Goal: Task Accomplishment & Management: Manage account settings

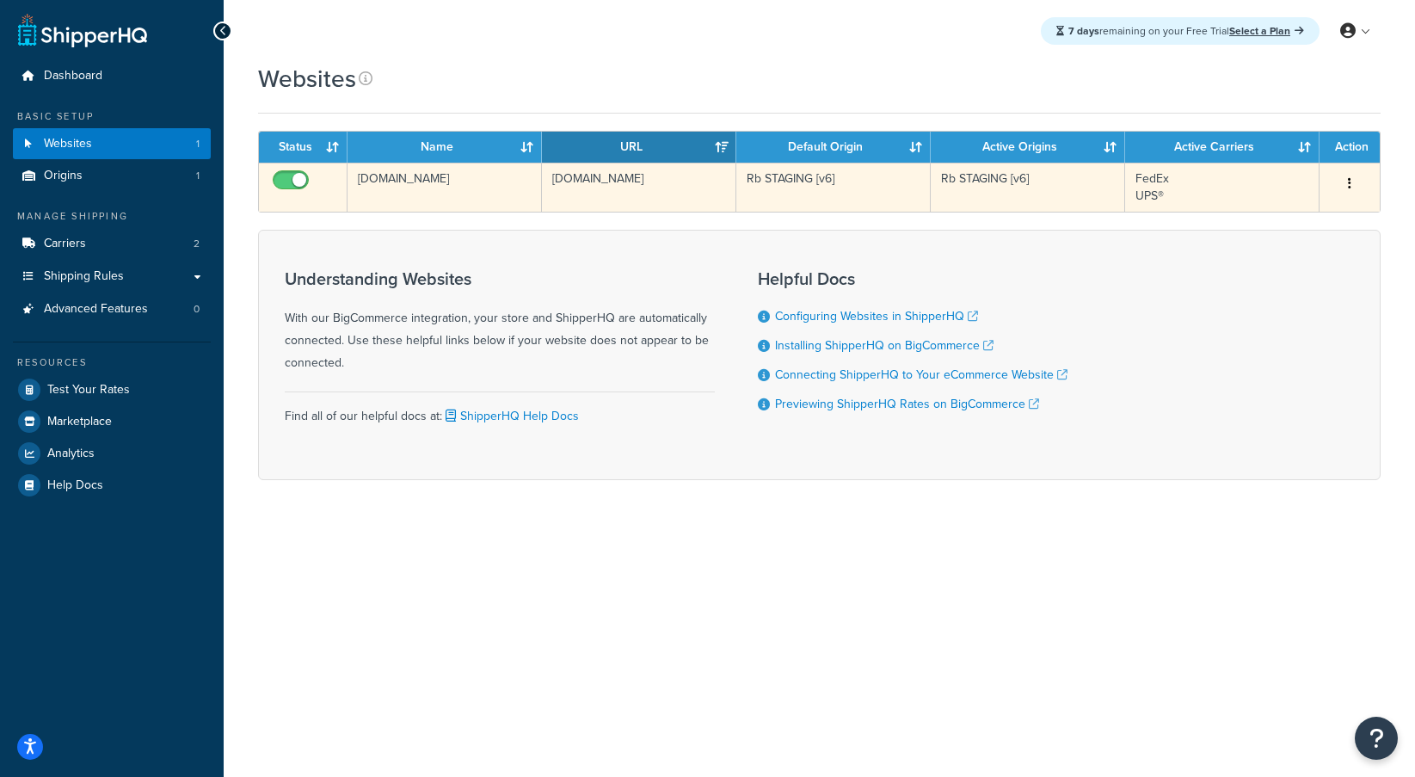
click at [1345, 187] on button "button" at bounding box center [1349, 184] width 24 height 28
click at [1277, 217] on link "Edit" at bounding box center [1280, 217] width 136 height 35
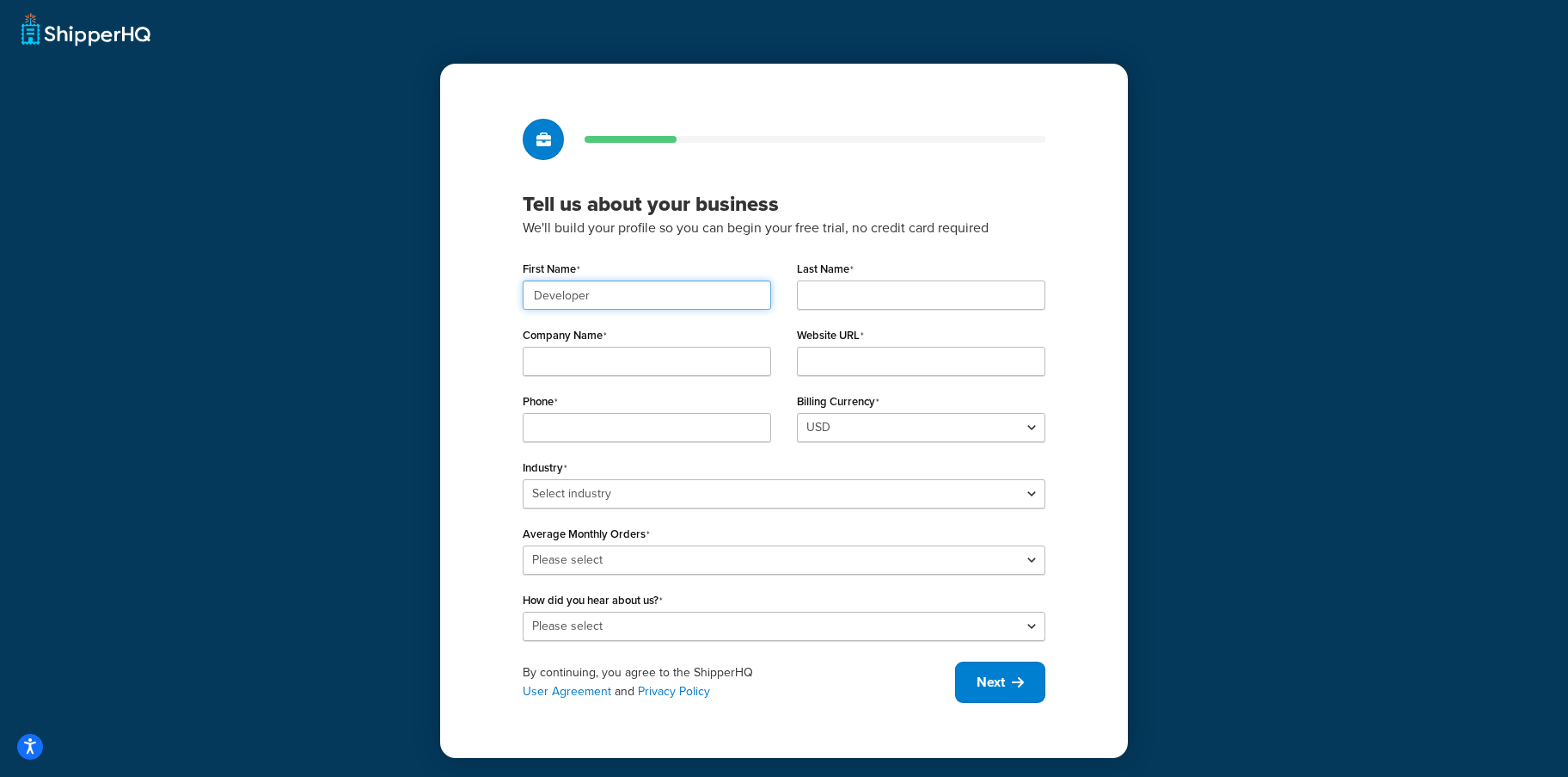
type input "Developer"
type input "test"
type input "Rebillia"
drag, startPoint x: 862, startPoint y: 411, endPoint x: 963, endPoint y: 352, distance: 117.5
click at [963, 352] on input "Website URL" at bounding box center [921, 361] width 249 height 29
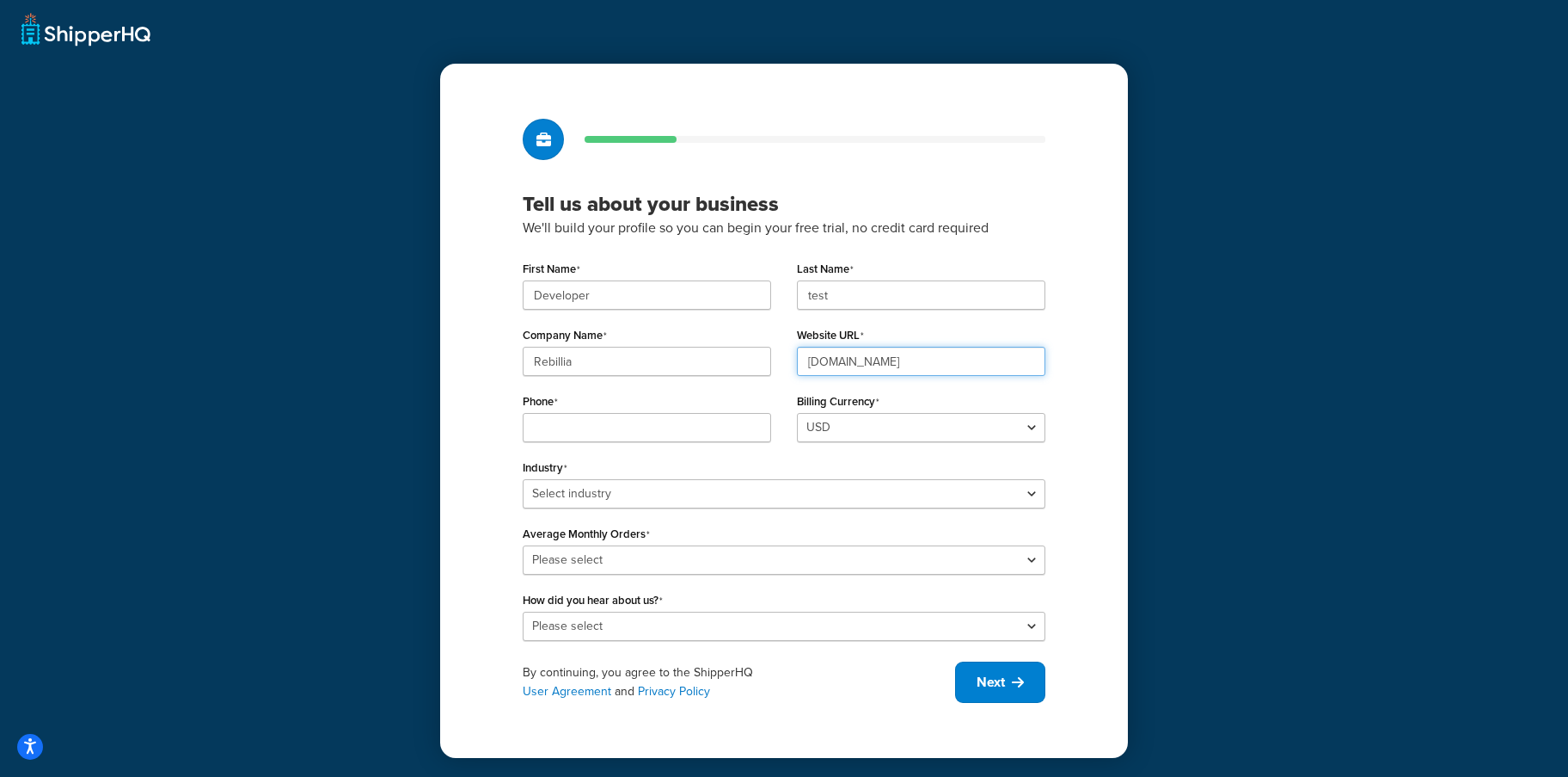
type input "[DOMAIN_NAME]"
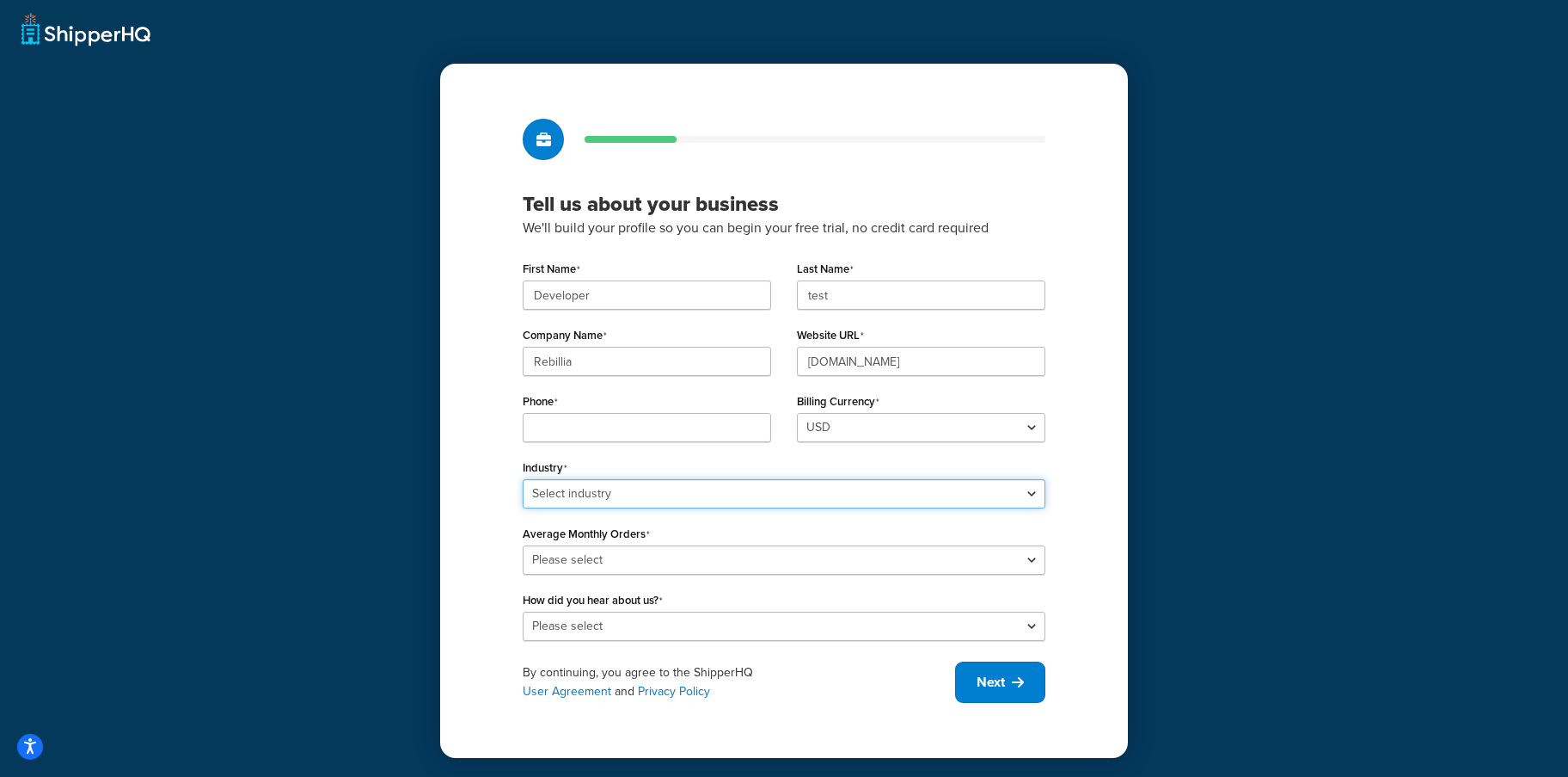
select select "25"
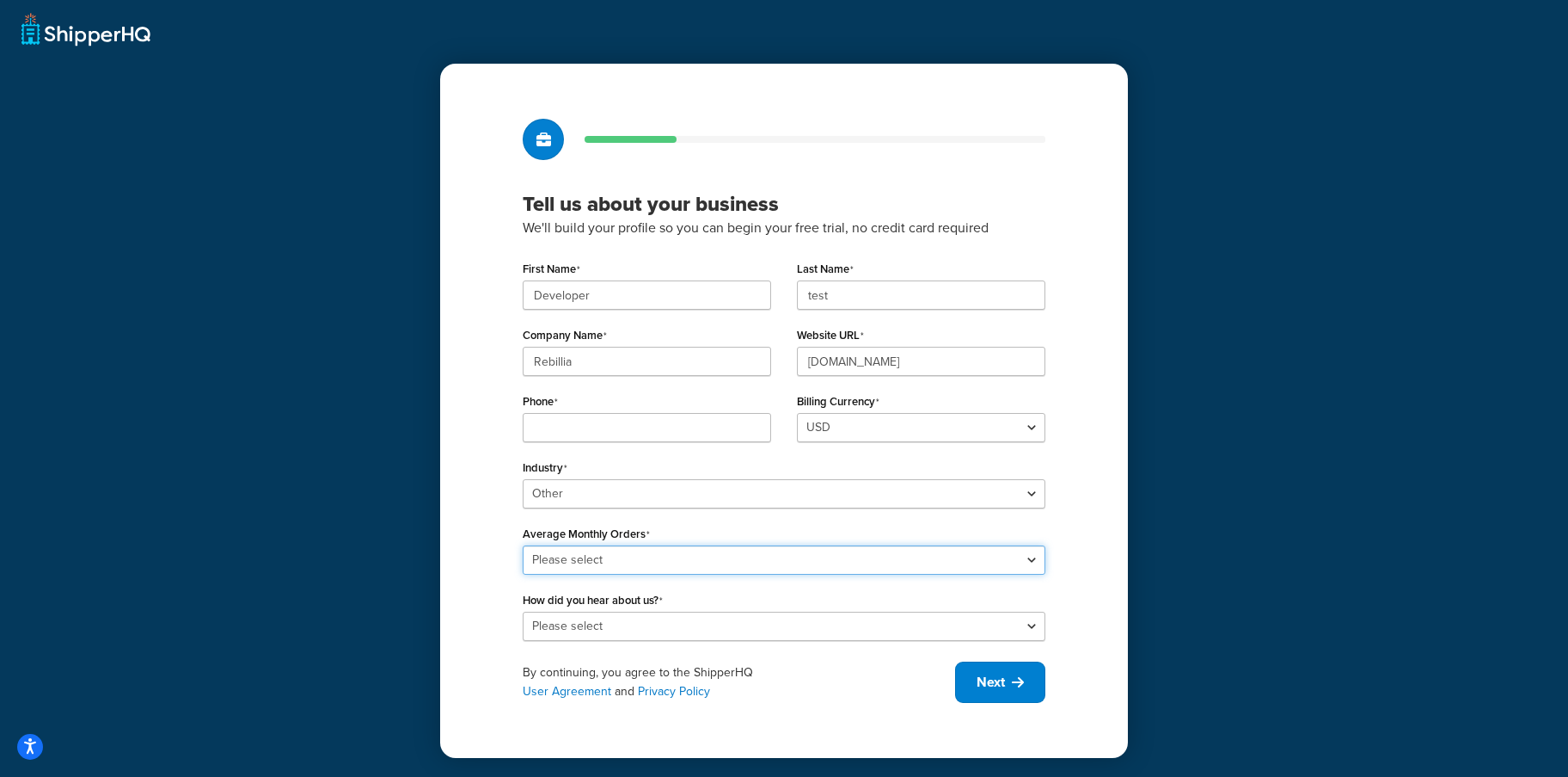
select select "1"
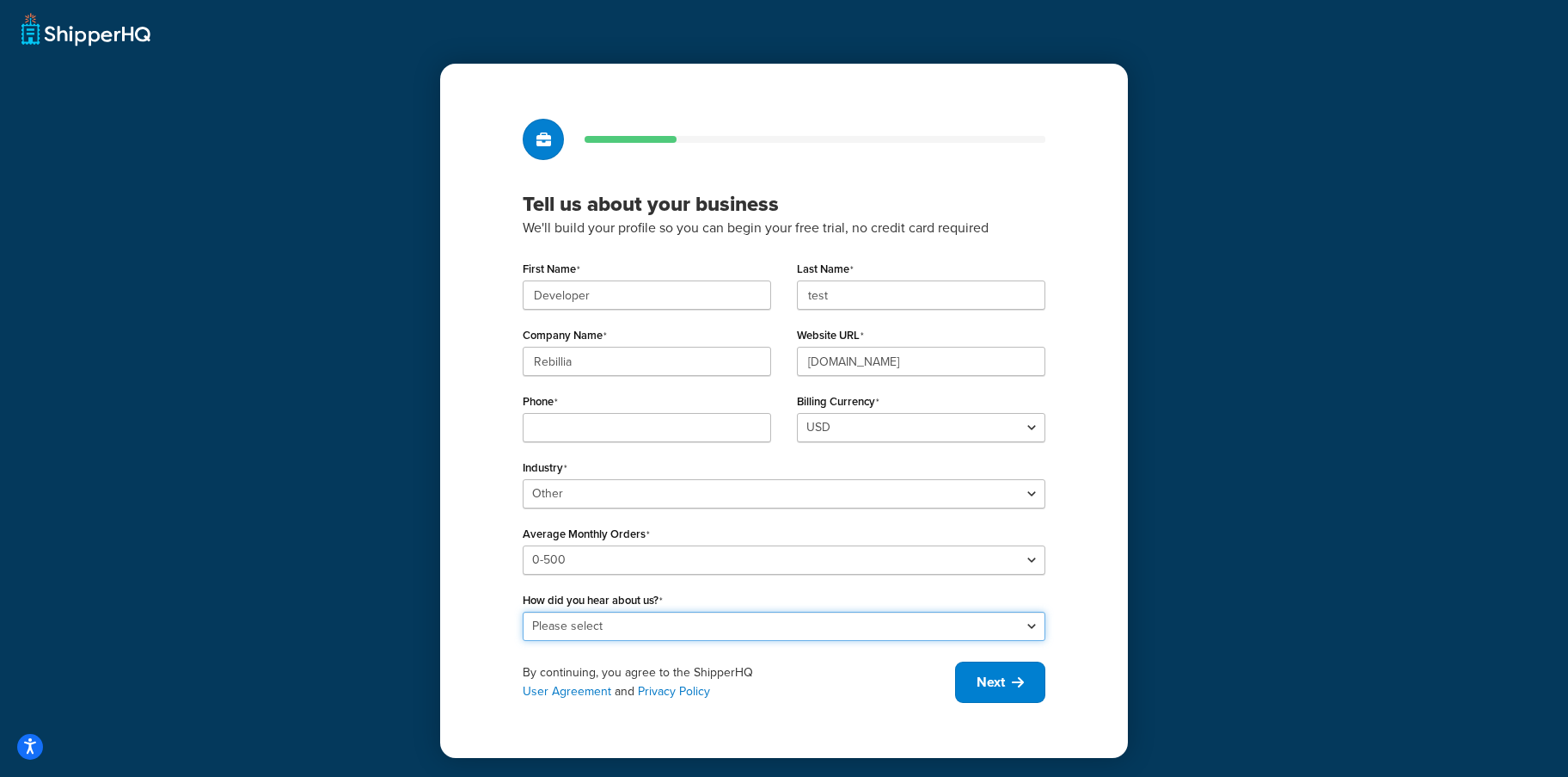
select select "10"
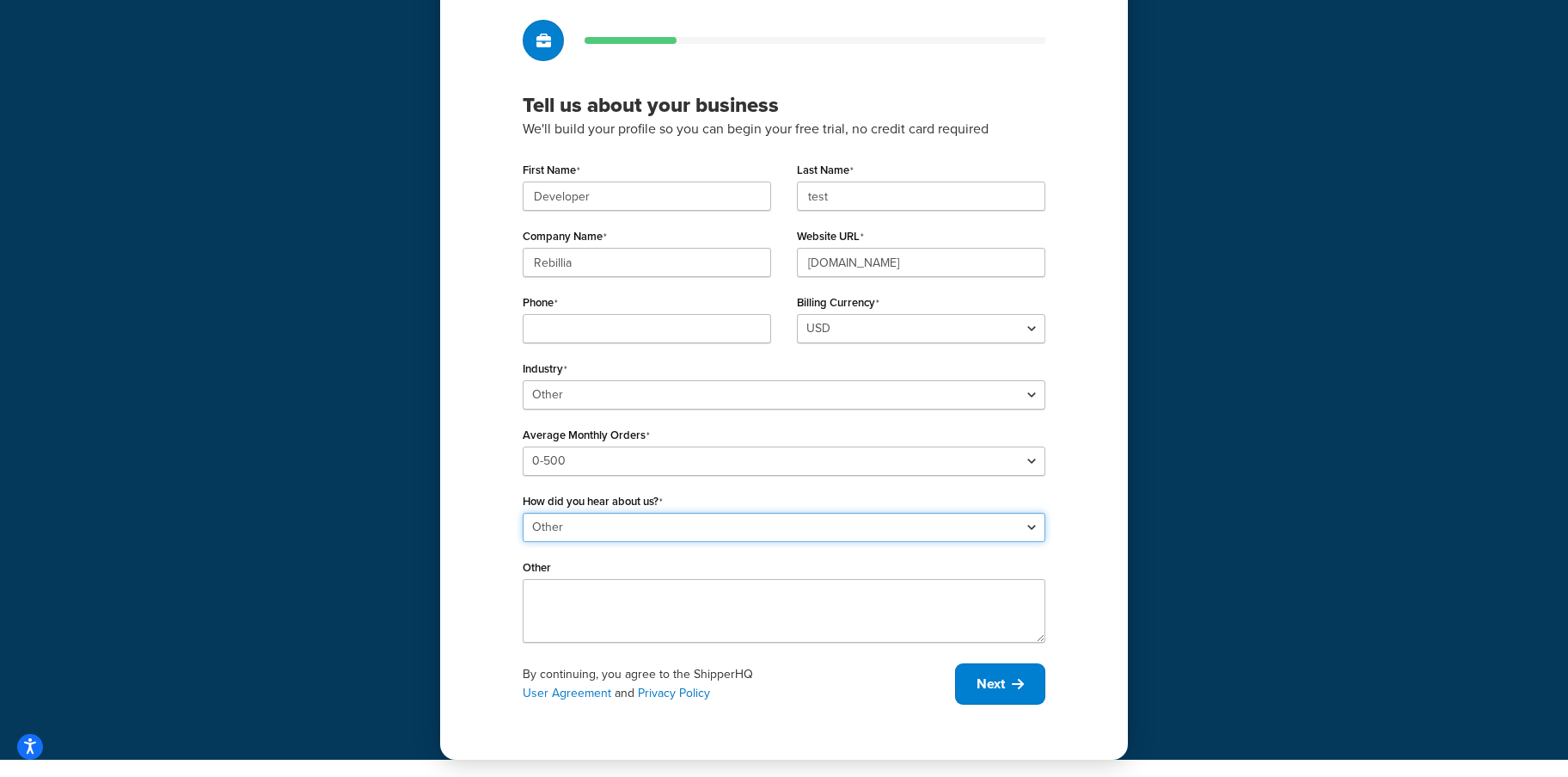
scroll to position [99, 0]
click at [1034, 691] on button "Next" at bounding box center [1000, 683] width 90 height 41
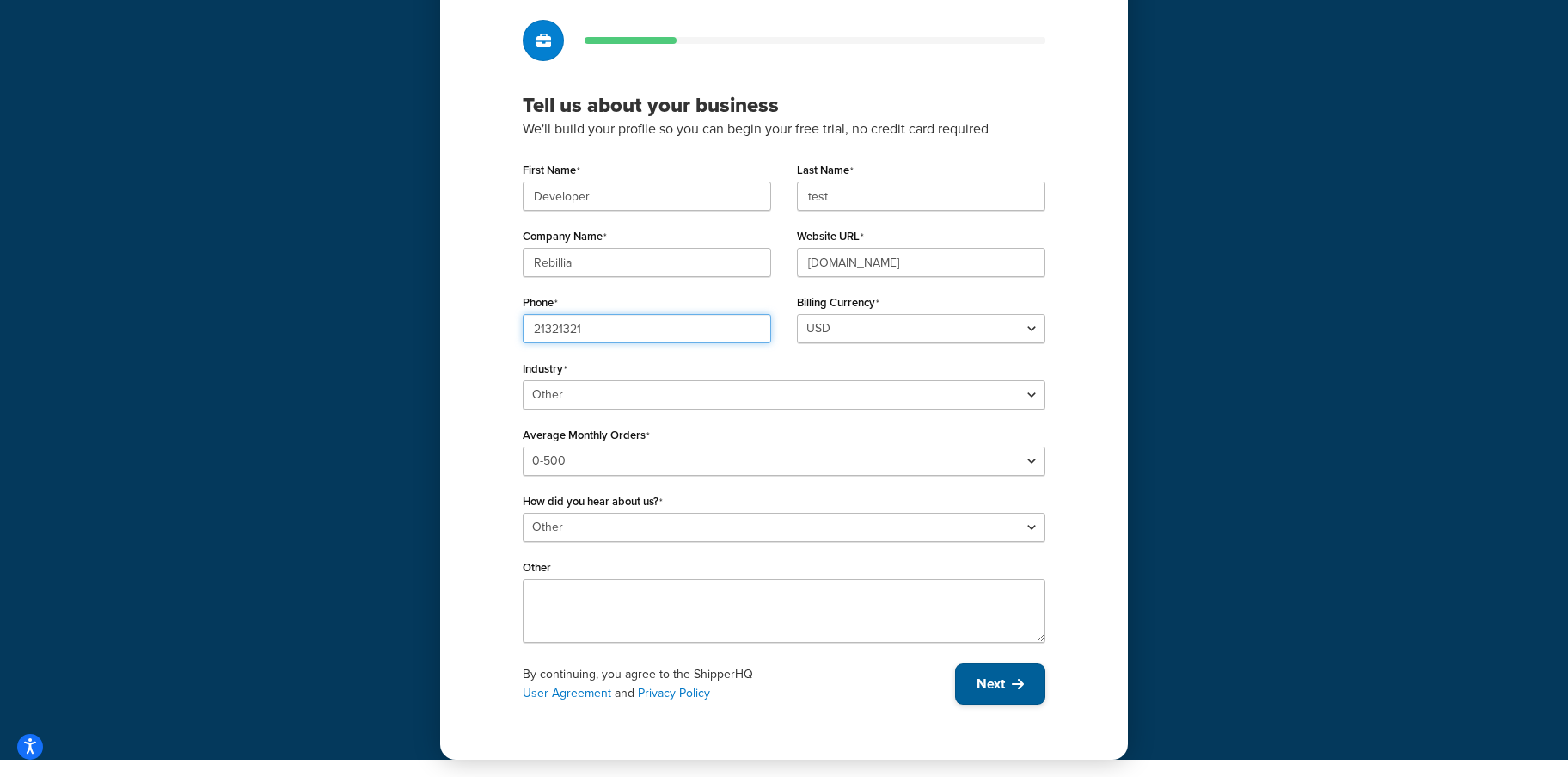
type input "21321321"
click at [1005, 682] on button "Next" at bounding box center [1000, 683] width 90 height 41
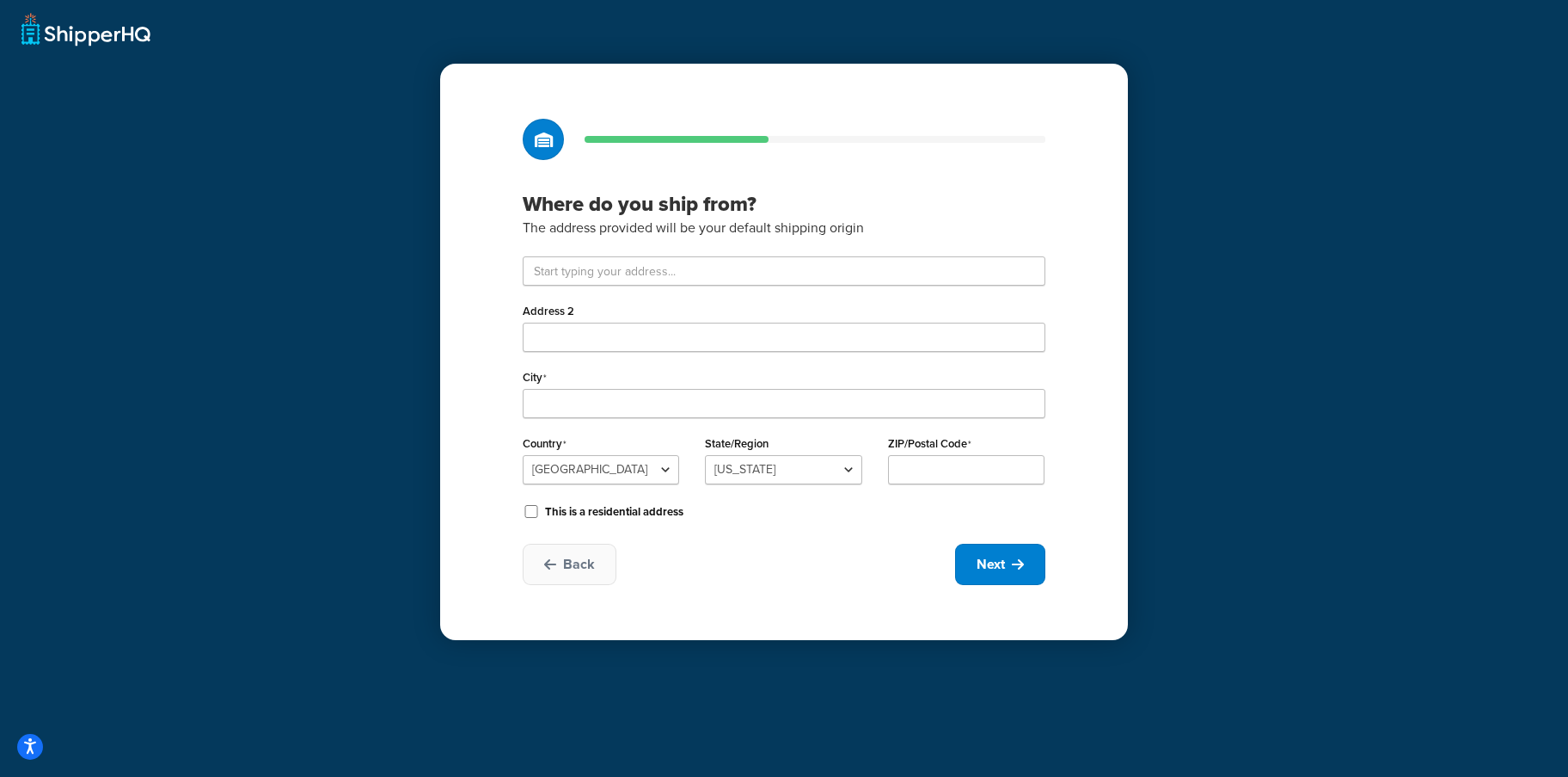
click at [1005, 588] on div "Where do you ship from? The address provided will be your default shipping orig…" at bounding box center [784, 352] width 688 height 576
click at [1004, 565] on span "Next" at bounding box center [991, 564] width 28 height 19
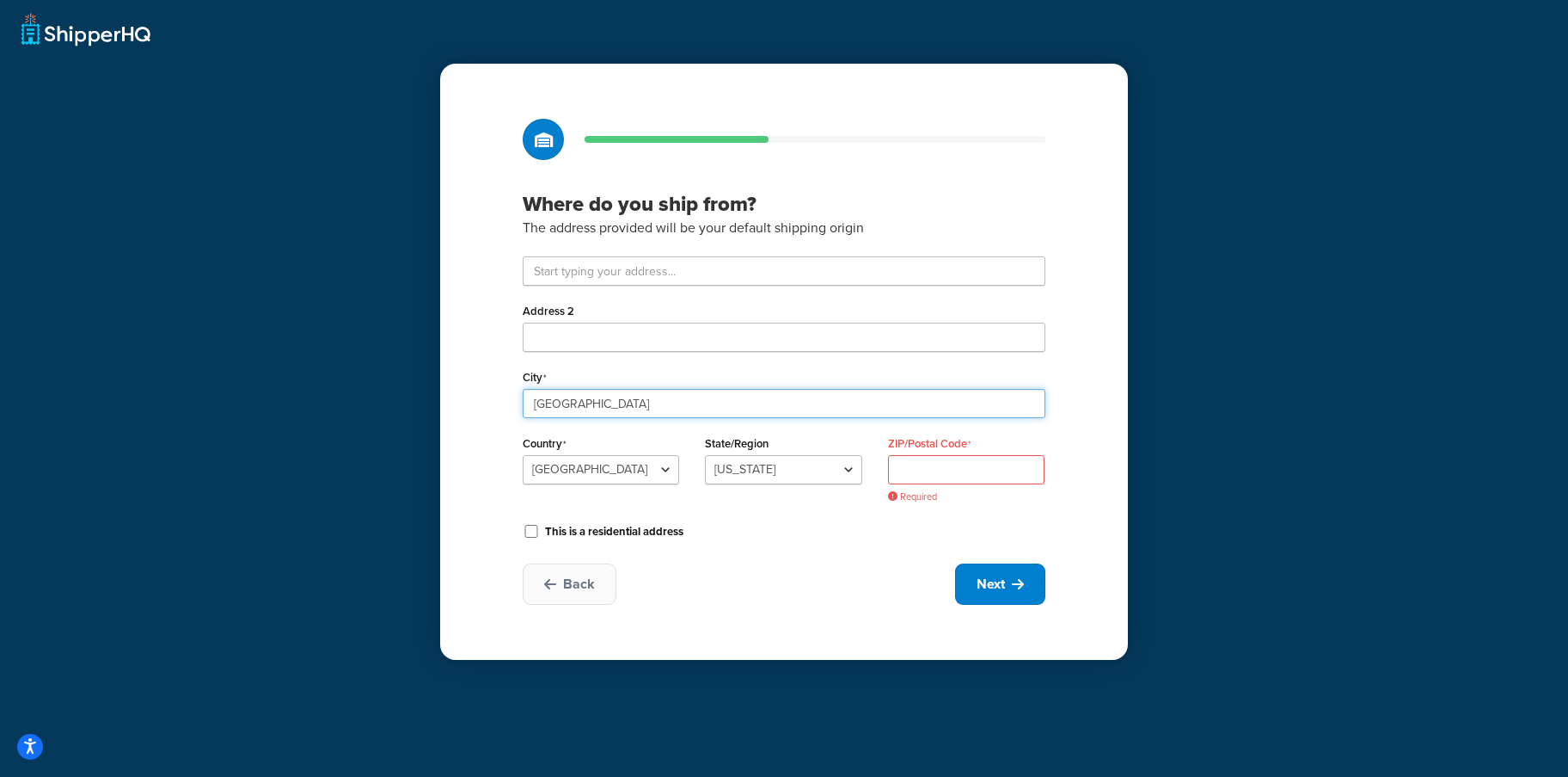
type input "Atlanta"
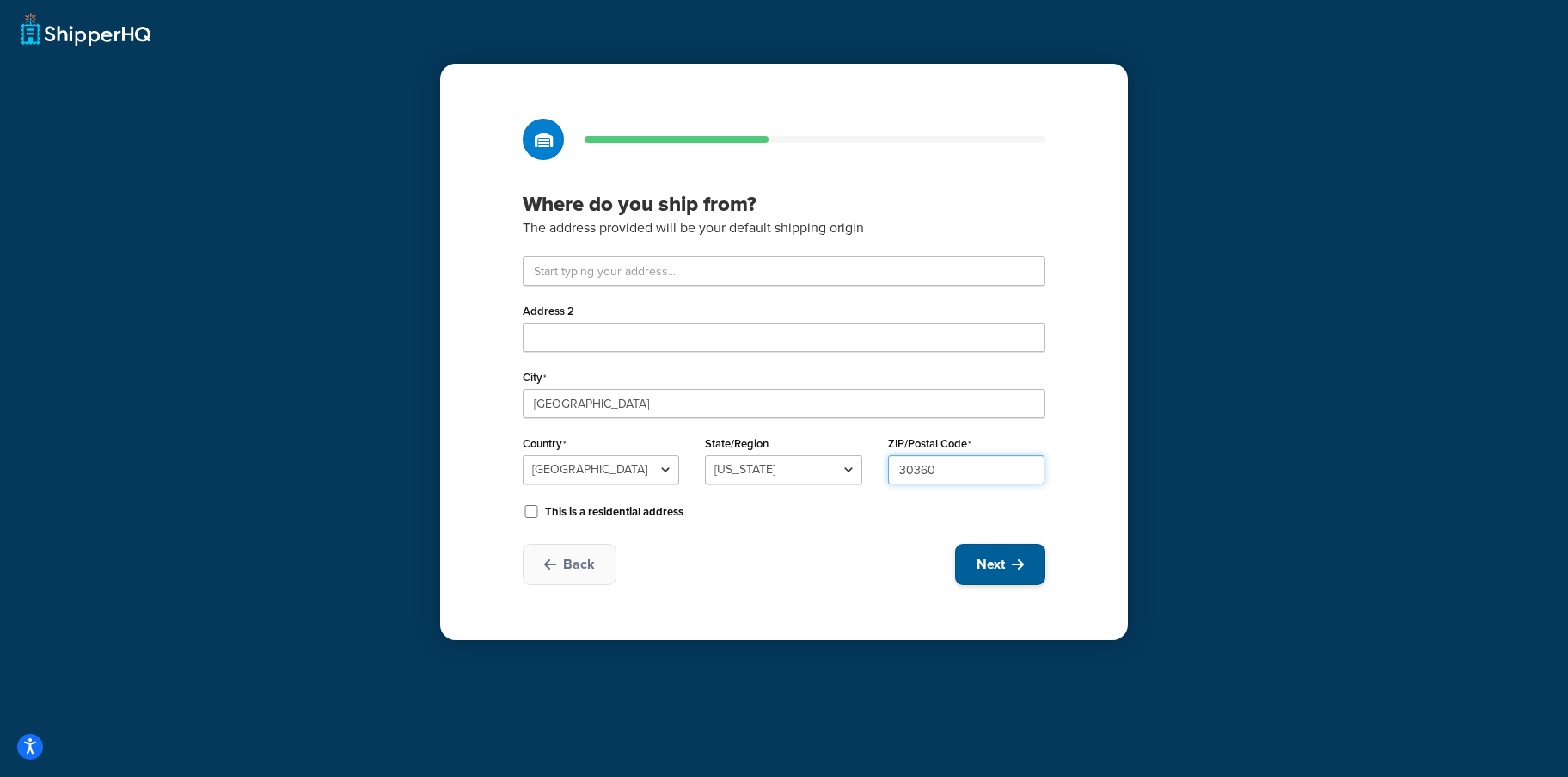
type input "30360"
click at [989, 553] on button "Next" at bounding box center [1000, 563] width 90 height 41
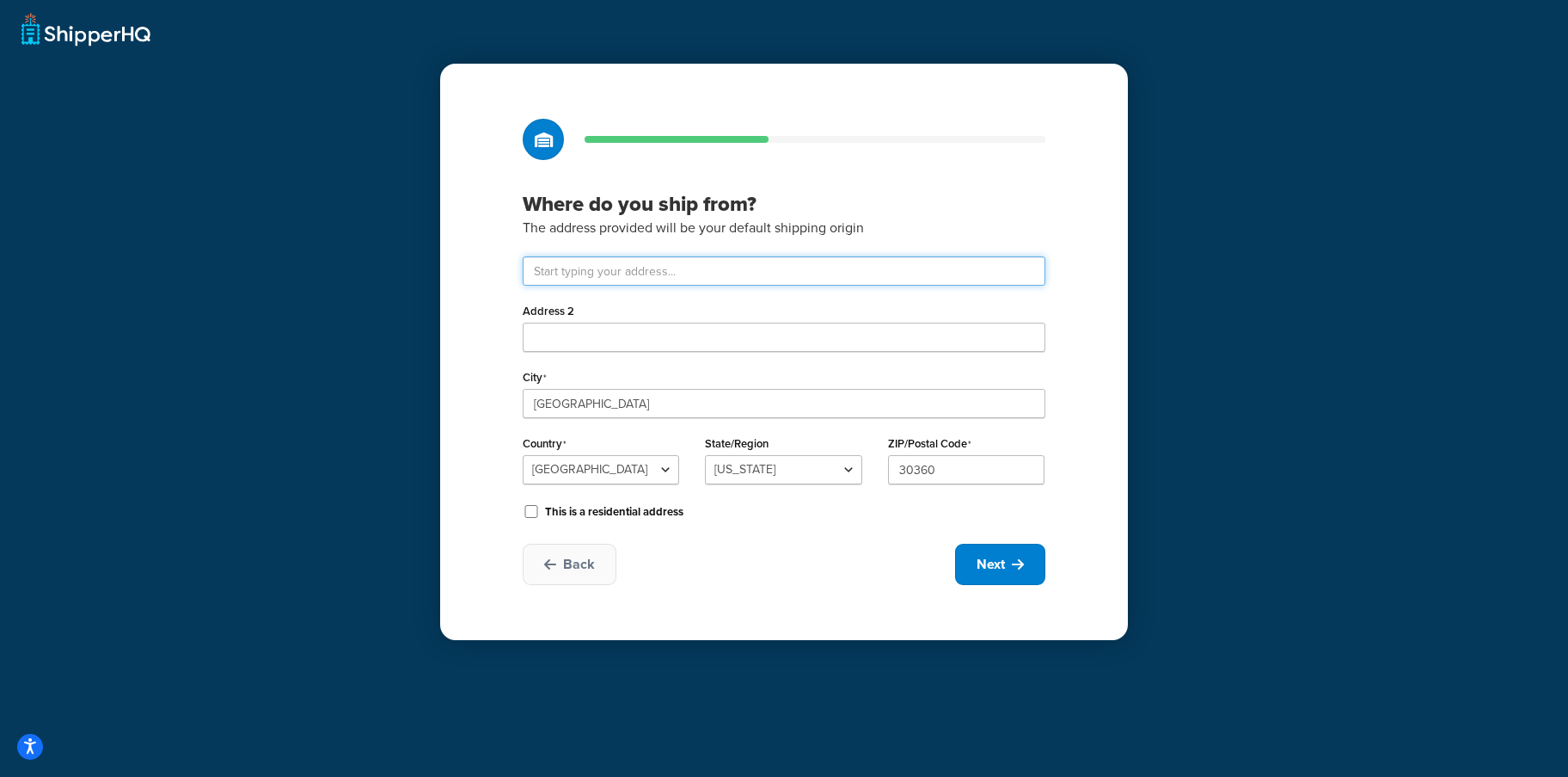
click at [653, 262] on input "text" at bounding box center [784, 270] width 523 height 29
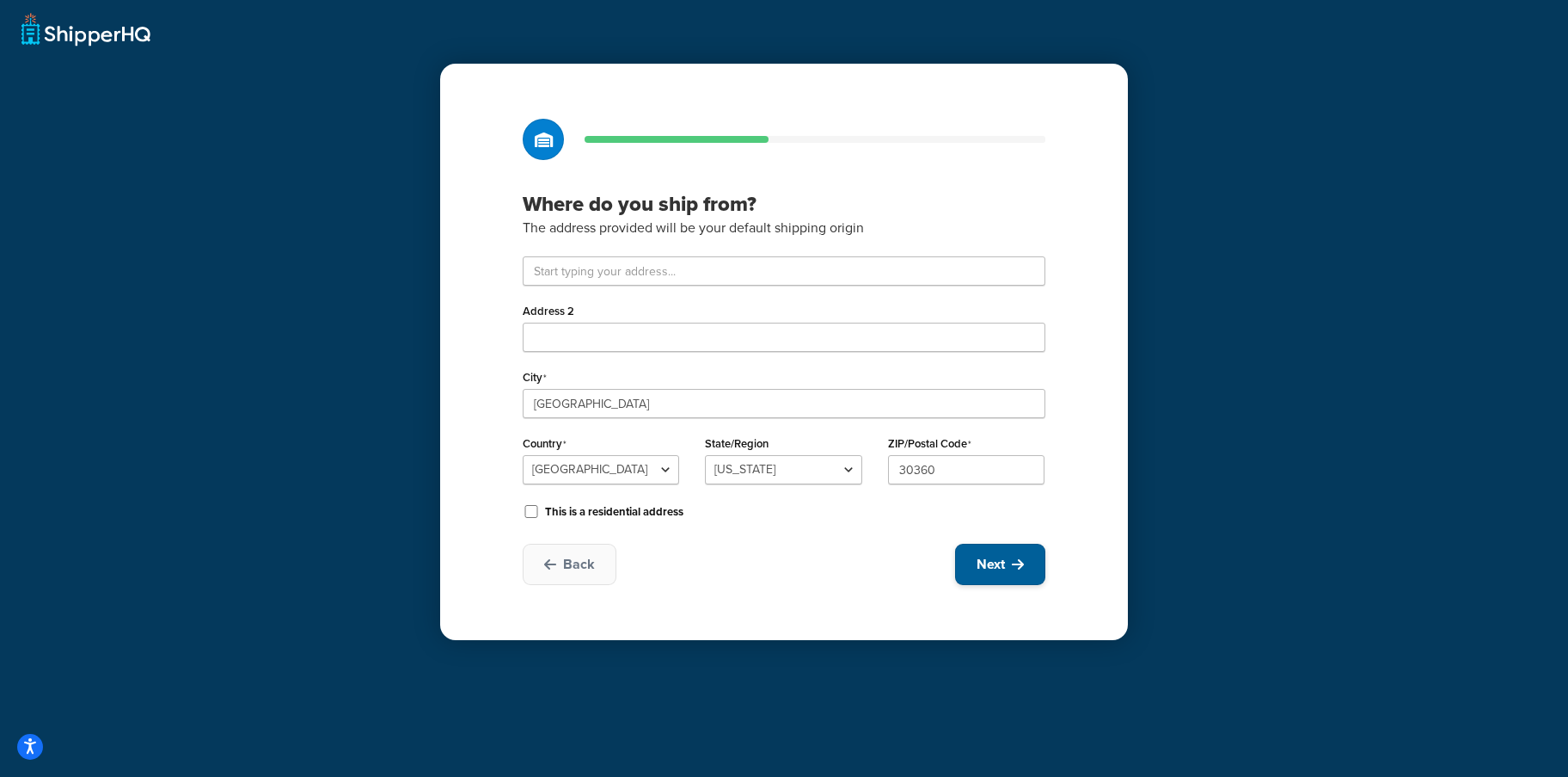
click at [998, 563] on span "Next" at bounding box center [991, 564] width 28 height 19
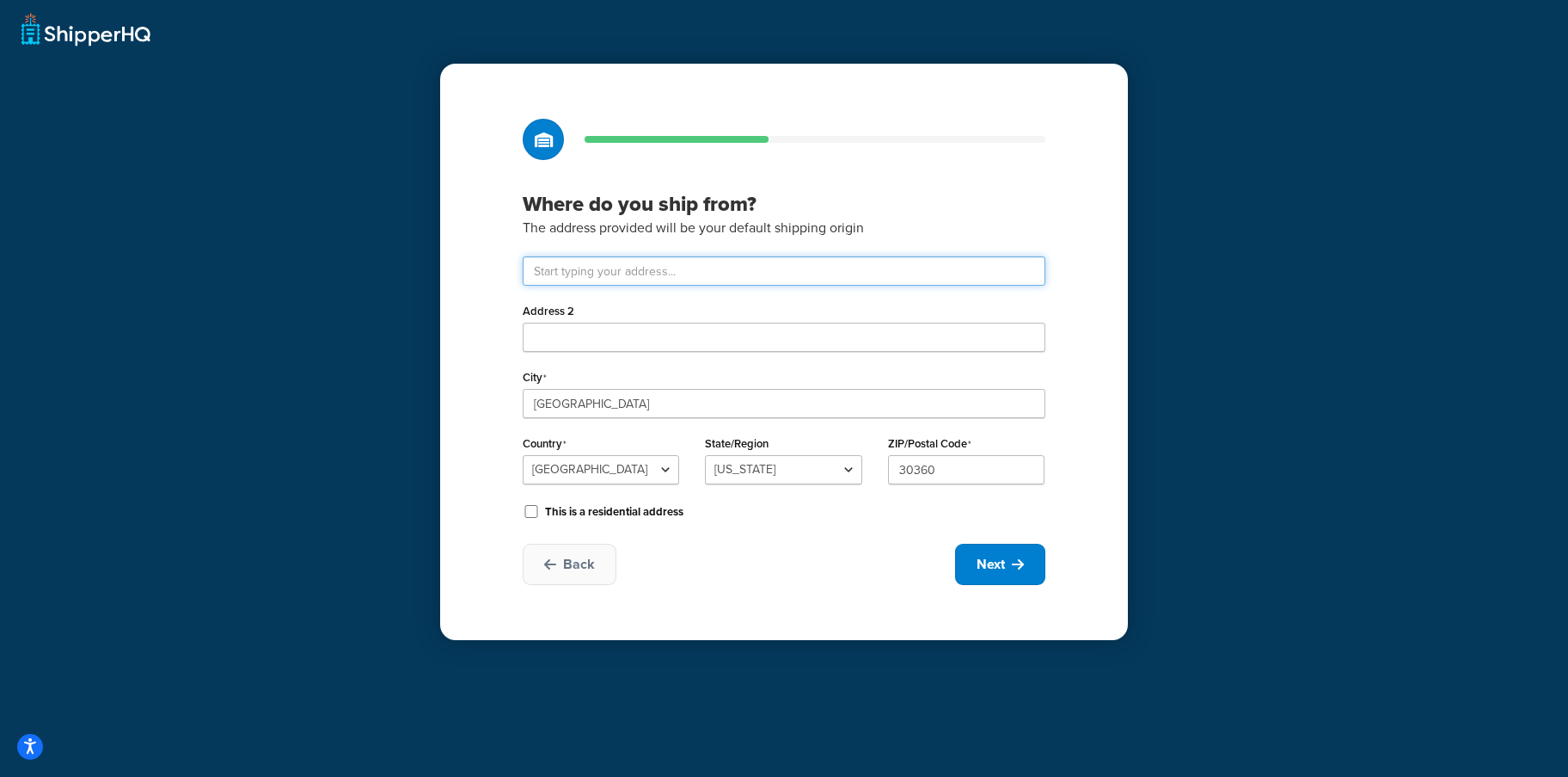
click at [638, 273] on input "text" at bounding box center [784, 270] width 523 height 29
paste input "147 Technology Pkwy, Peachtree Corners, GA 30092"
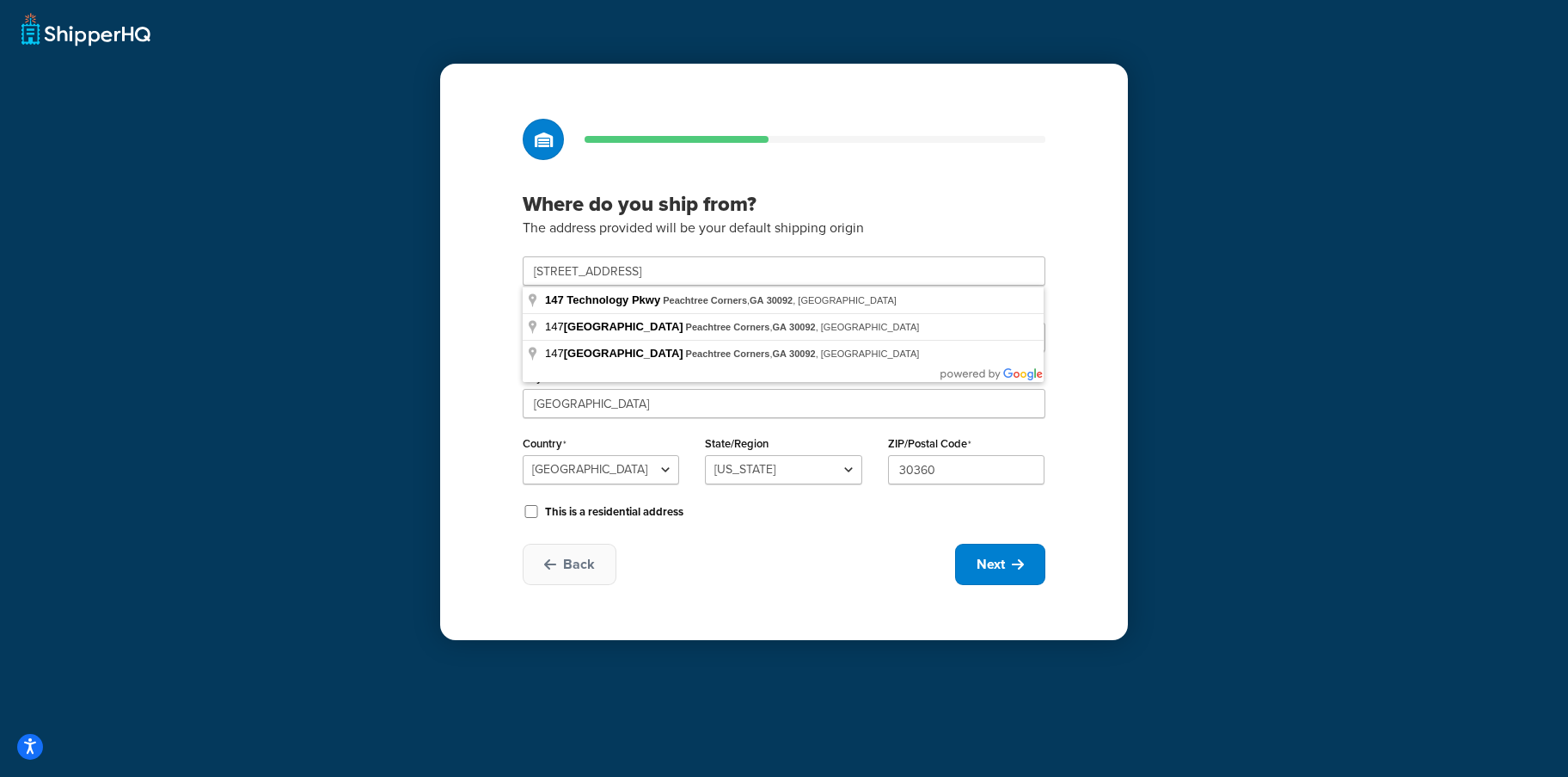
type input "147 Technology Pkwy"
type input "Peachtree Corners"
select select "10"
type input "30092"
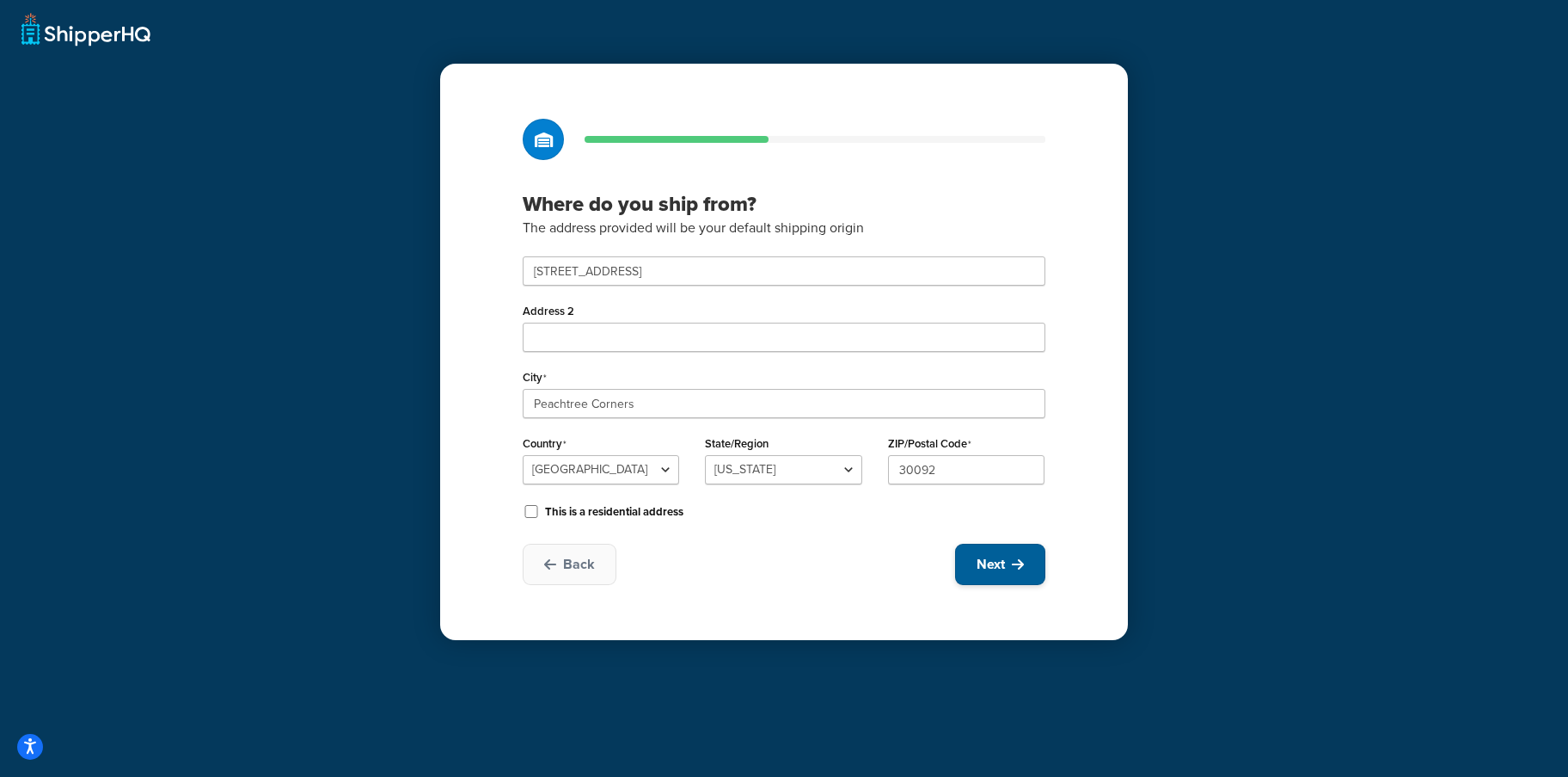
click at [1016, 558] on icon at bounding box center [1018, 564] width 12 height 14
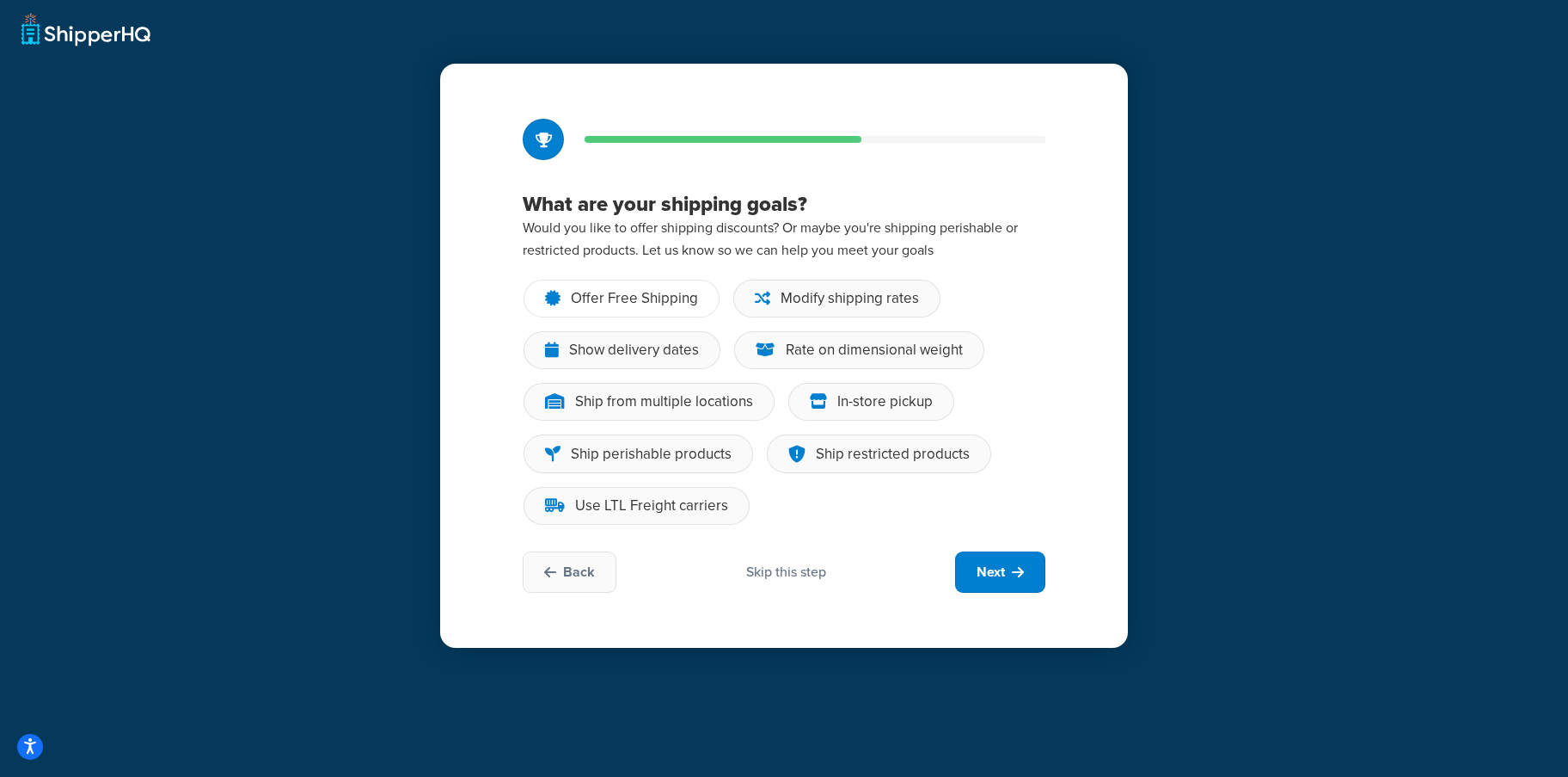
click at [641, 293] on div "Offer Free Shipping" at bounding box center [634, 298] width 127 height 17
click at [0, 0] on input "Offer Free Shipping" at bounding box center [0, 0] width 0 height 0
click at [874, 291] on div "Modify shipping rates" at bounding box center [850, 298] width 138 height 17
click at [0, 0] on input "Modify shipping rates" at bounding box center [0, 0] width 0 height 0
click at [637, 341] on div "Show delivery dates" at bounding box center [634, 349] width 130 height 17
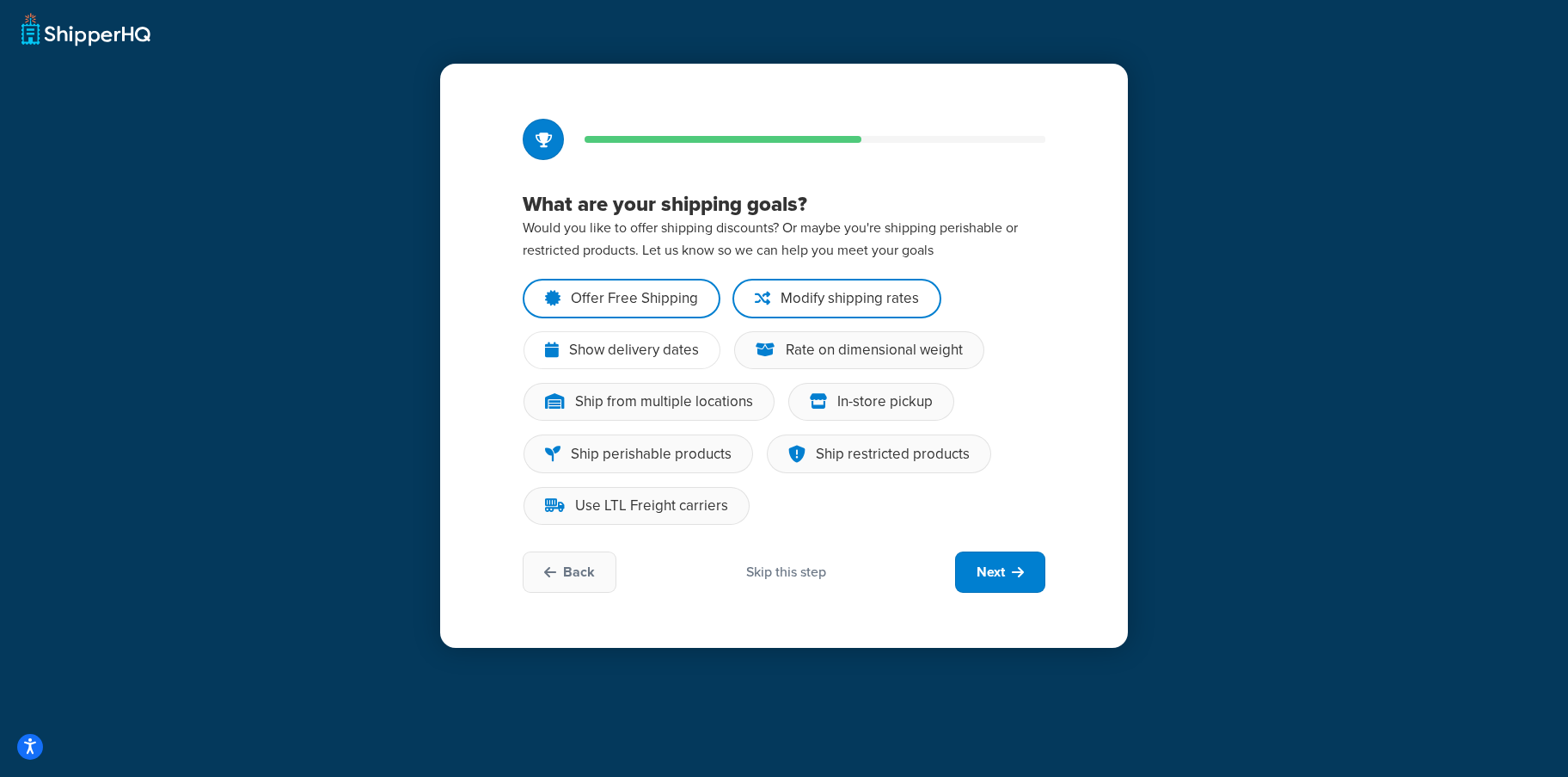
click at [0, 0] on input "Show delivery dates" at bounding box center [0, 0] width 0 height 0
click at [854, 356] on div "Rate on dimensional weight" at bounding box center [874, 349] width 177 height 17
click at [0, 0] on input "Rate on dimensional weight" at bounding box center [0, 0] width 0 height 0
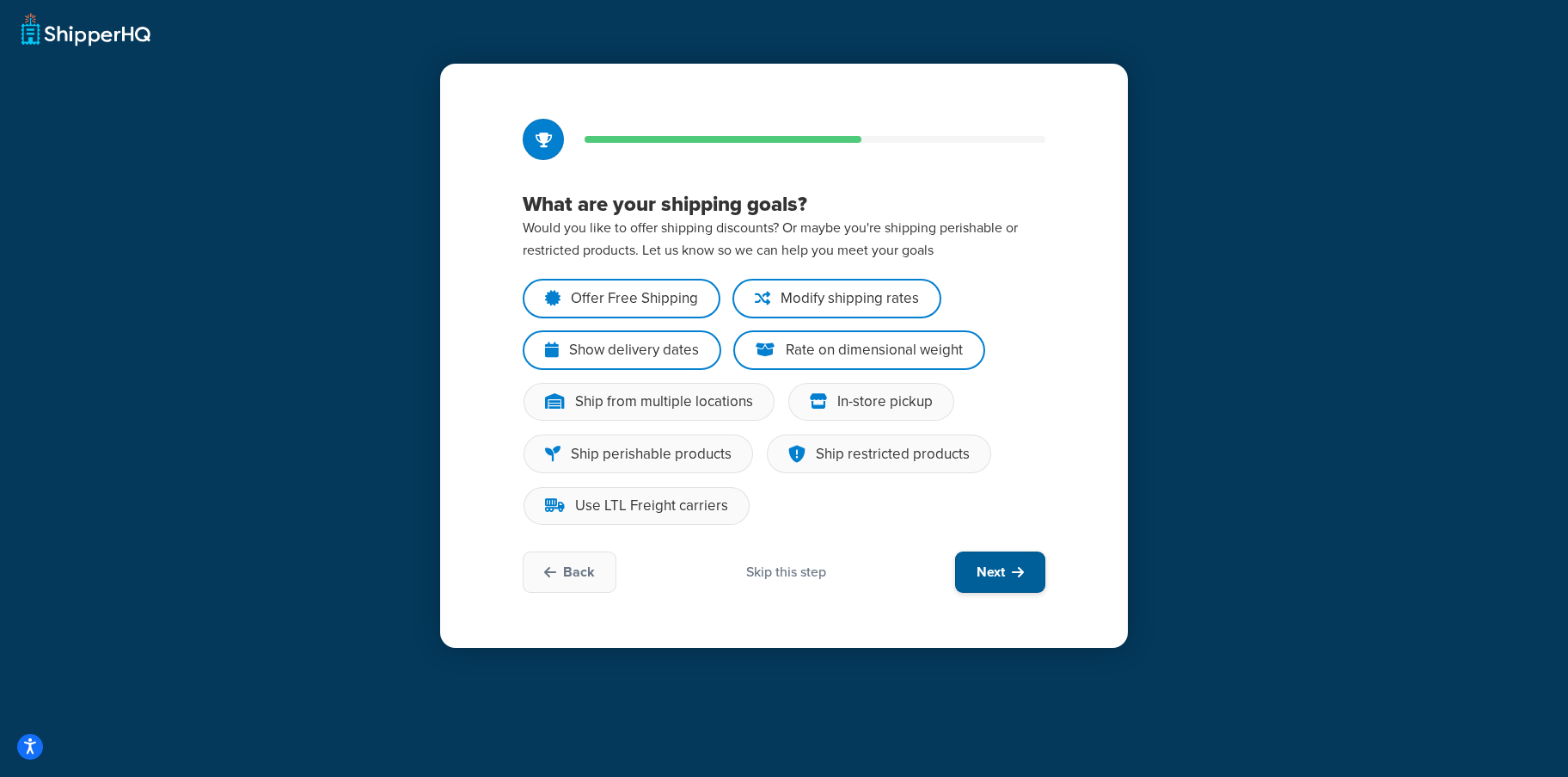
click at [1001, 592] on button "Next" at bounding box center [1000, 571] width 90 height 41
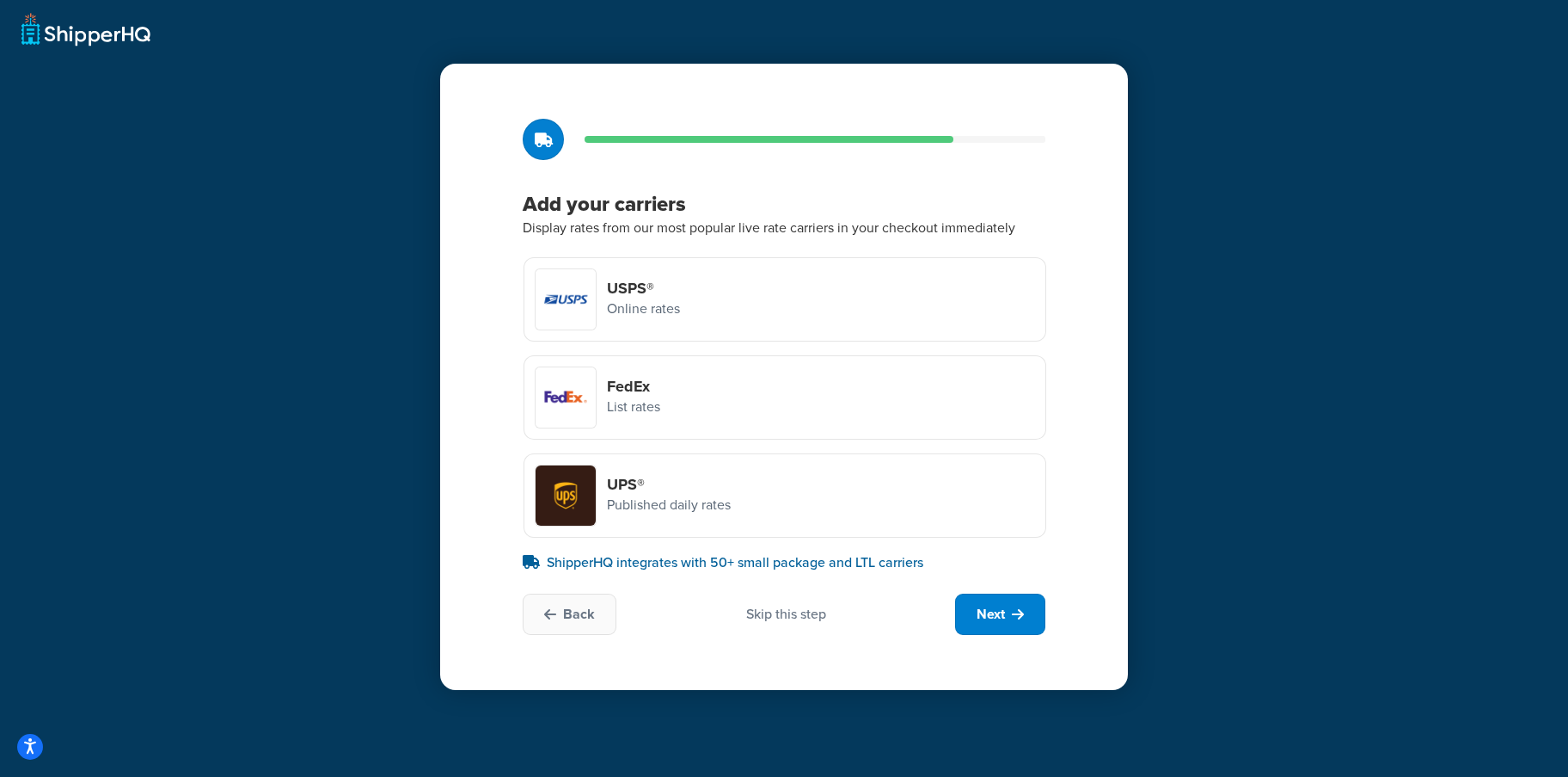
click at [815, 573] on p "ShipperHQ integrates with 50+ small package and LTL carriers" at bounding box center [784, 562] width 523 height 21
click at [800, 604] on div "Back Skip this step Next" at bounding box center [784, 613] width 523 height 41
click at [800, 616] on div "Skip this step" at bounding box center [786, 614] width 80 height 19
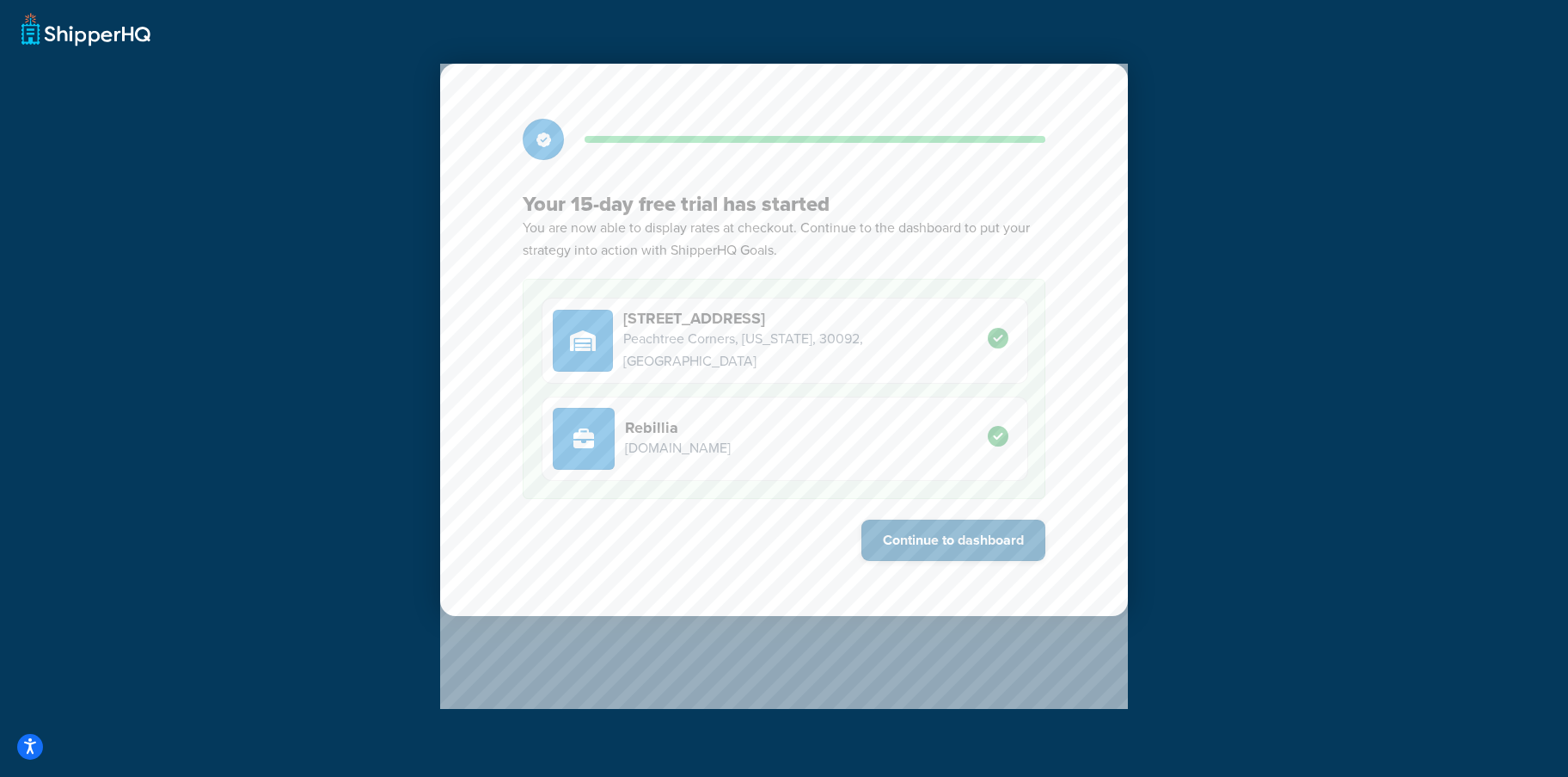
click at [967, 528] on button "Continue to dashboard" at bounding box center [954, 539] width 184 height 41
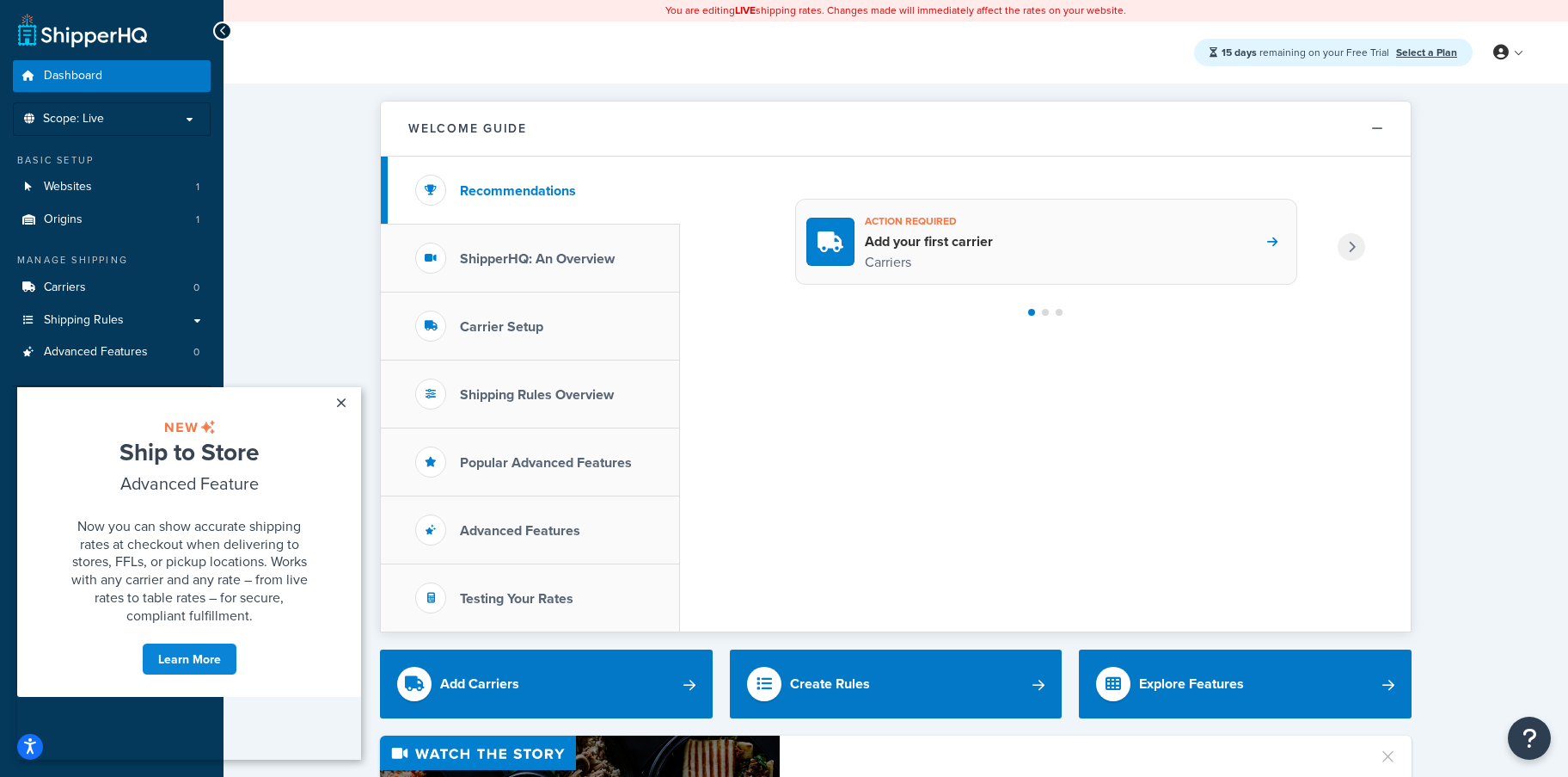
click at [1016, 244] on div "Action required Add your first carrier Carriers" at bounding box center [1046, 242] width 502 height 86
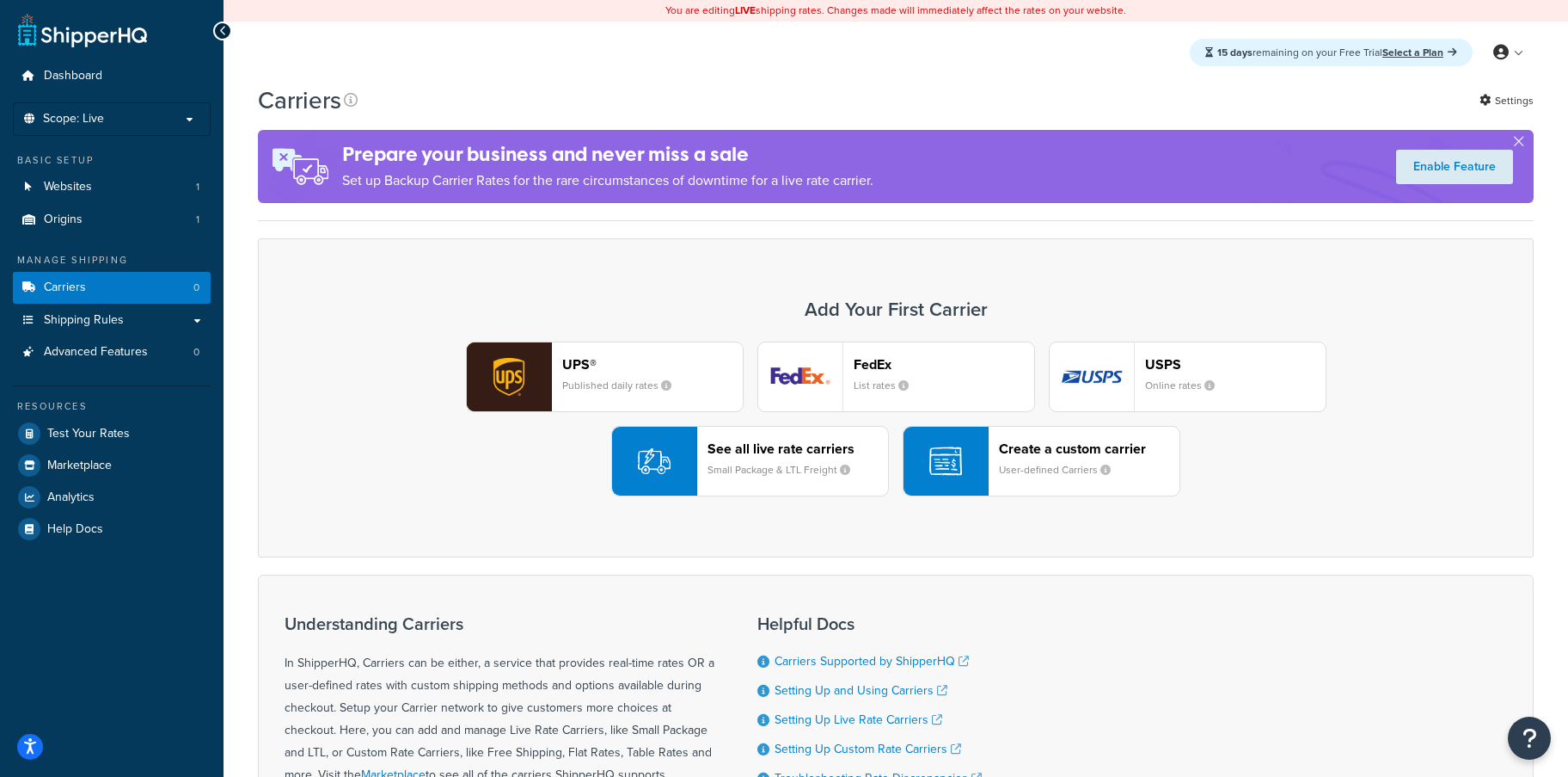
click at [557, 362] on button "UPS® Published daily rates" at bounding box center [605, 376] width 278 height 71
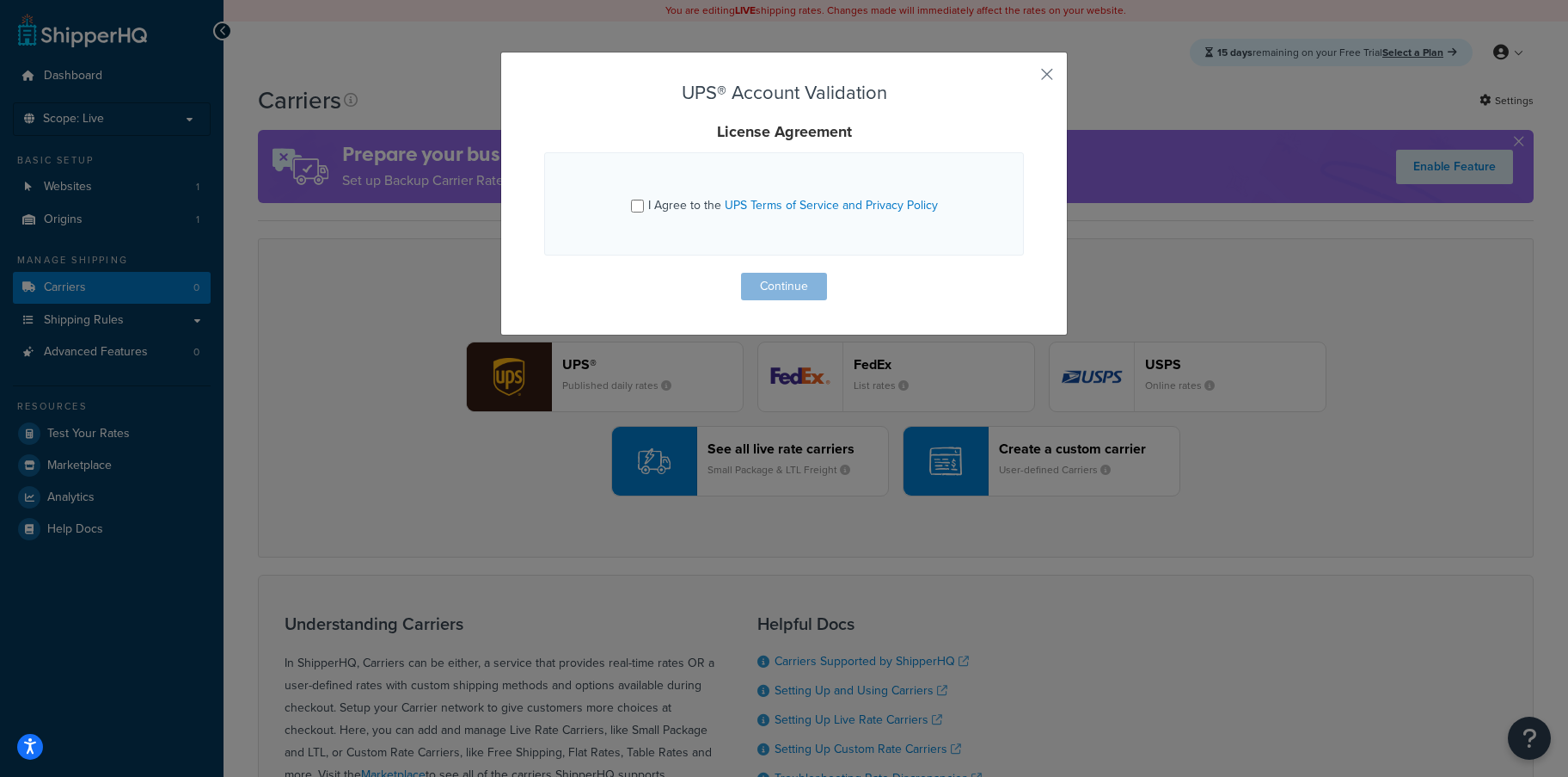
click at [689, 200] on span "I Agree to the UPS Terms of Service and Privacy Policy" at bounding box center [793, 205] width 290 height 18
click at [644, 200] on input "I Agree to the UPS Terms of Service and Privacy Policy" at bounding box center [637, 206] width 13 height 13
checkbox input "true"
click at [779, 272] on form "UPS® Account Validation License Agreement I Agree to the UPS Terms of Service a…" at bounding box center [784, 192] width 480 height 218
click at [780, 282] on button "Continue" at bounding box center [784, 287] width 86 height 28
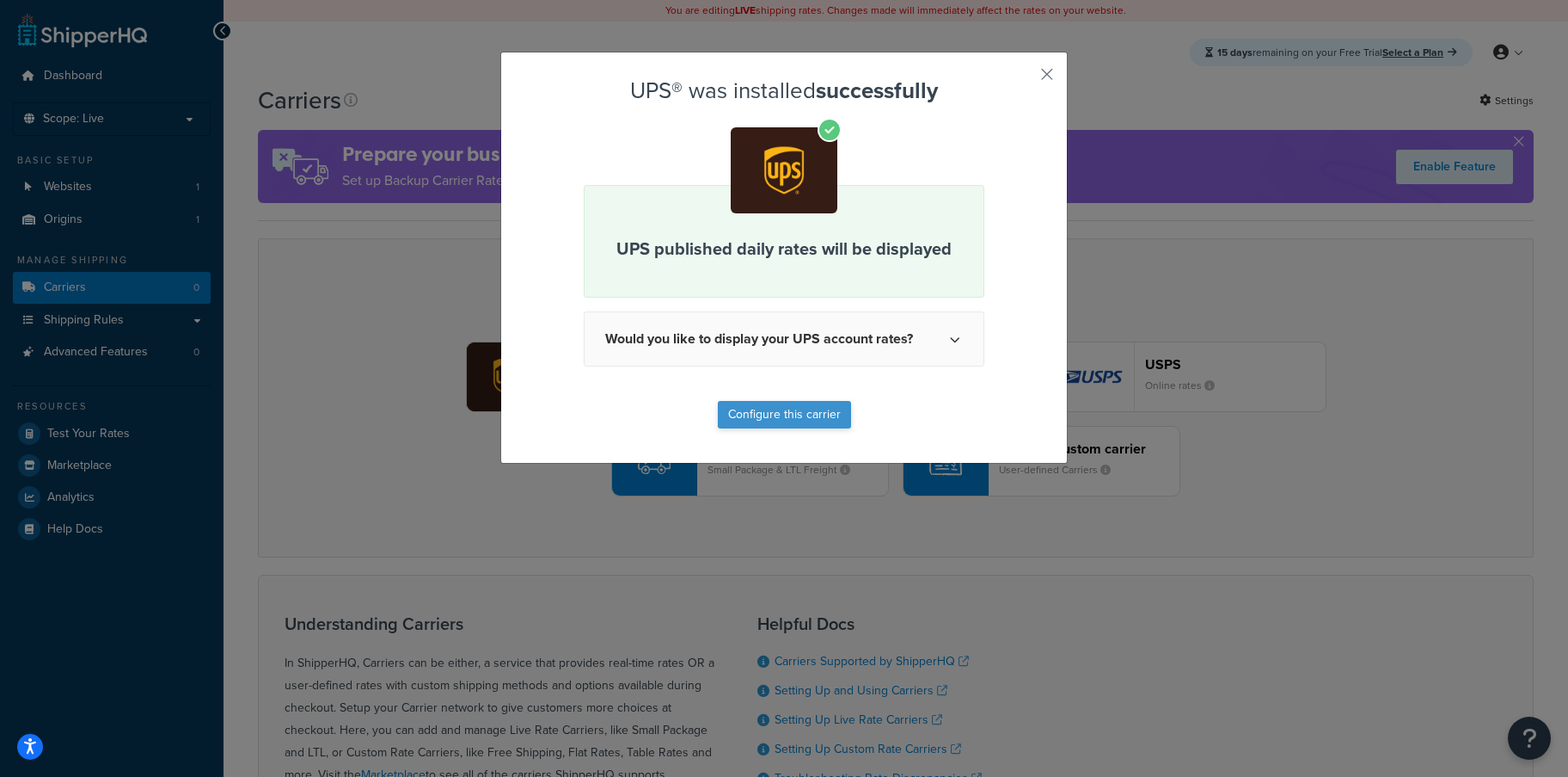
click at [787, 419] on button "Configure this carrier" at bounding box center [784, 415] width 133 height 28
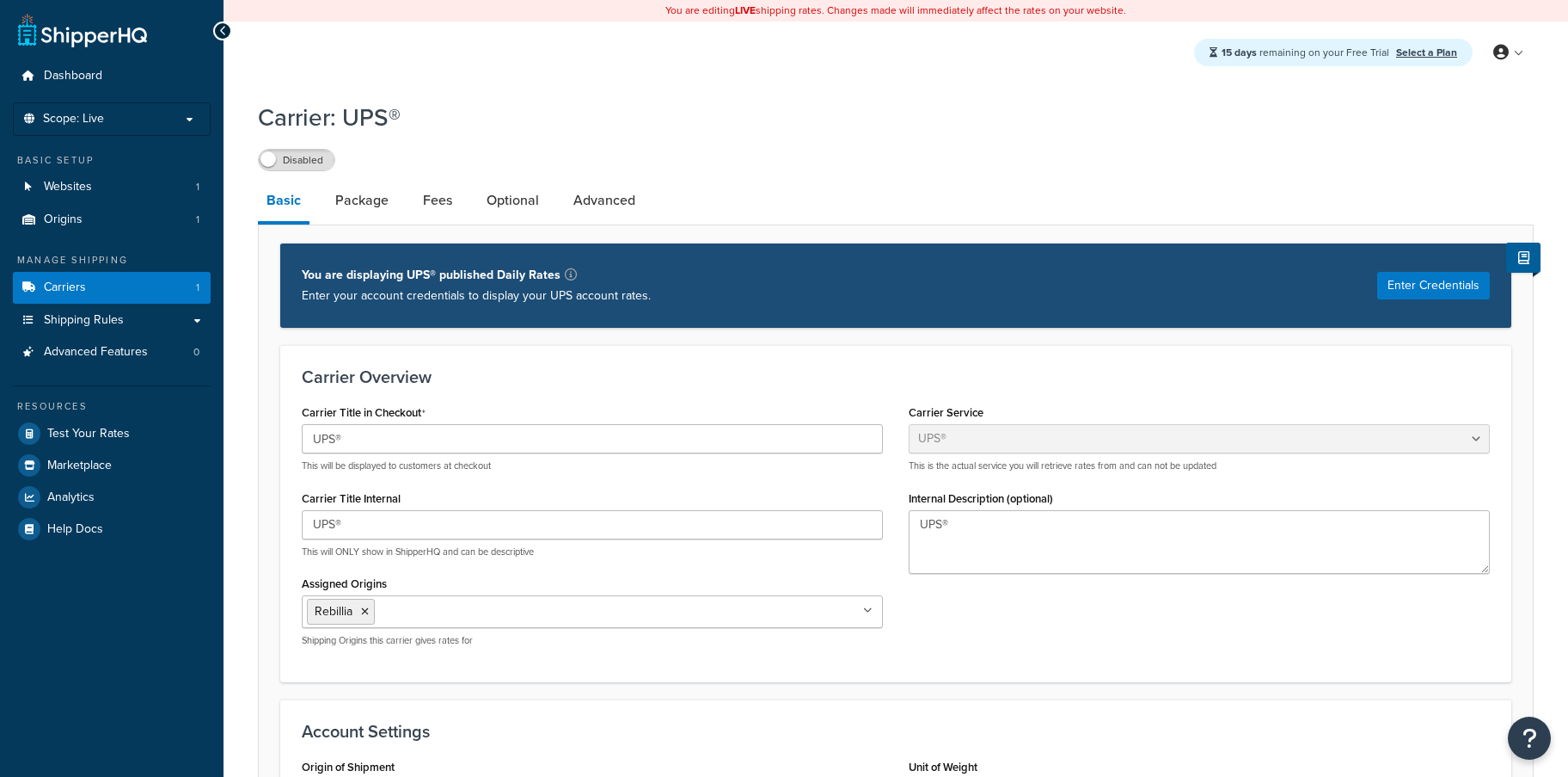
select select "ups"
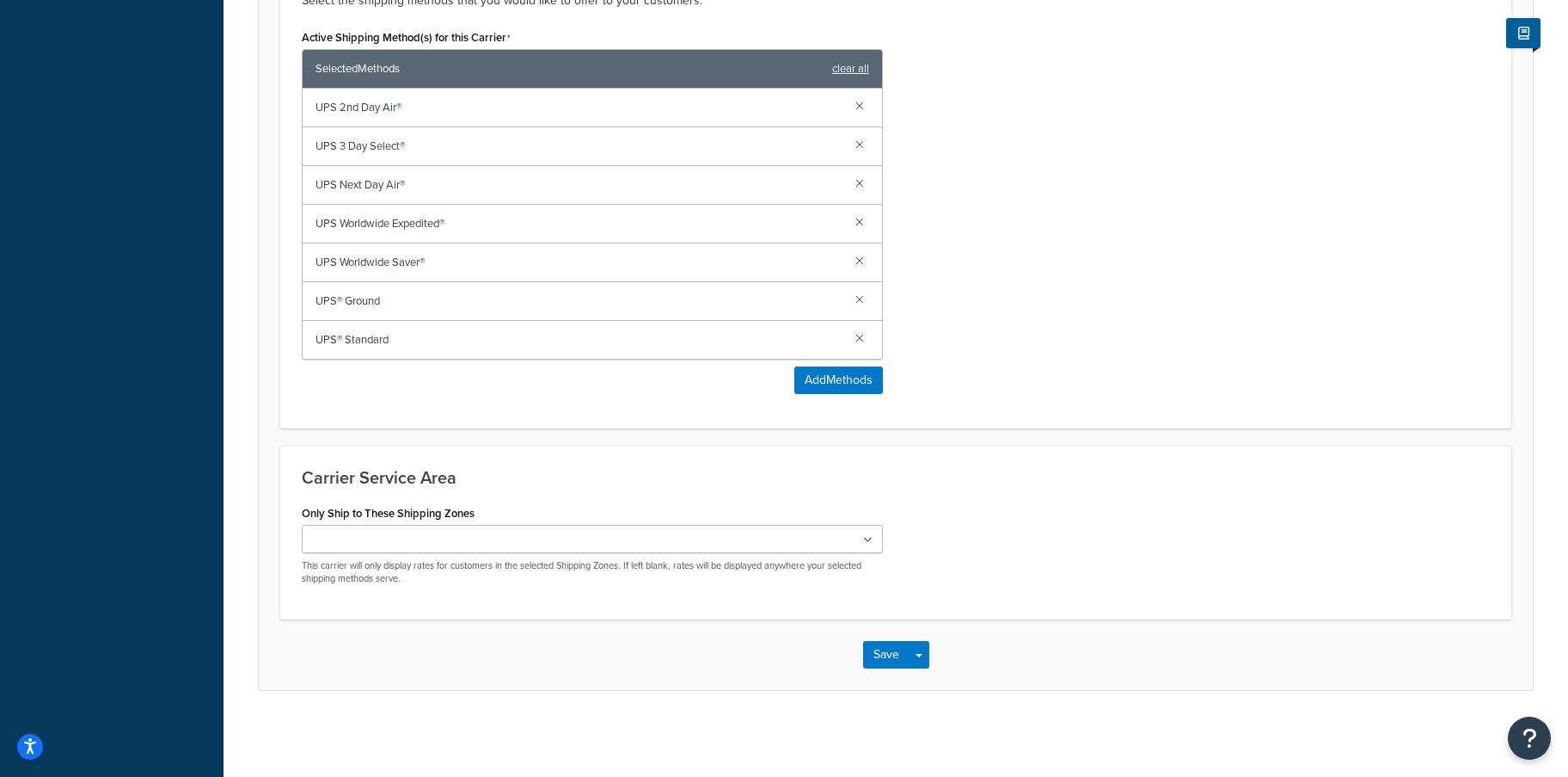
scroll to position [1048, 0]
click at [870, 648] on button "Save" at bounding box center [886, 655] width 46 height 28
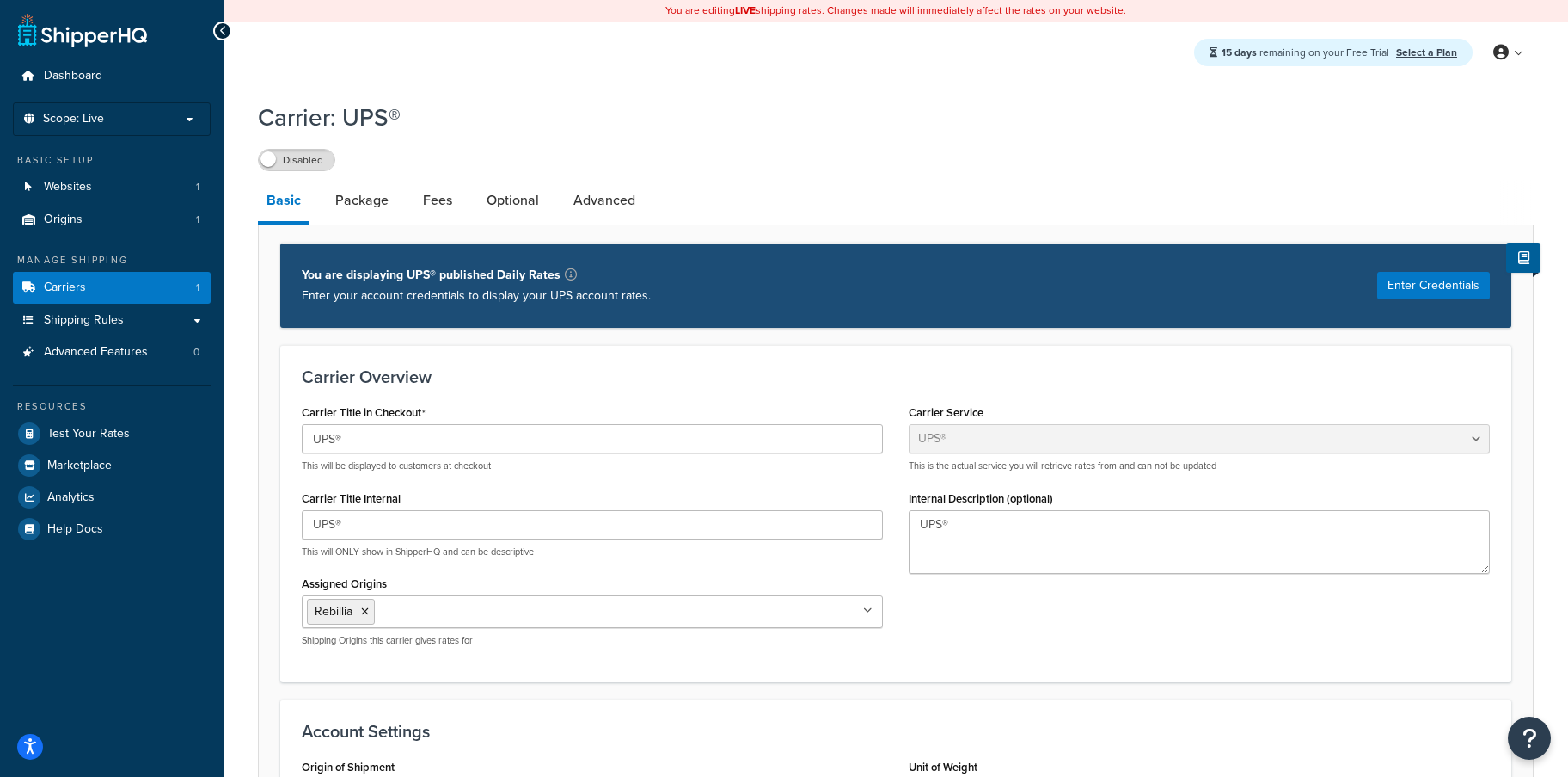
scroll to position [-1, 0]
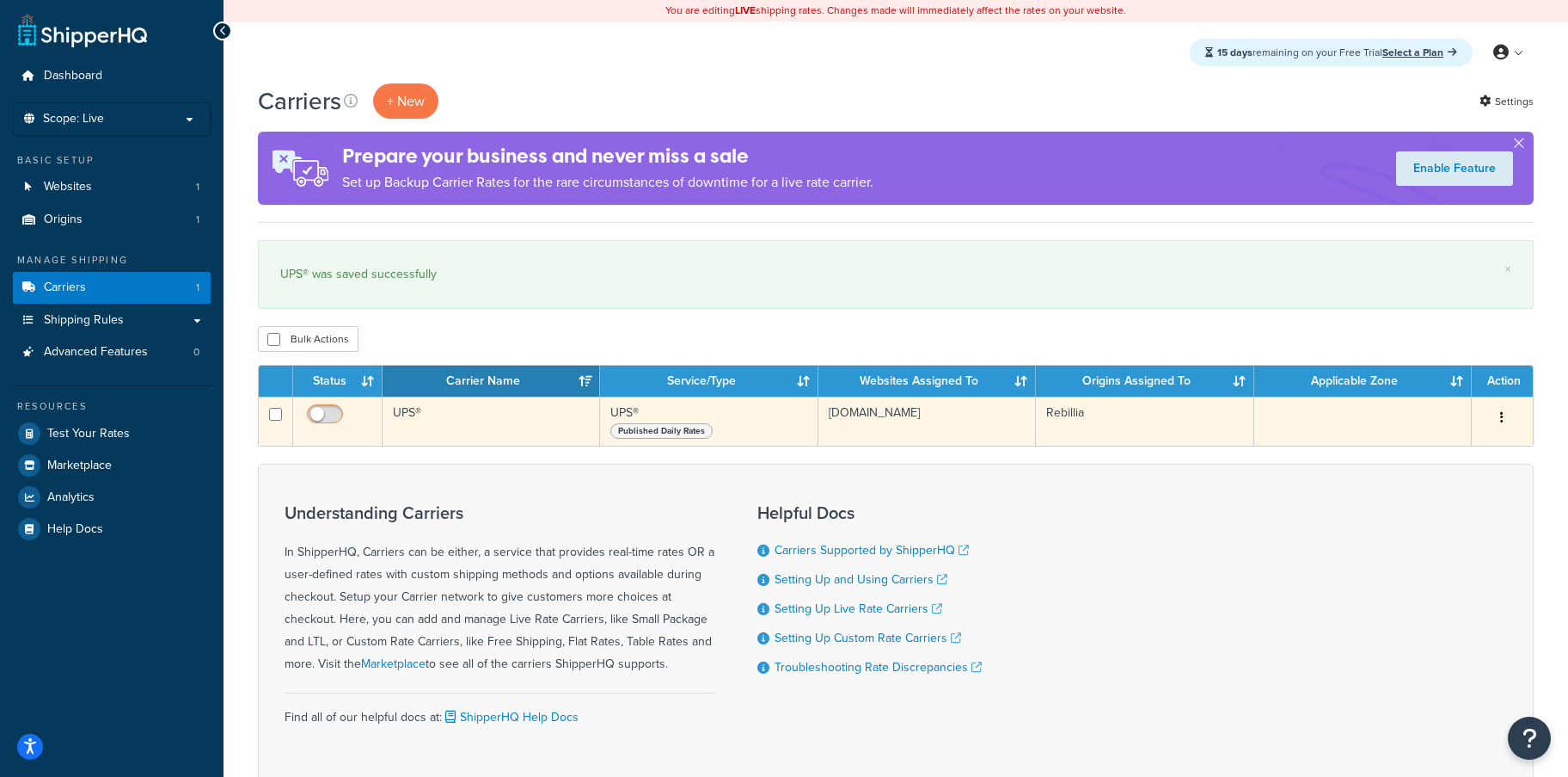
click at [336, 415] on input "checkbox" at bounding box center [327, 418] width 47 height 21
checkbox input "true"
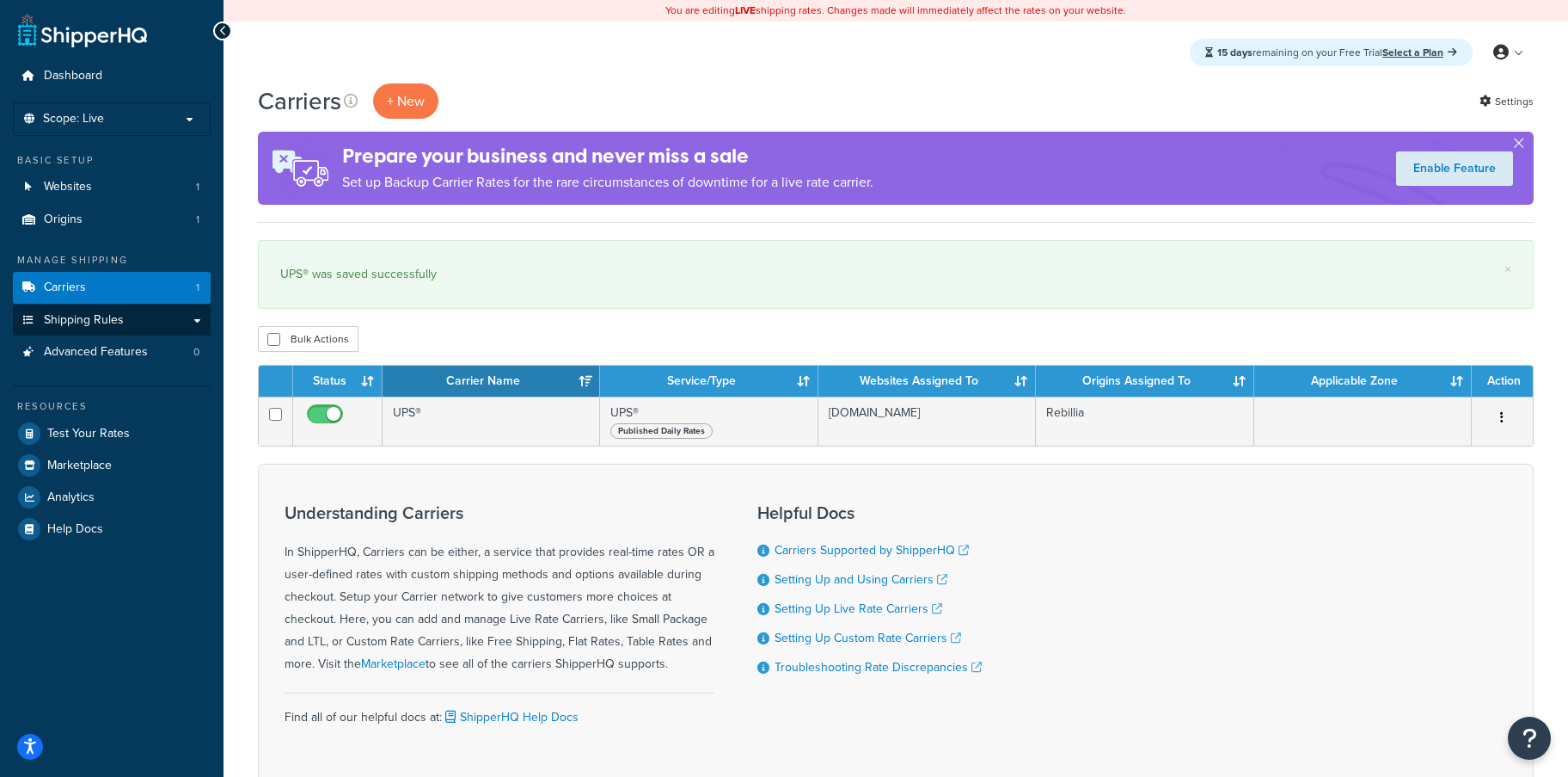
click at [97, 313] on span "Shipping Rules" at bounding box center [84, 320] width 80 height 15
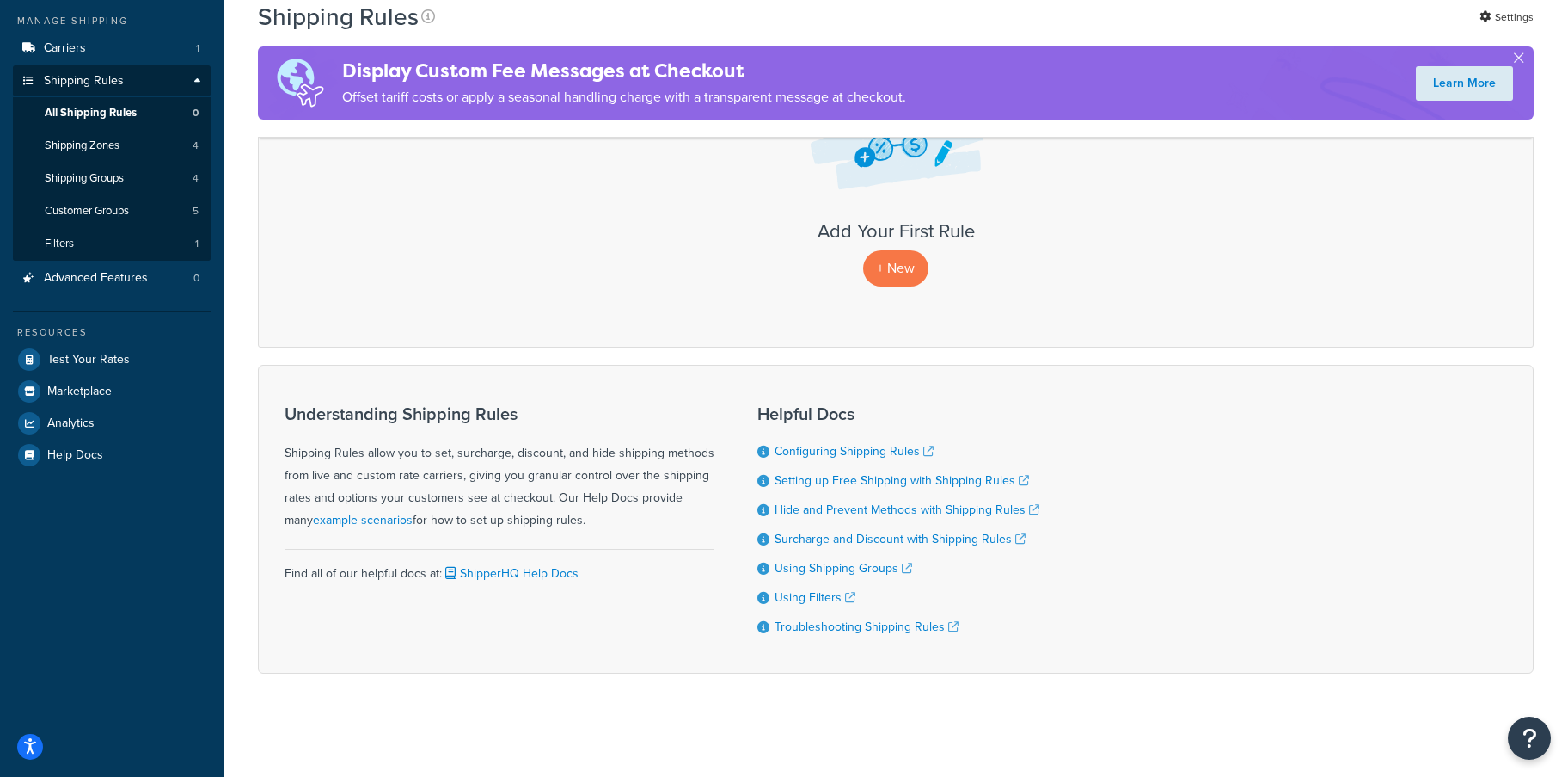
scroll to position [239, 0]
click at [901, 276] on p "+ New" at bounding box center [895, 267] width 65 height 35
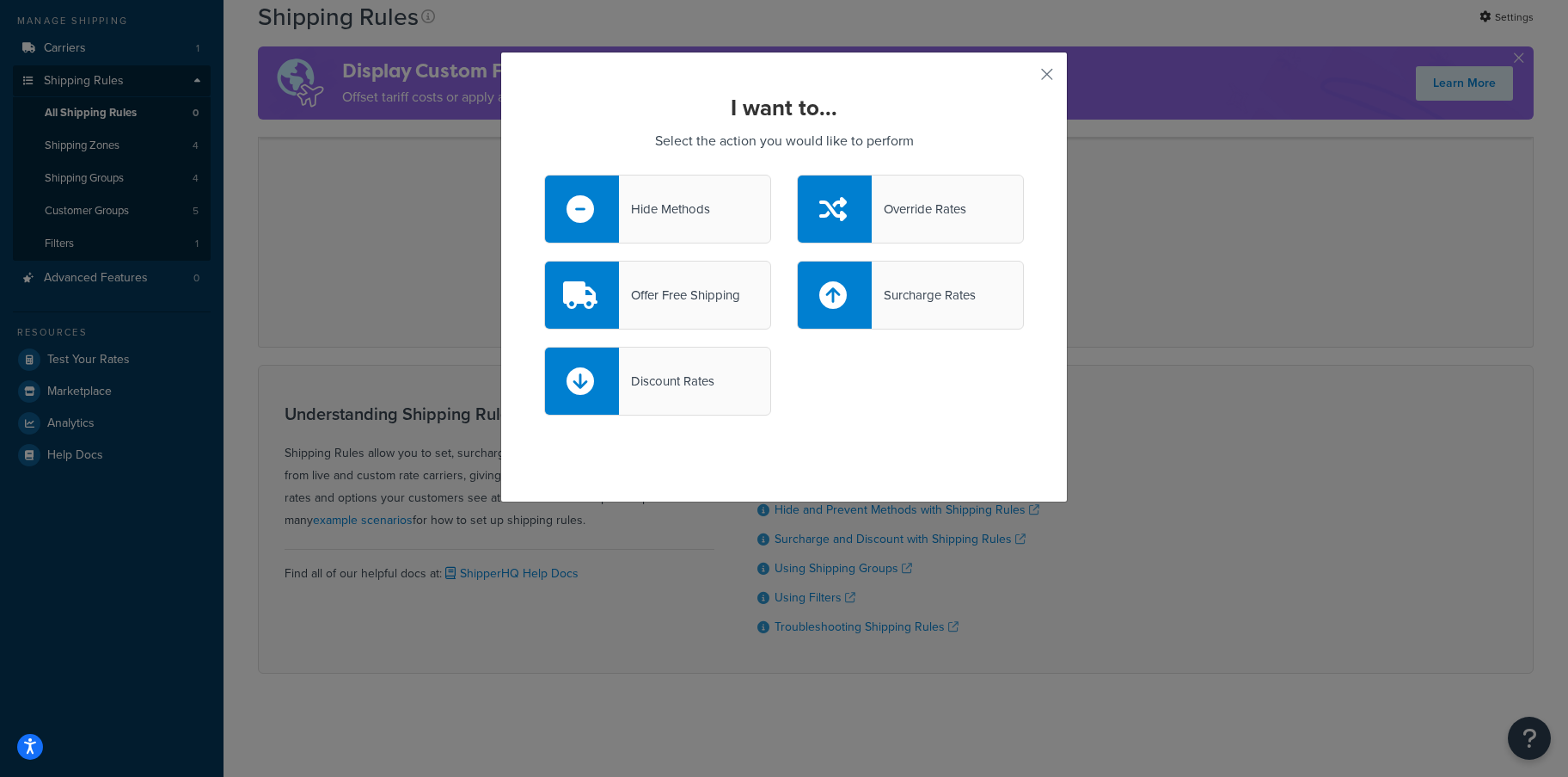
click at [702, 295] on div "Offer Free Shipping" at bounding box center [679, 295] width 121 height 24
click at [0, 0] on input "Offer Free Shipping" at bounding box center [0, 0] width 0 height 0
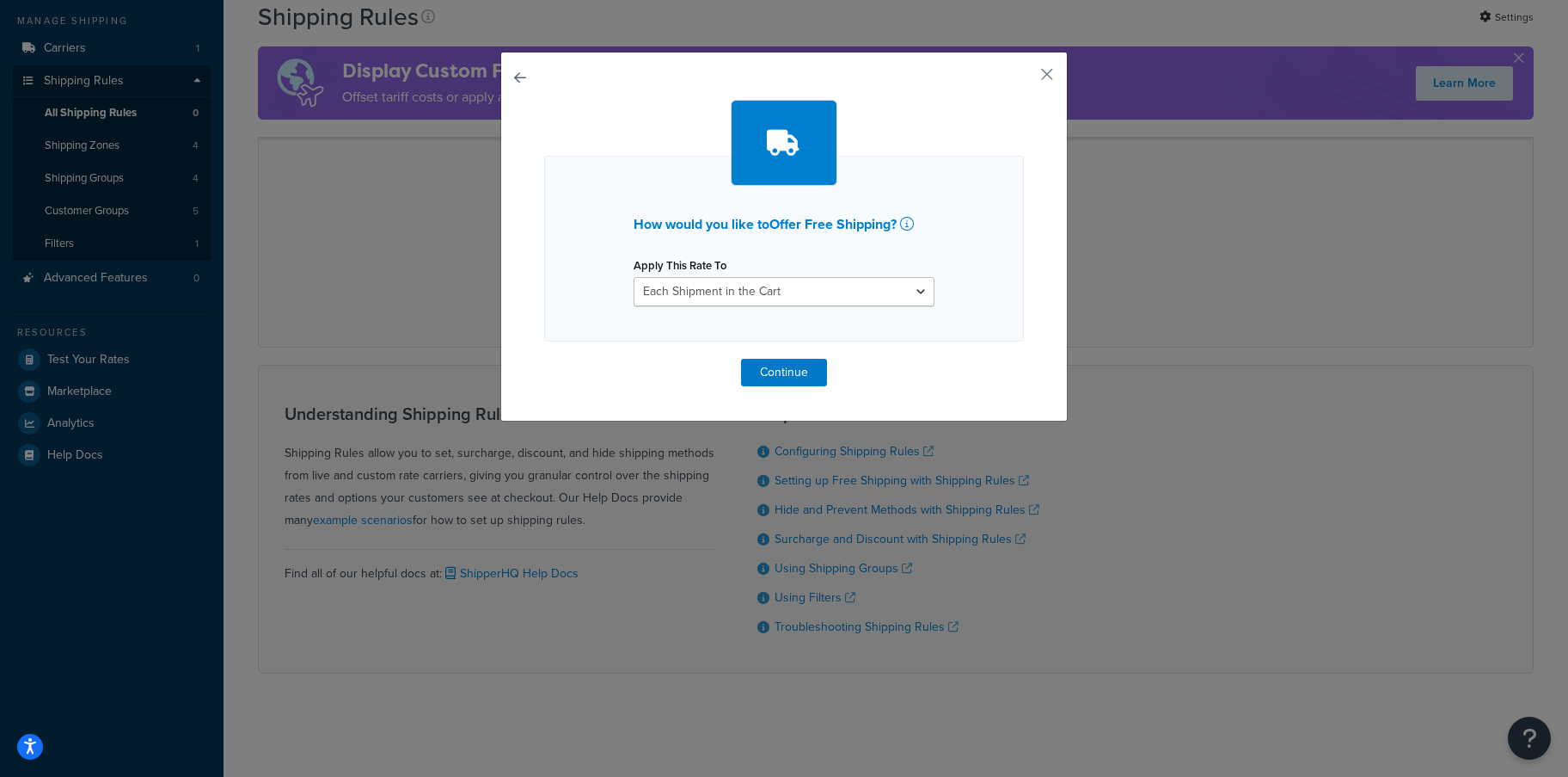
click at [833, 384] on div "How would you like to Offer Free Shipping ? Apply This Rate To Each Shipment in…" at bounding box center [784, 243] width 480 height 286
click at [785, 371] on button "Continue" at bounding box center [784, 373] width 86 height 28
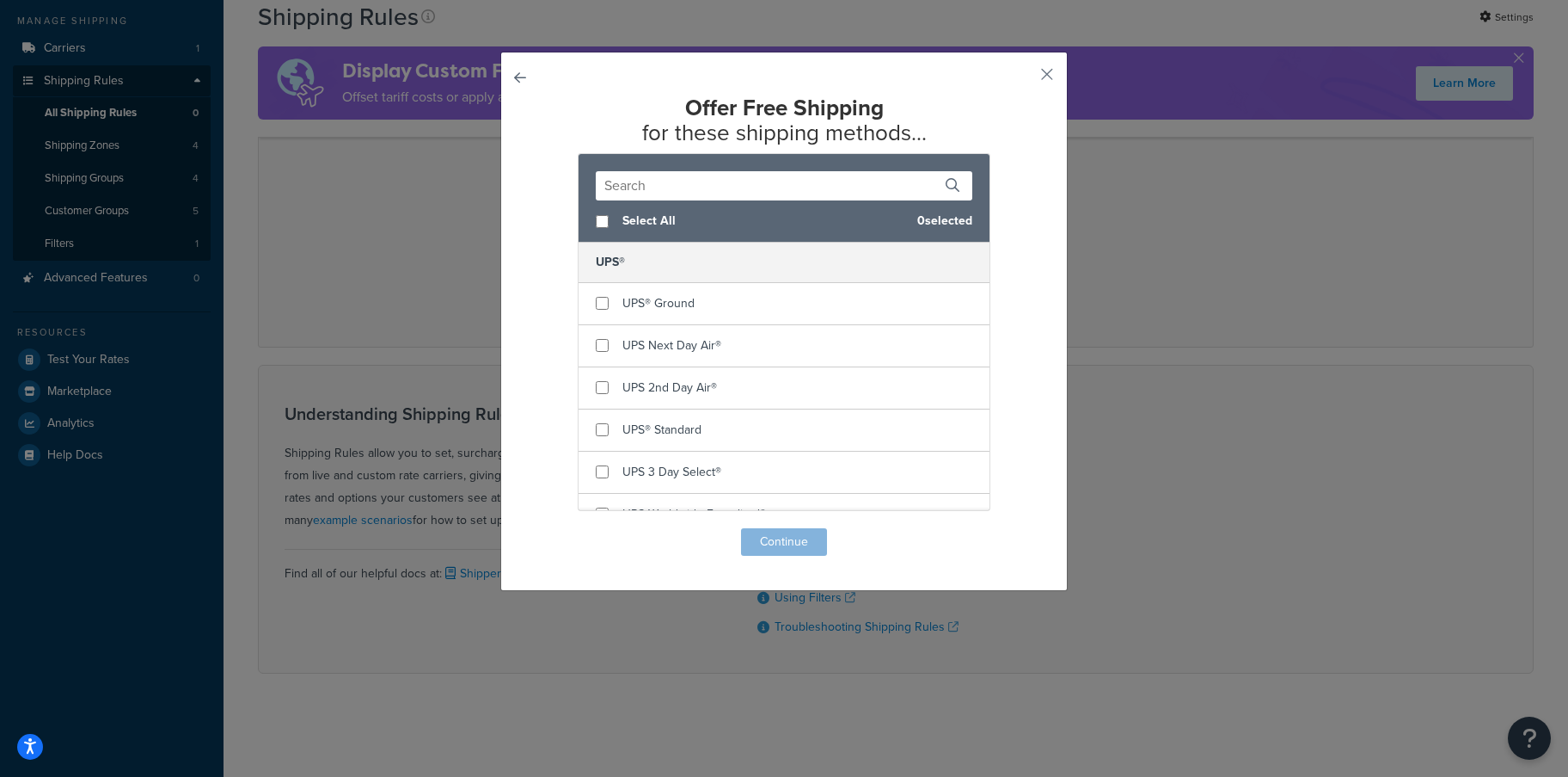
click at [649, 214] on span "Select All" at bounding box center [763, 221] width 281 height 24
checkbox input "true"
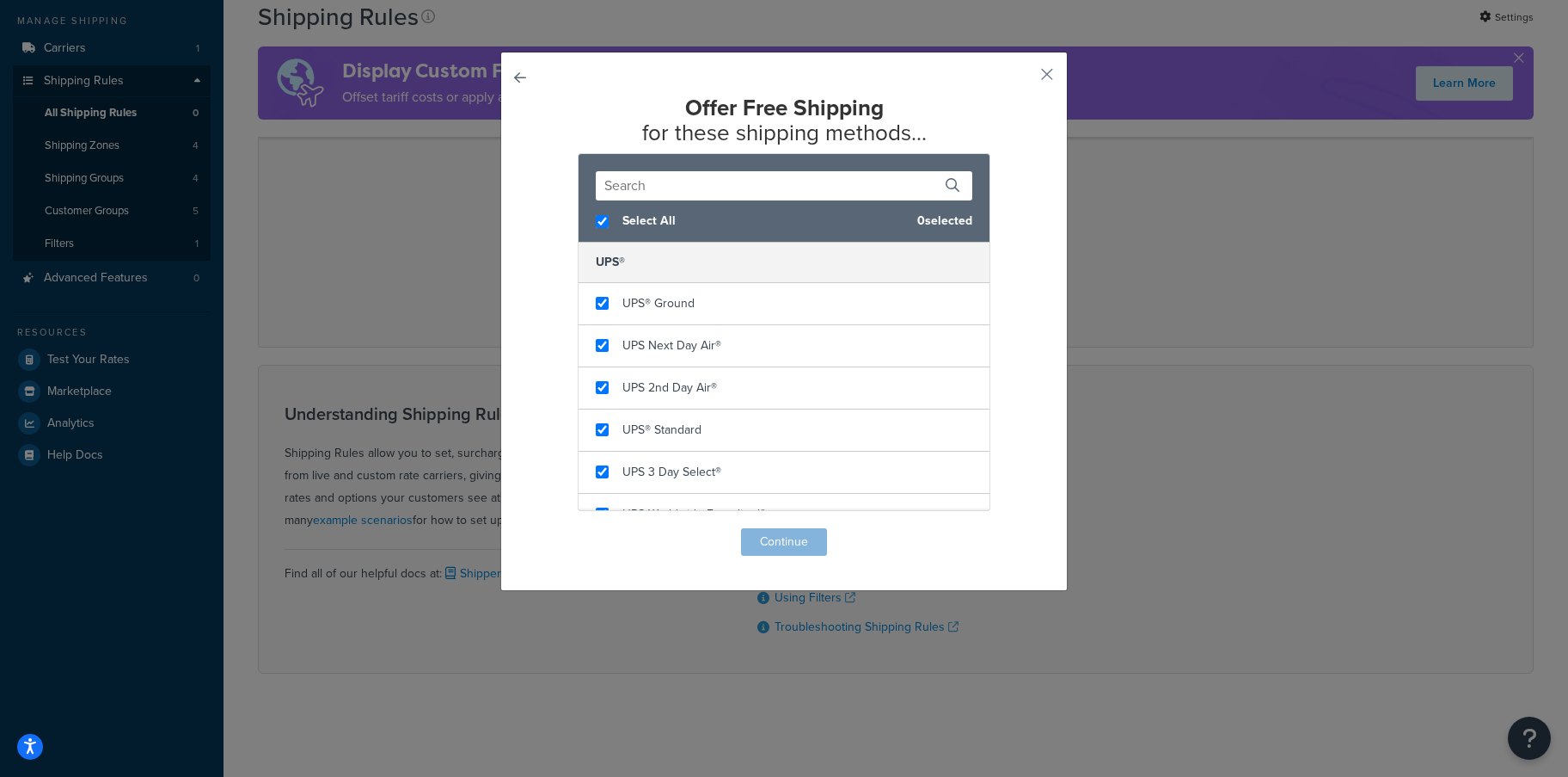
checkbox input "true"
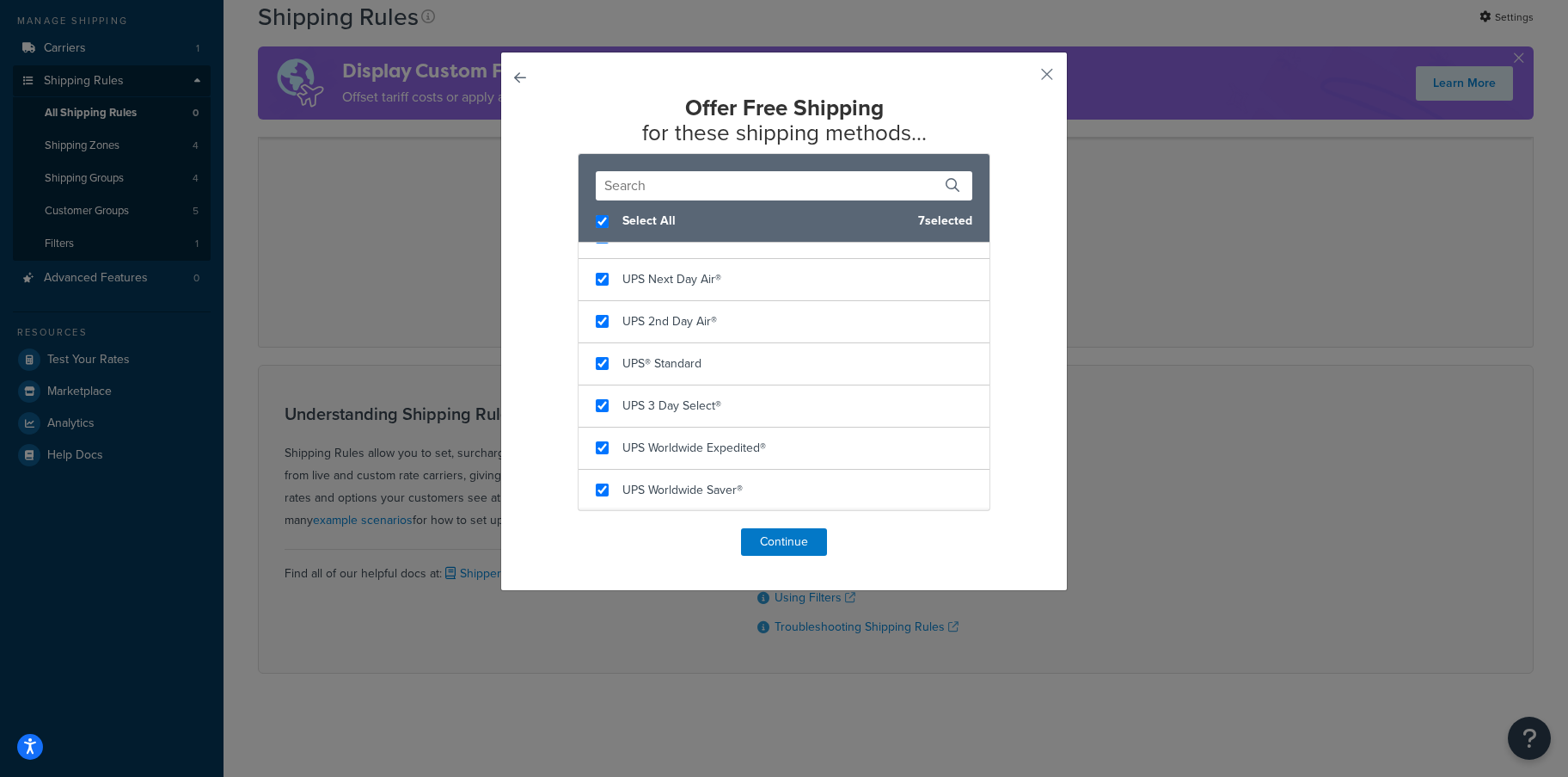
scroll to position [66, 0]
click at [804, 534] on button "Continue" at bounding box center [784, 542] width 86 height 28
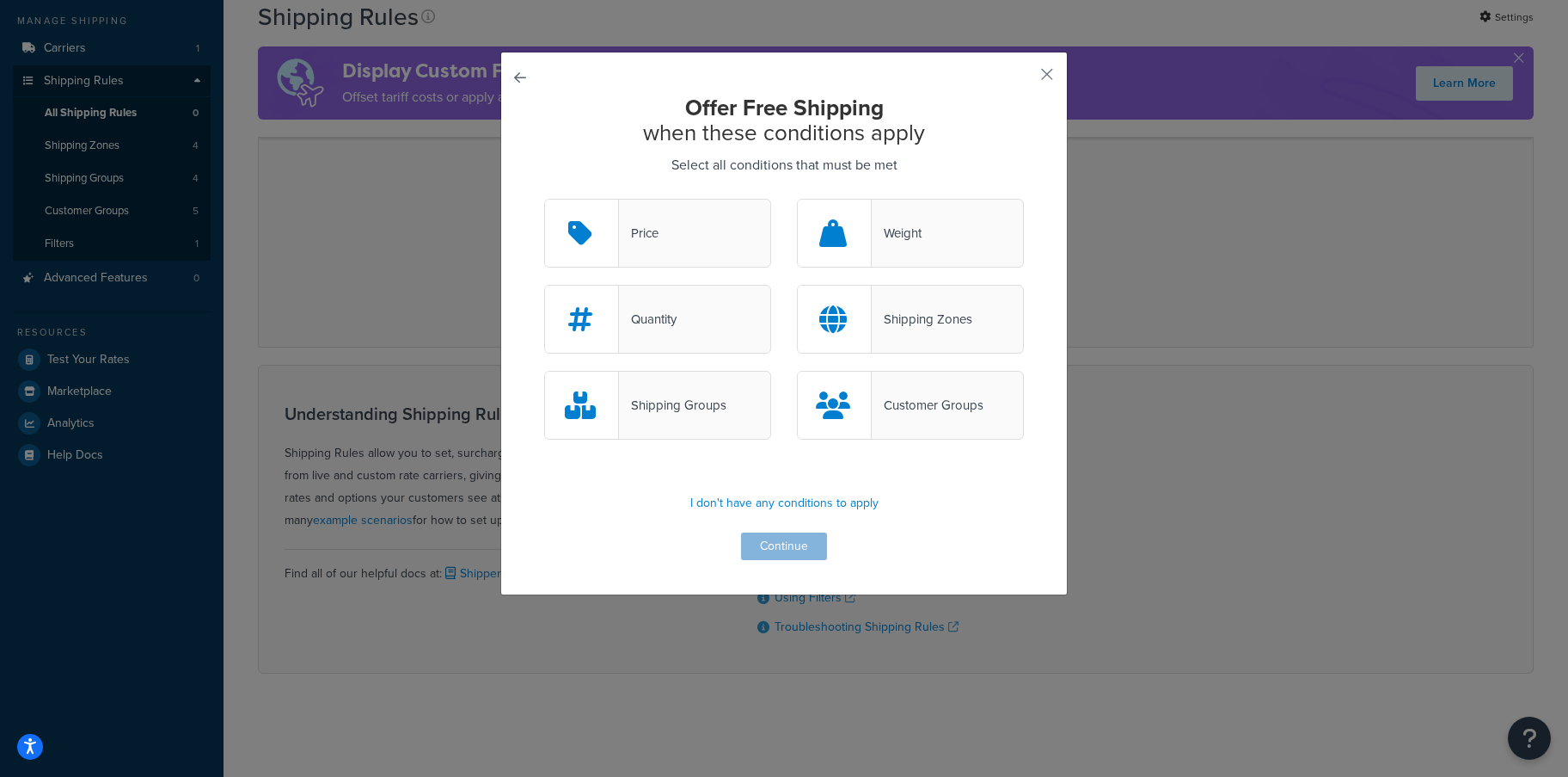
click at [695, 230] on div "Price" at bounding box center [657, 233] width 227 height 69
click at [0, 0] on input "Price" at bounding box center [0, 0] width 0 height 0
click at [769, 534] on button "Continue" at bounding box center [784, 546] width 86 height 28
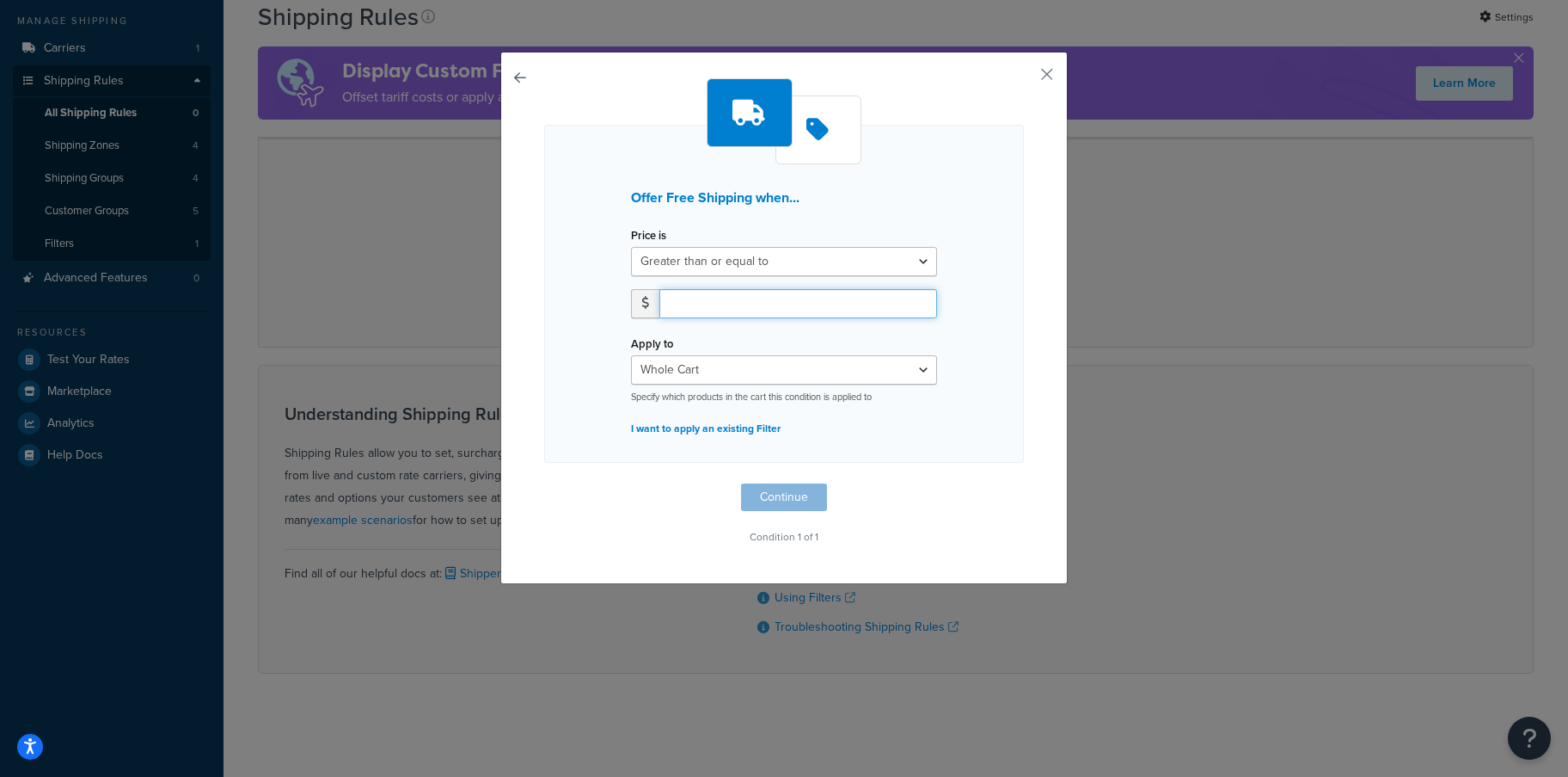
click at [716, 302] on input "number" at bounding box center [799, 303] width 278 height 29
type input "90"
click at [813, 504] on button "Continue" at bounding box center [784, 497] width 86 height 28
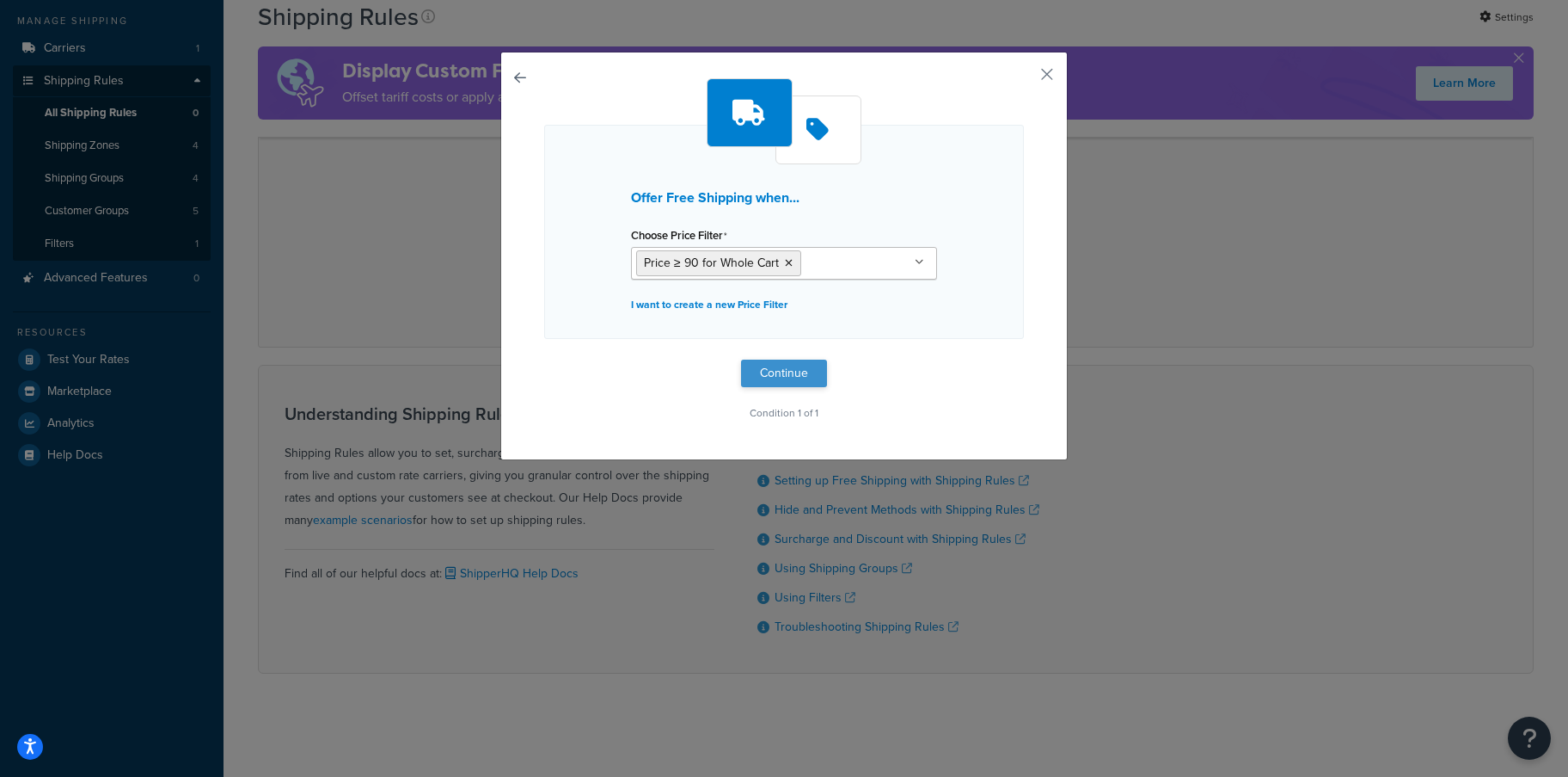
click at [795, 376] on button "Continue" at bounding box center [784, 373] width 86 height 28
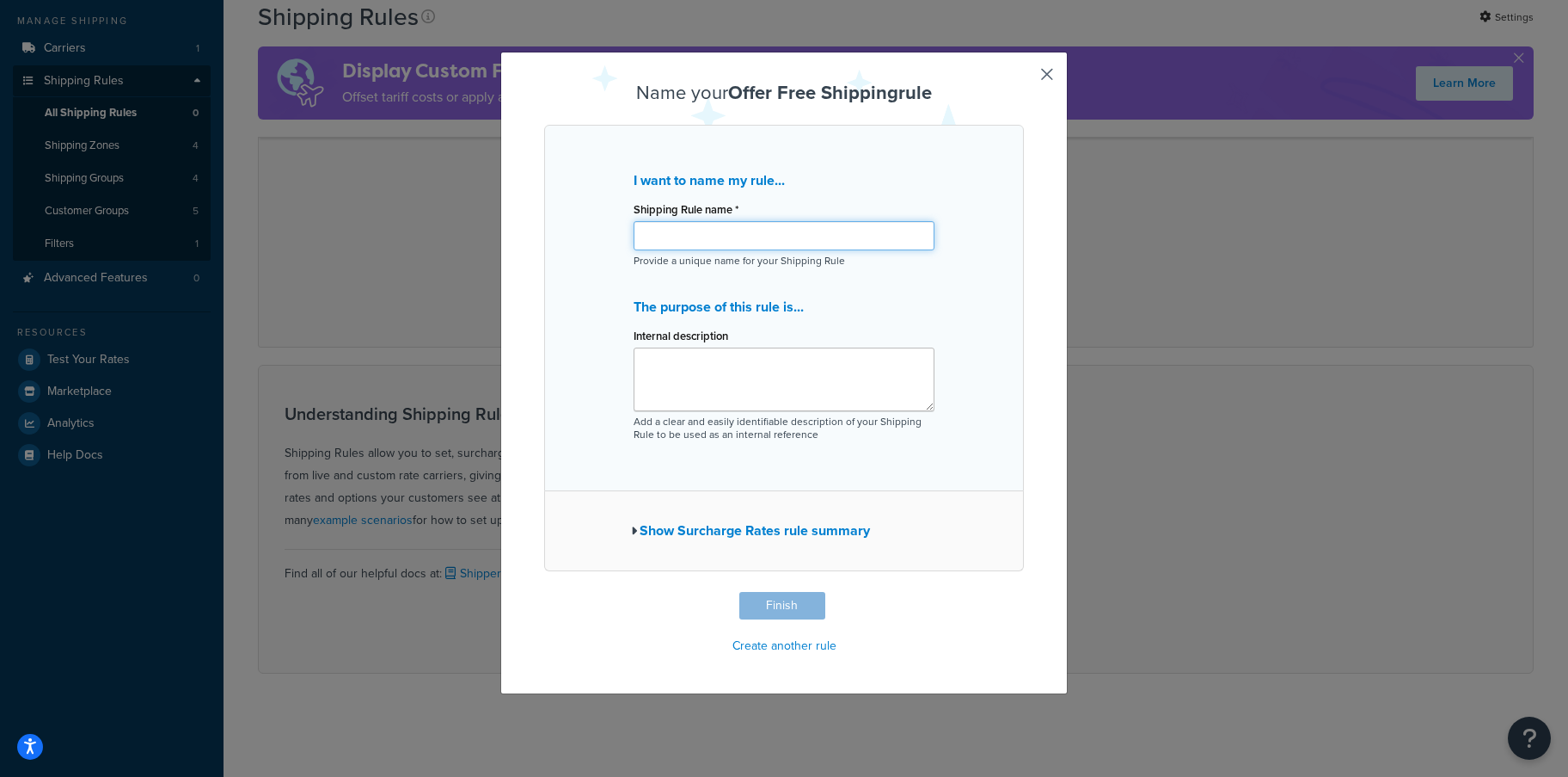
click at [751, 237] on input "Shipping Rule name *" at bounding box center [784, 235] width 301 height 29
type input "Free Shipping > 90"
click at [783, 607] on button "Finish" at bounding box center [783, 606] width 86 height 28
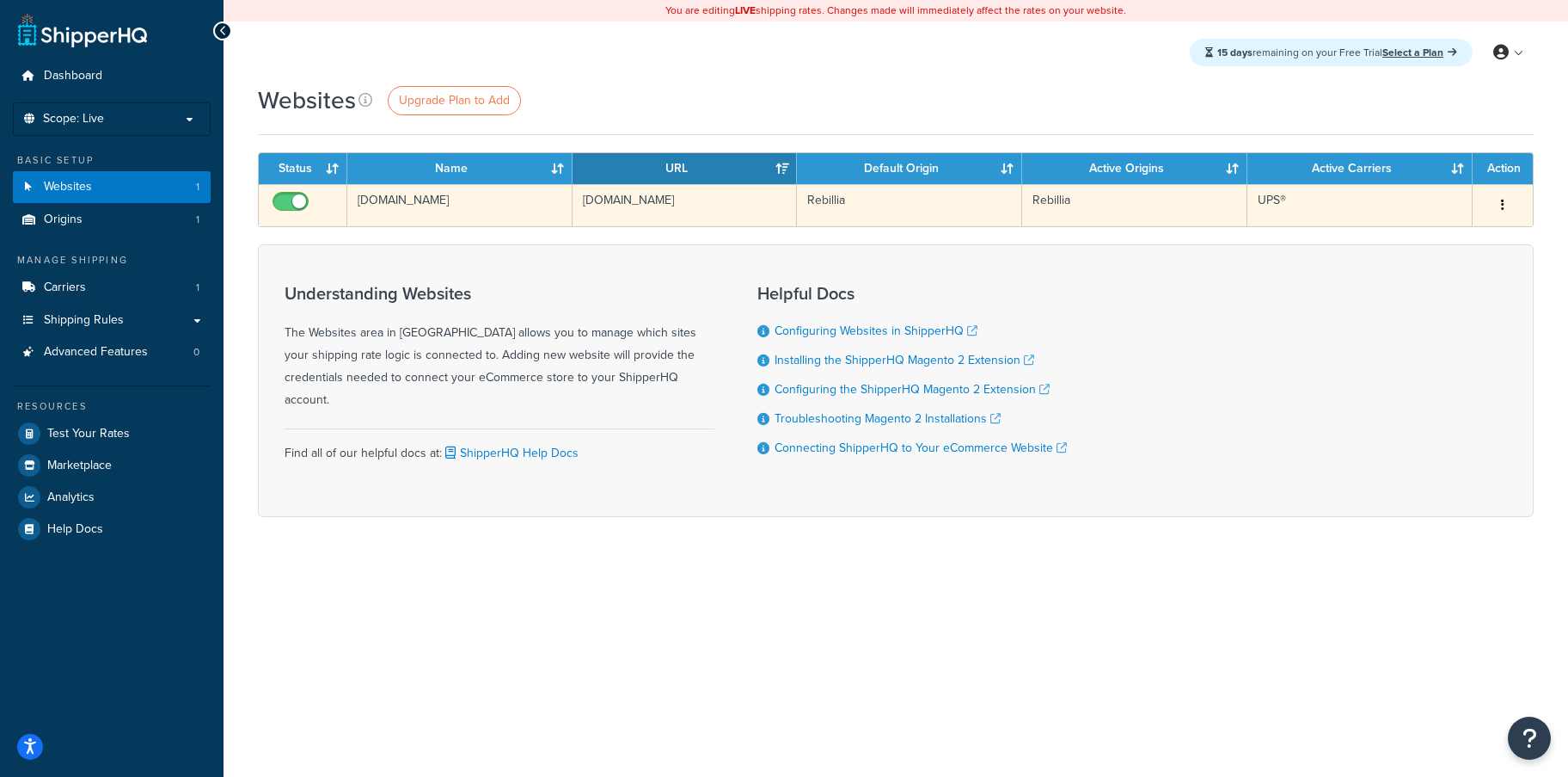
click at [1502, 205] on icon "button" at bounding box center [1502, 205] width 3 height 12
click at [1465, 250] on link "Edit" at bounding box center [1434, 240] width 136 height 35
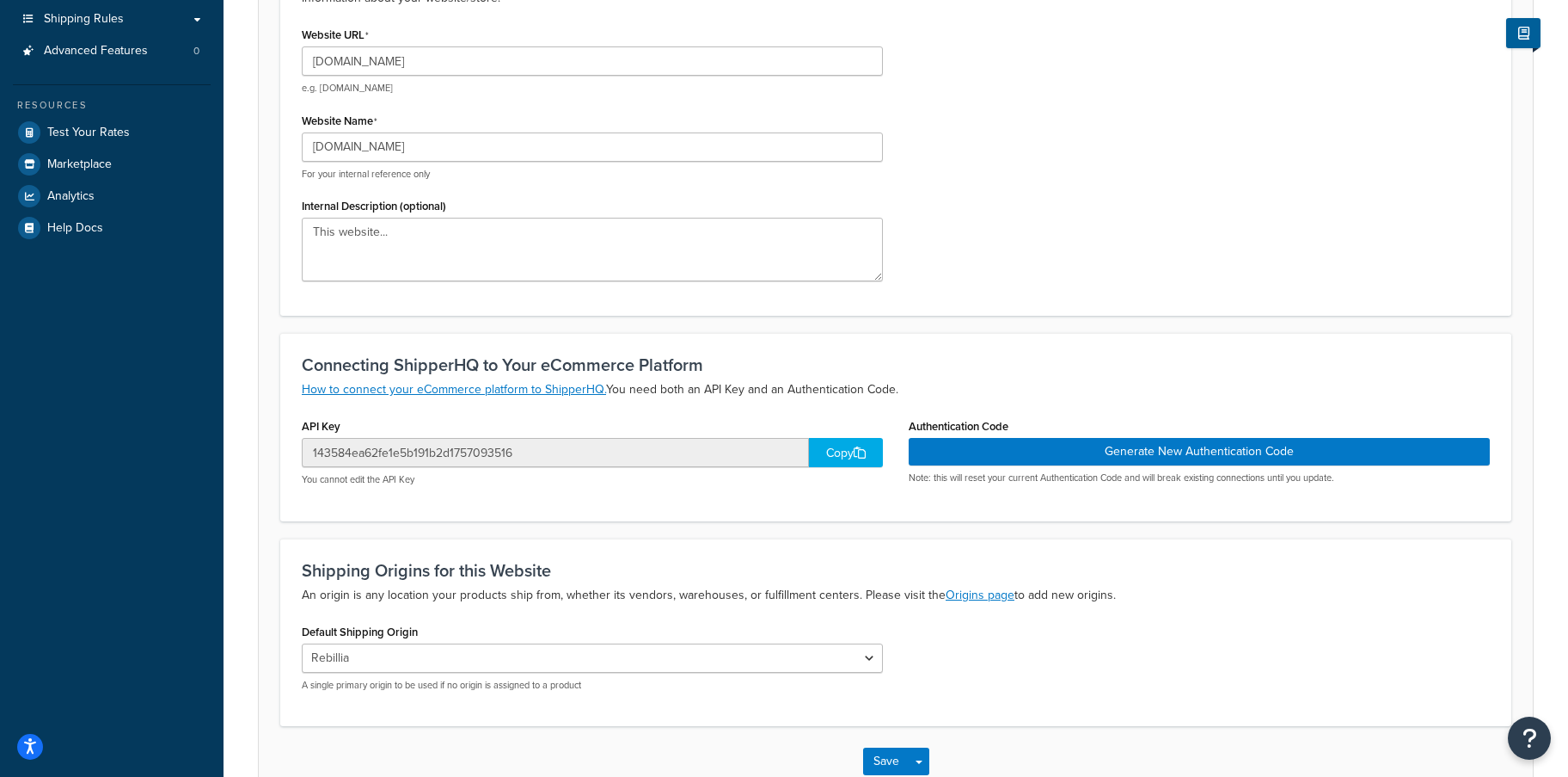
scroll to position [109, 0]
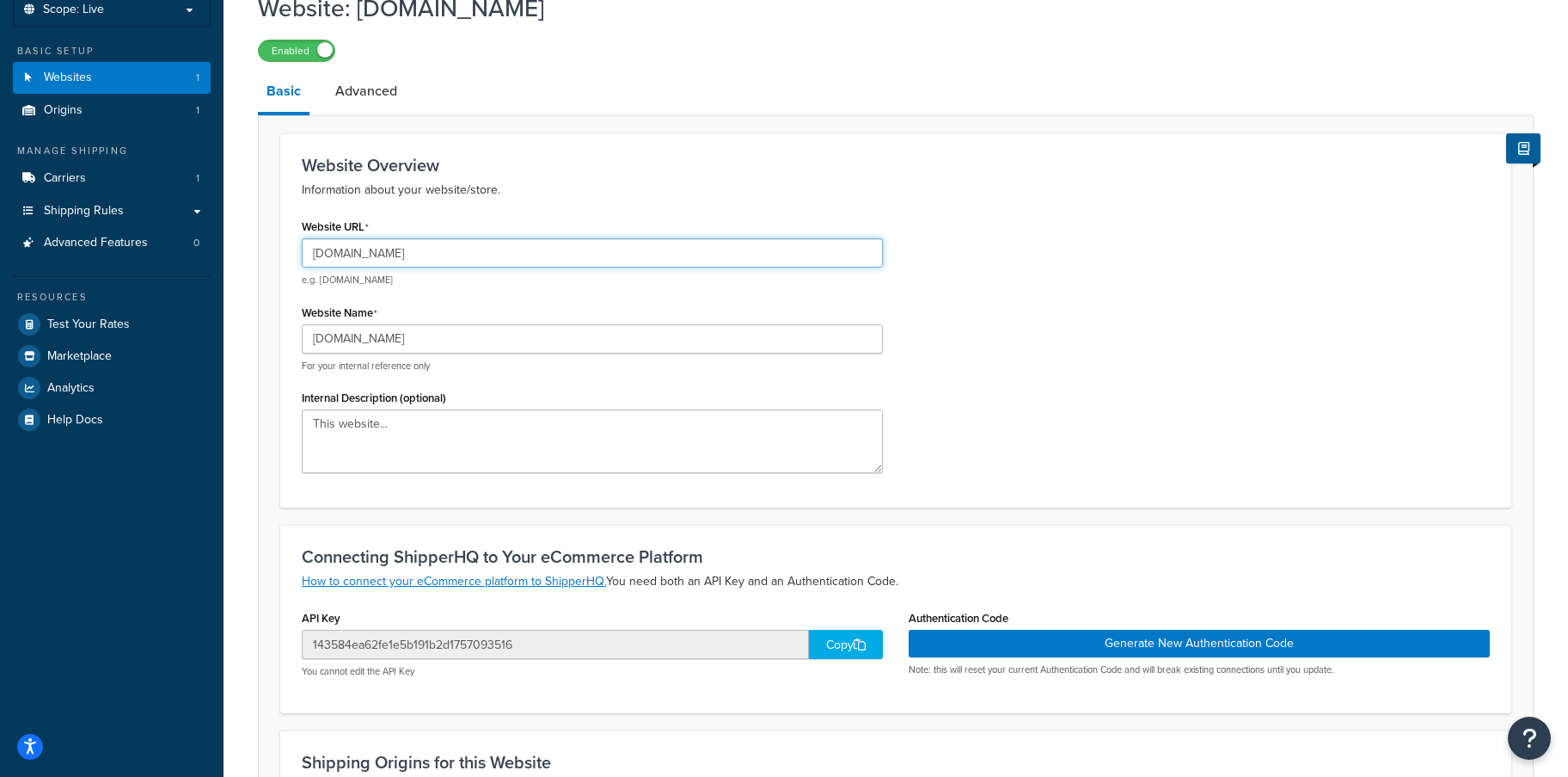
click at [438, 256] on input "[DOMAIN_NAME]" at bounding box center [592, 252] width 581 height 29
type input "[DOMAIN_NAME]"
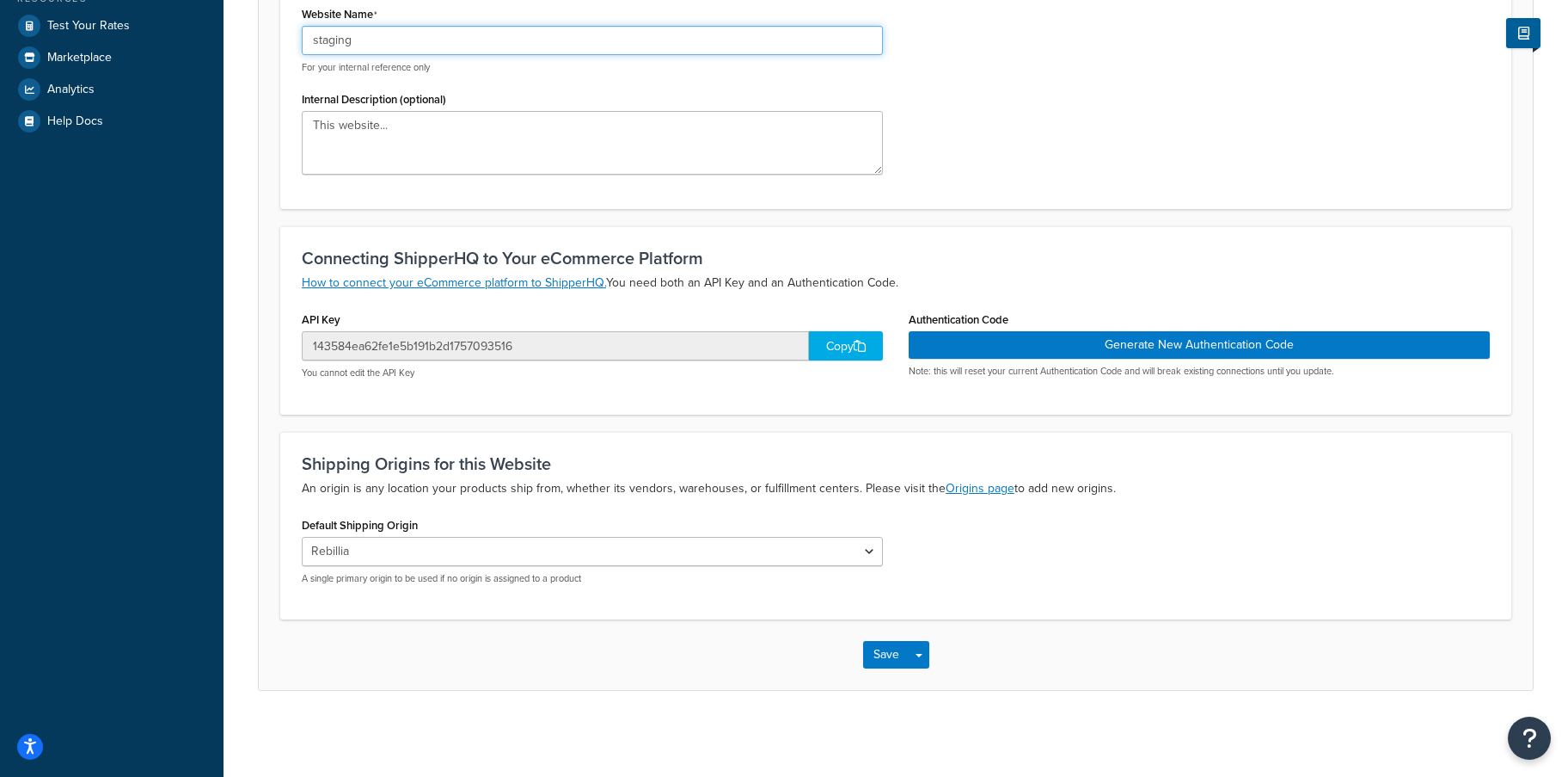
scroll to position [408, 0]
type input "staging"
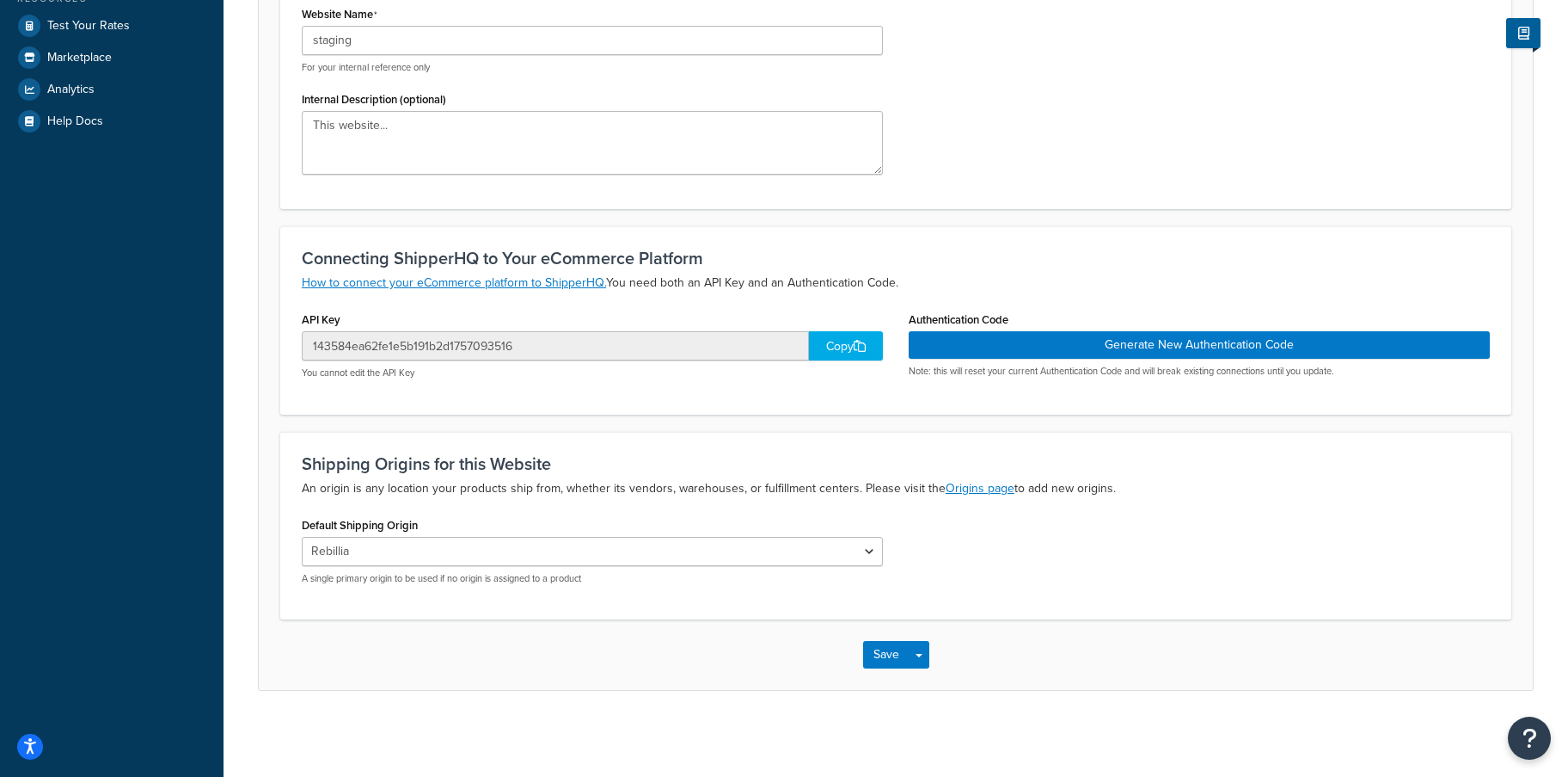
click at [826, 336] on div "Copy" at bounding box center [846, 345] width 74 height 29
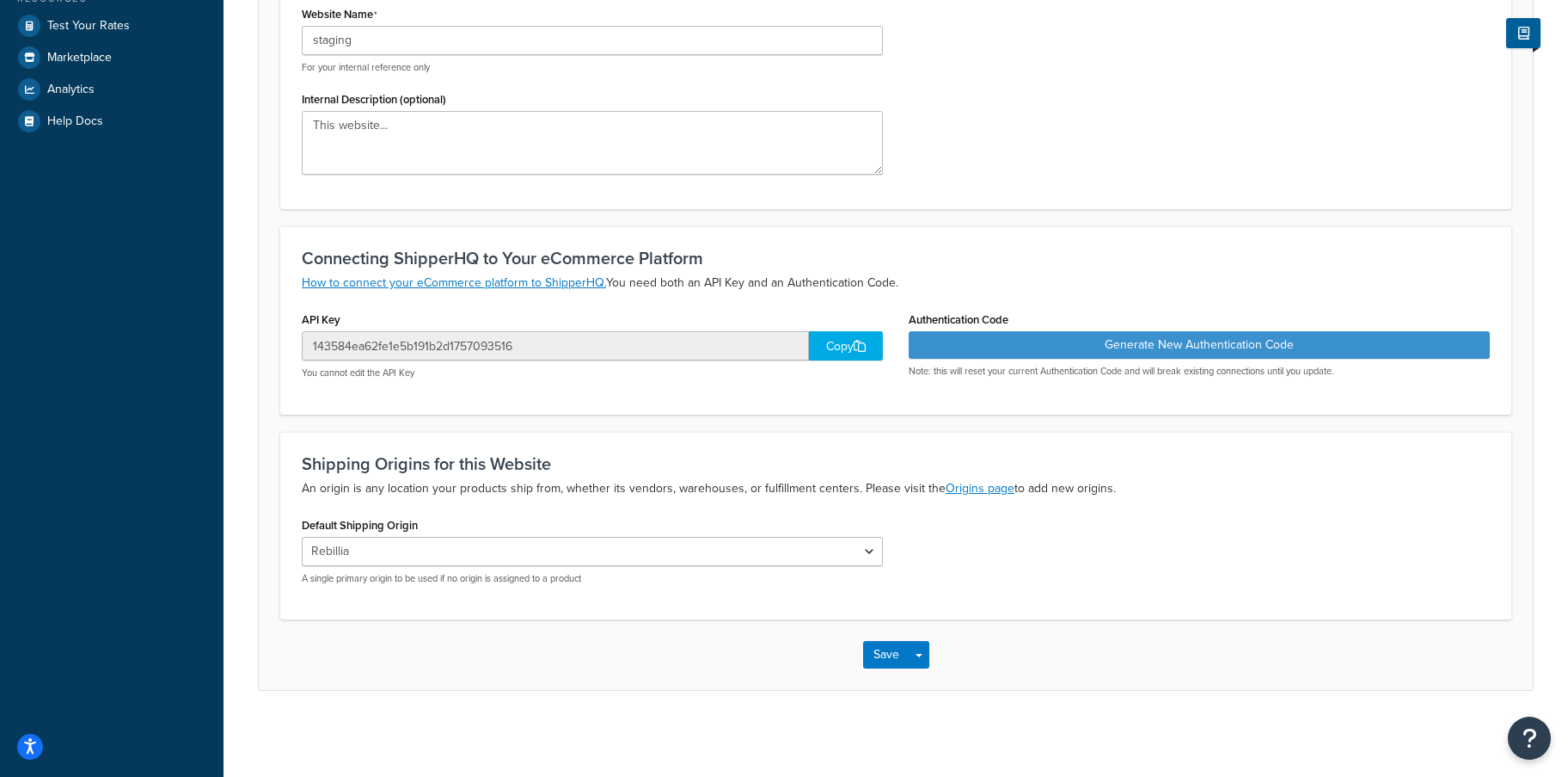
click at [1020, 350] on button "Generate New Authentication Code" at bounding box center [1199, 345] width 581 height 28
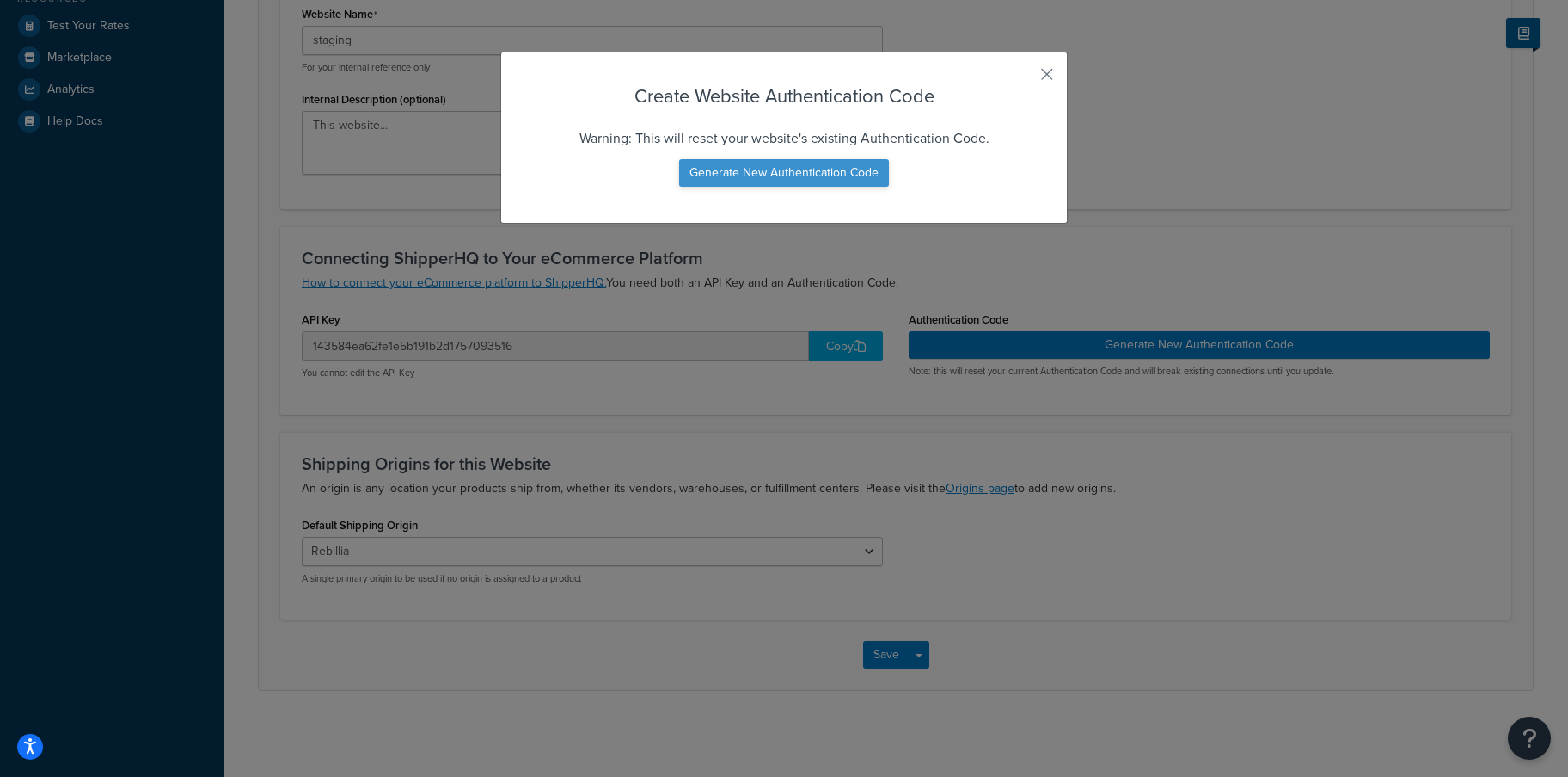
click at [813, 175] on button "Generate New Authentication Code" at bounding box center [784, 173] width 210 height 28
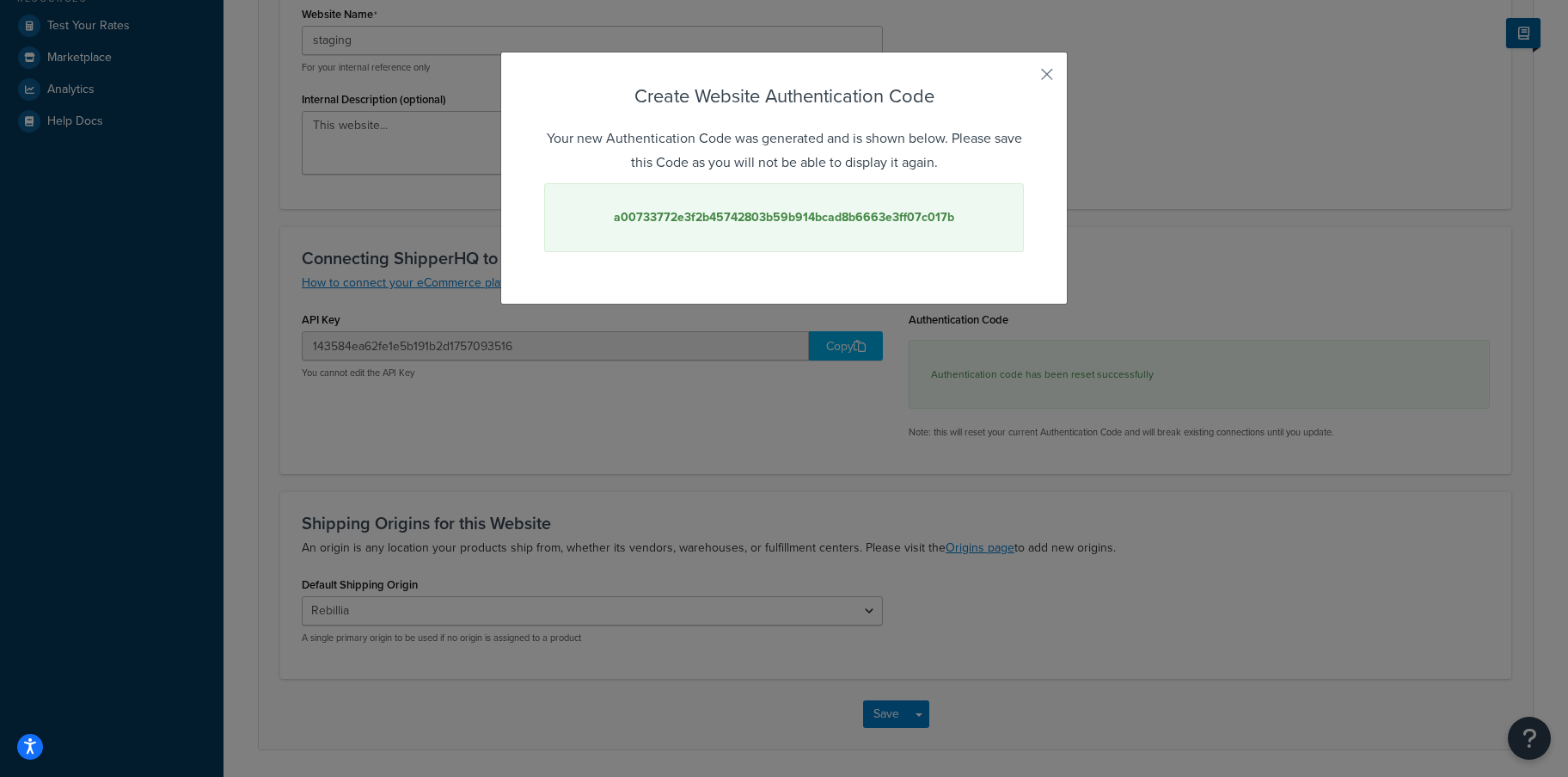
click at [791, 215] on strong "a00733772e3f2b45742803b59b914bcad8b6663e3ff07c017b" at bounding box center [784, 217] width 341 height 18
copy strong "a00733772e3f2b45742803b59b914bcad8b6663e3ff07c017b"
click at [1024, 78] on button "button" at bounding box center [1022, 80] width 4 height 4
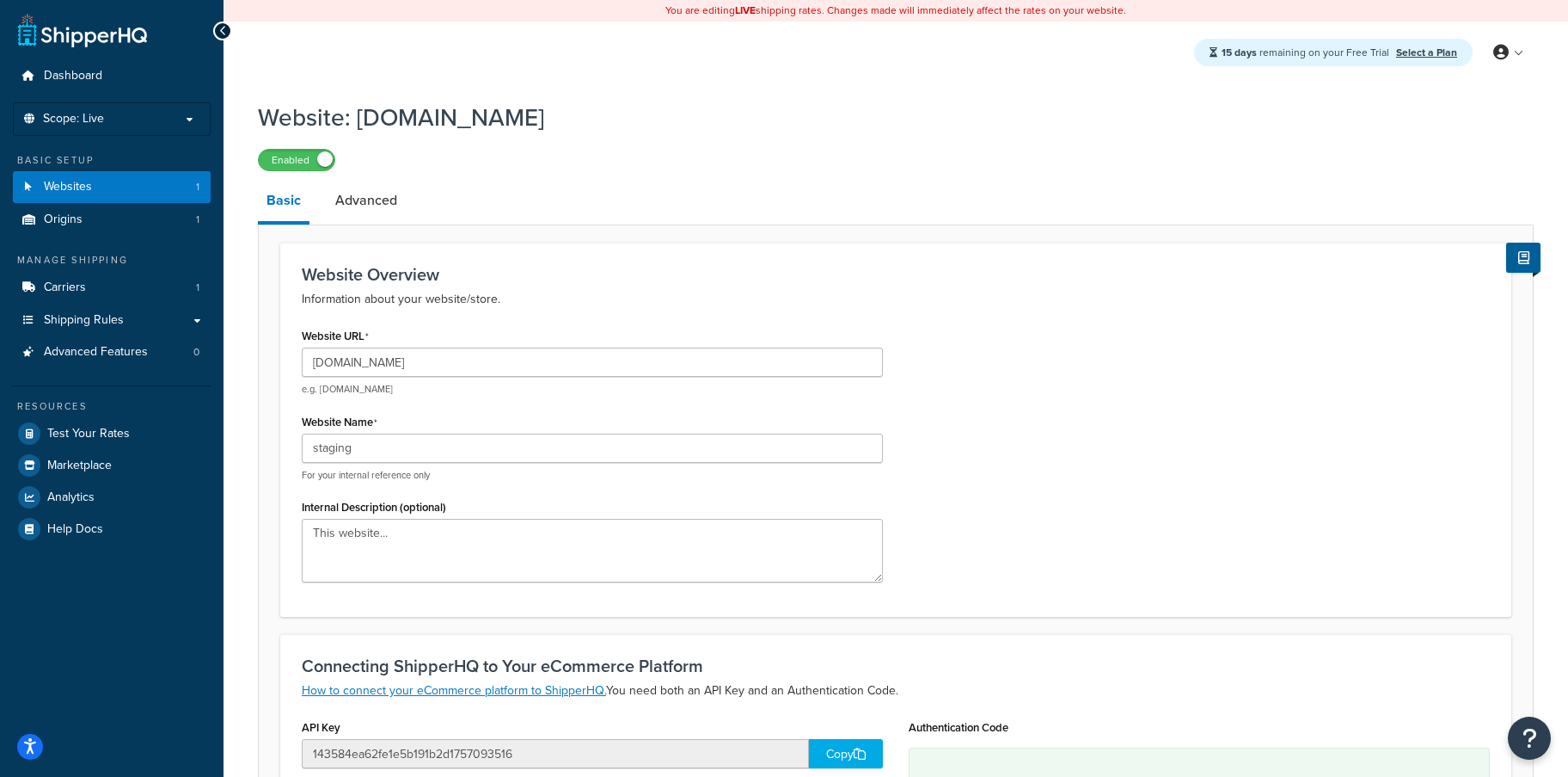
scroll to position [0, 0]
click at [77, 180] on span "Websites" at bounding box center [68, 187] width 48 height 15
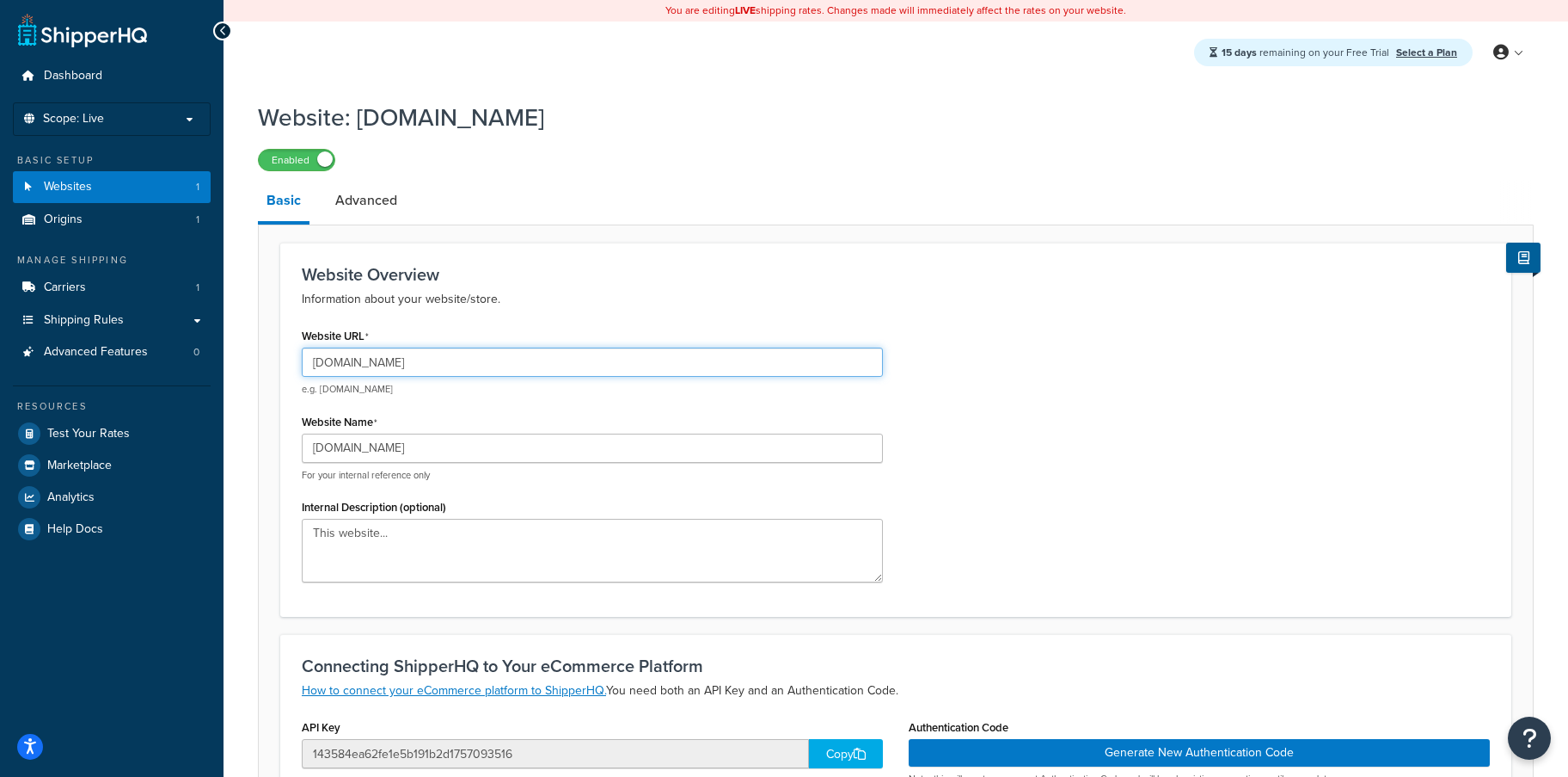
click at [382, 370] on input "[DOMAIN_NAME]" at bounding box center [592, 361] width 581 height 29
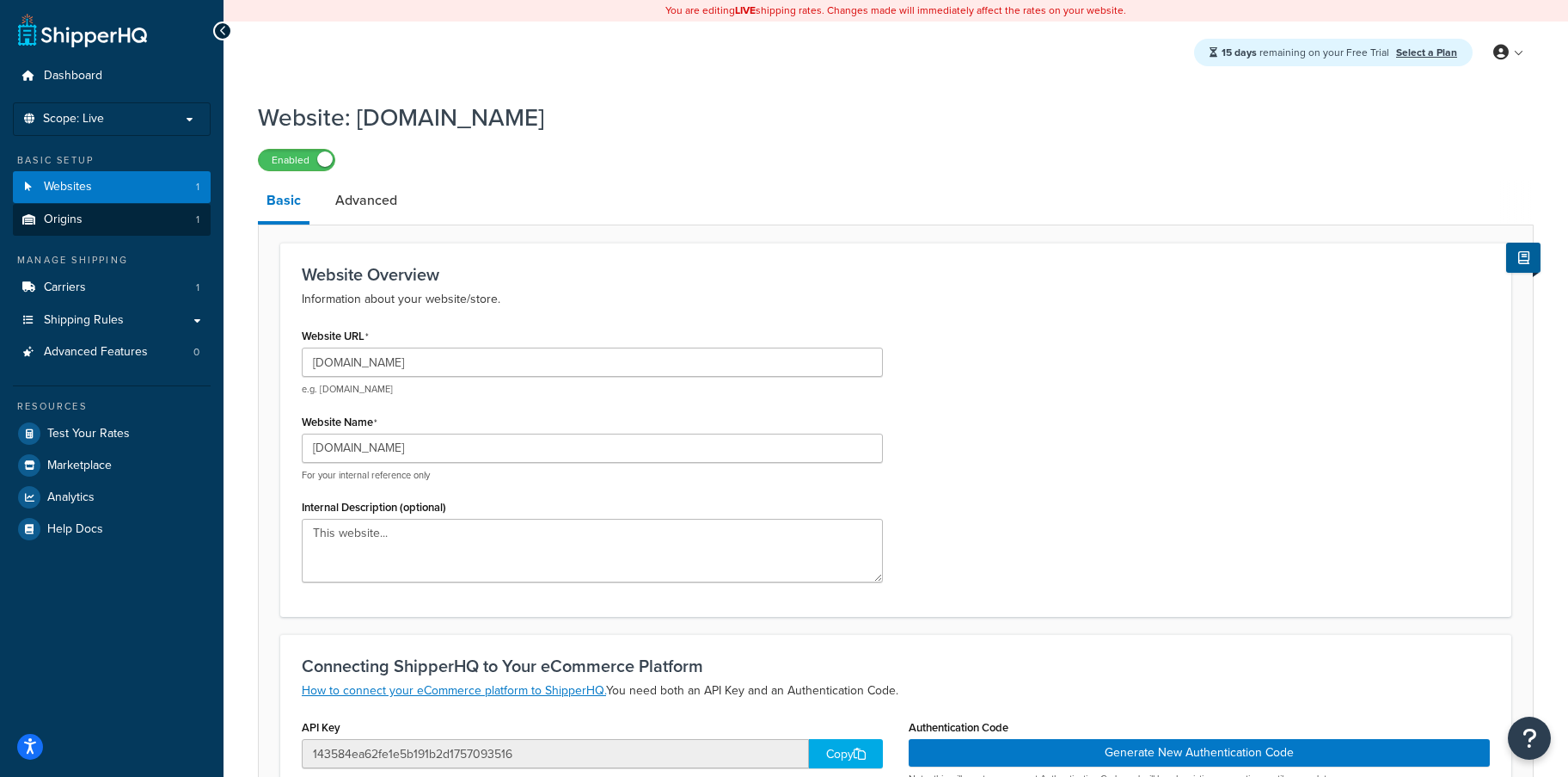
click at [138, 212] on link "Origins 1" at bounding box center [112, 220] width 198 height 32
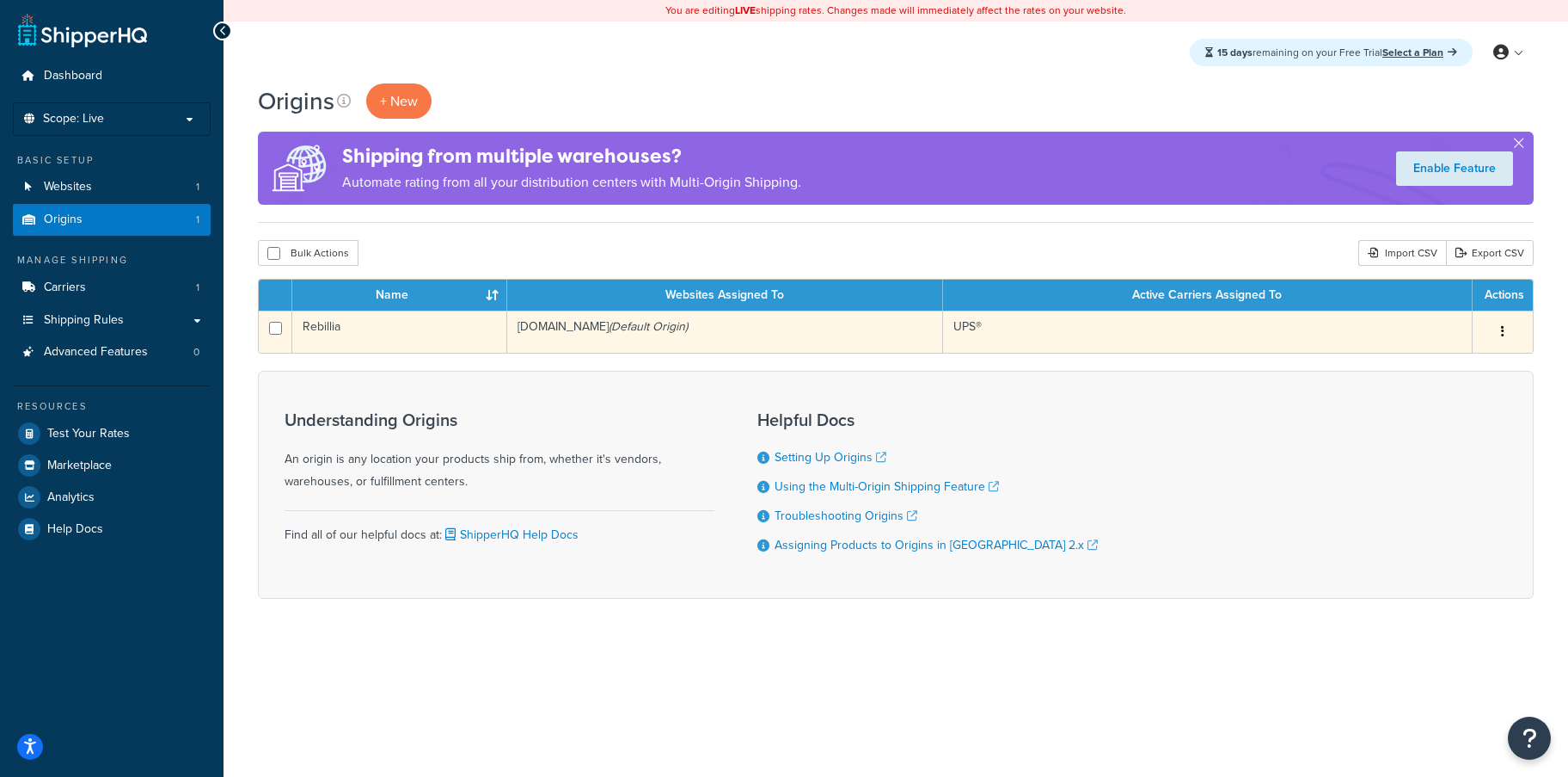
click at [695, 323] on td "www.rebillia.com (Default Origin)" at bounding box center [725, 331] width 436 height 42
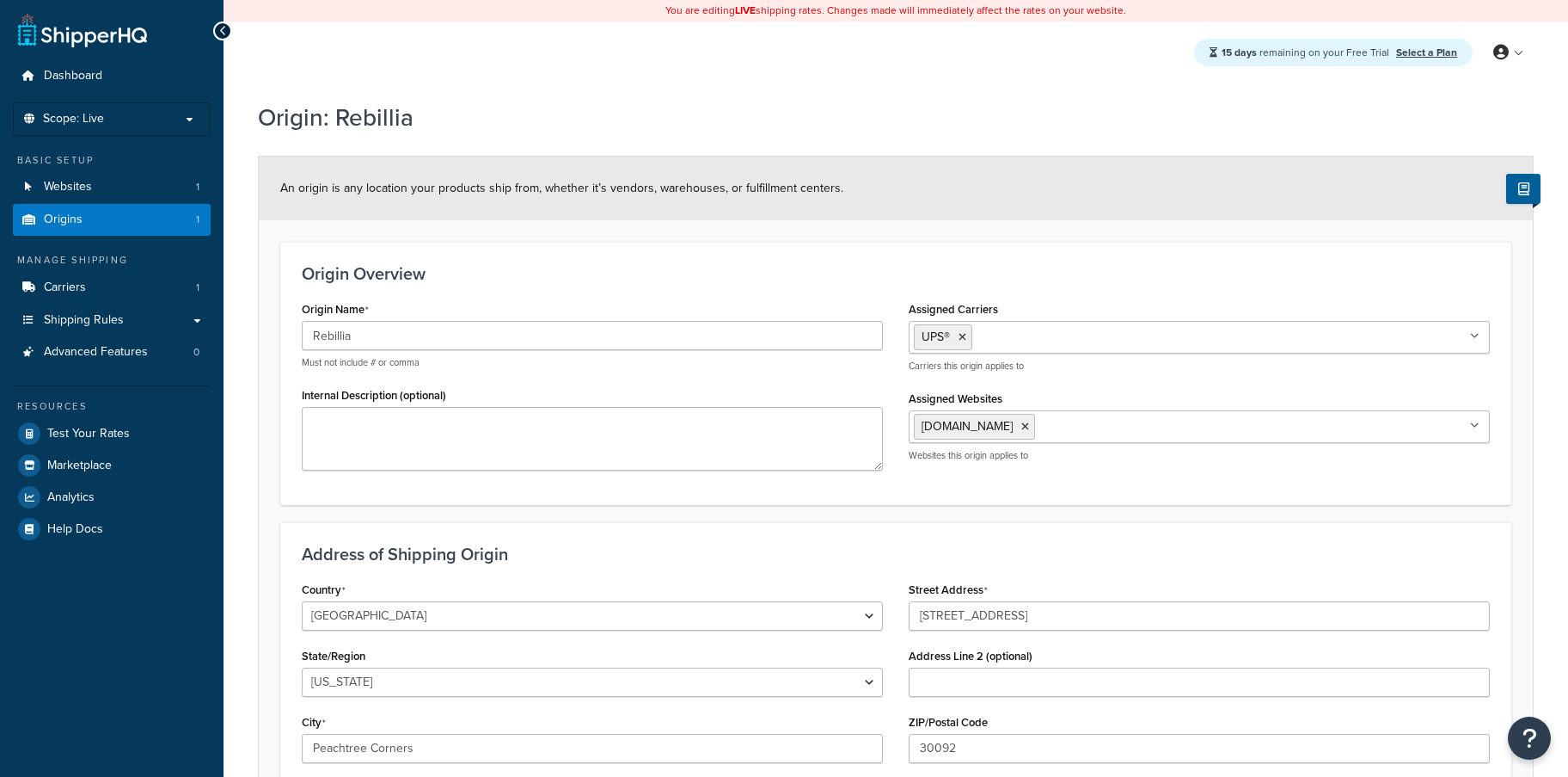
select select "10"
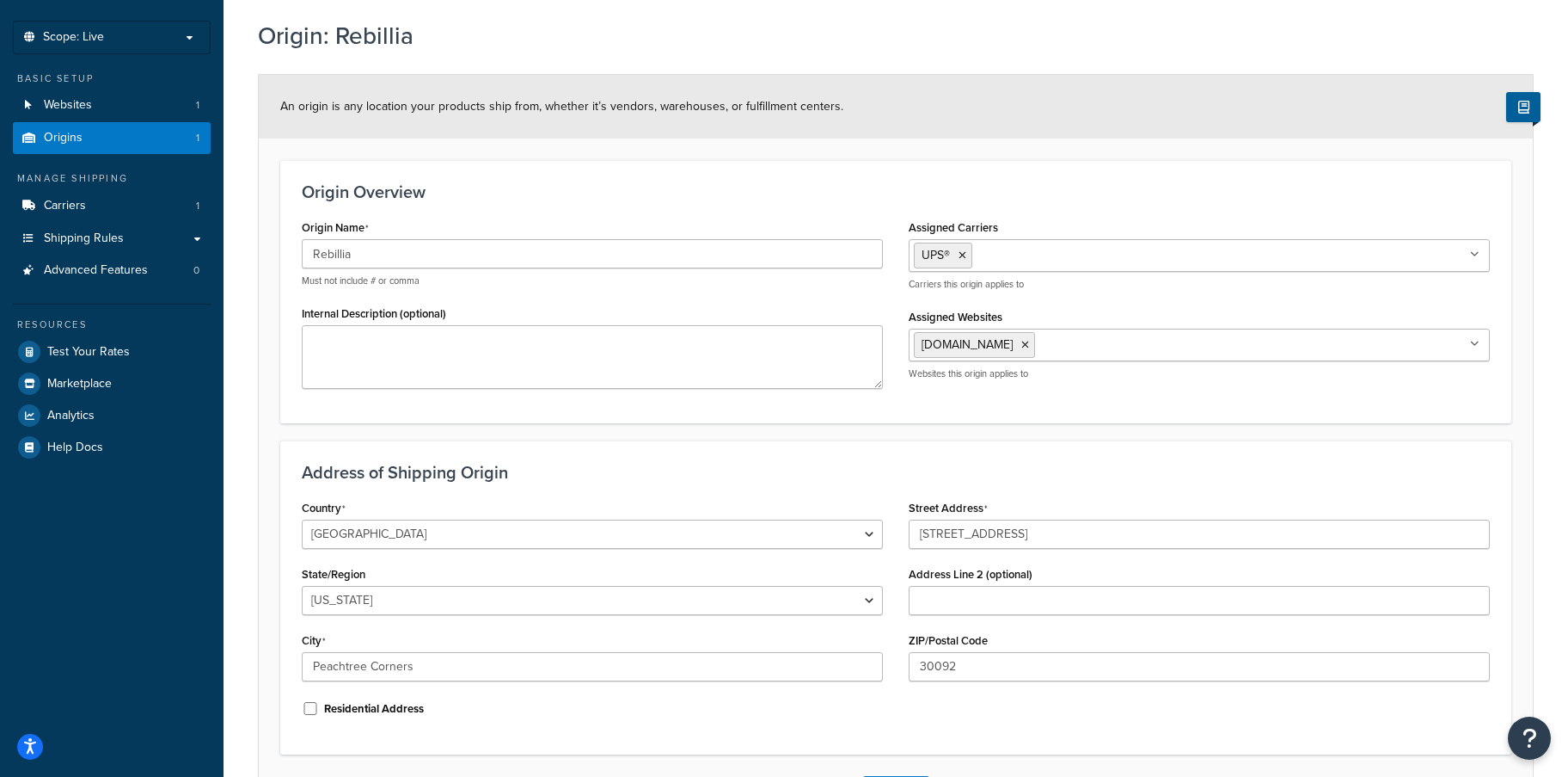
scroll to position [90, 0]
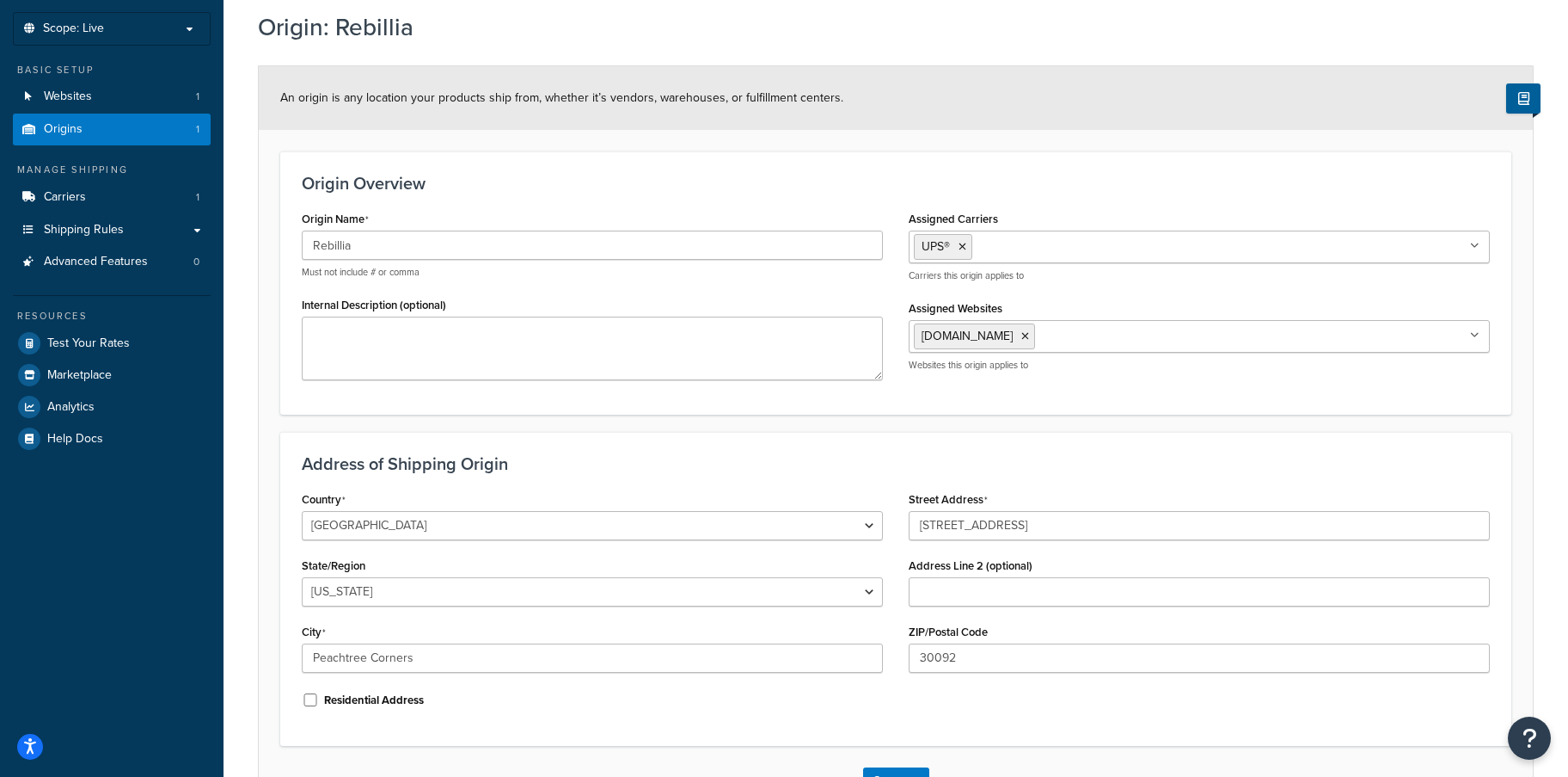
click at [1104, 341] on ul "[DOMAIN_NAME]" at bounding box center [1199, 336] width 581 height 33
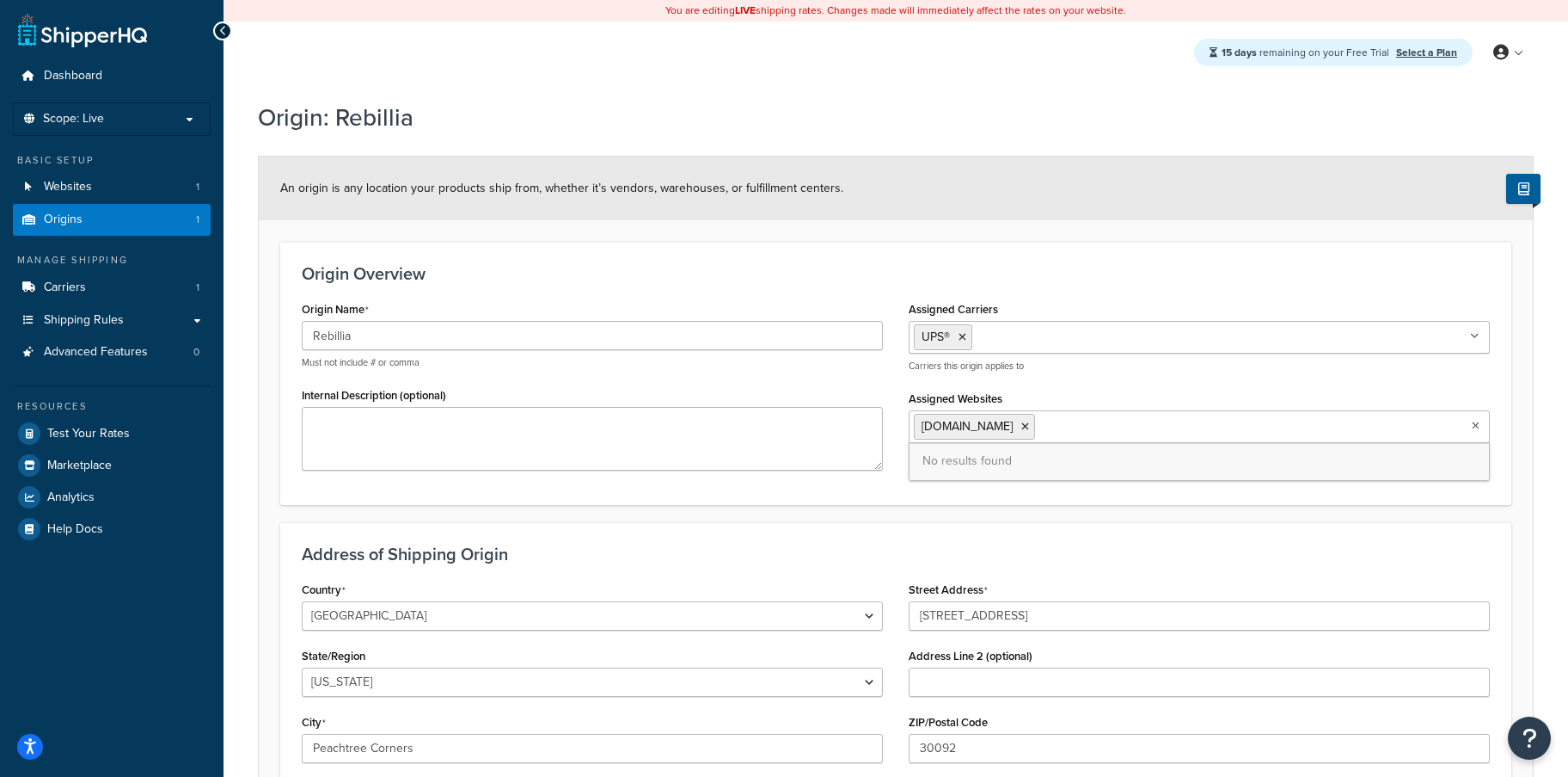
scroll to position [0, 0]
click at [85, 212] on link "Origins 1" at bounding box center [112, 220] width 198 height 32
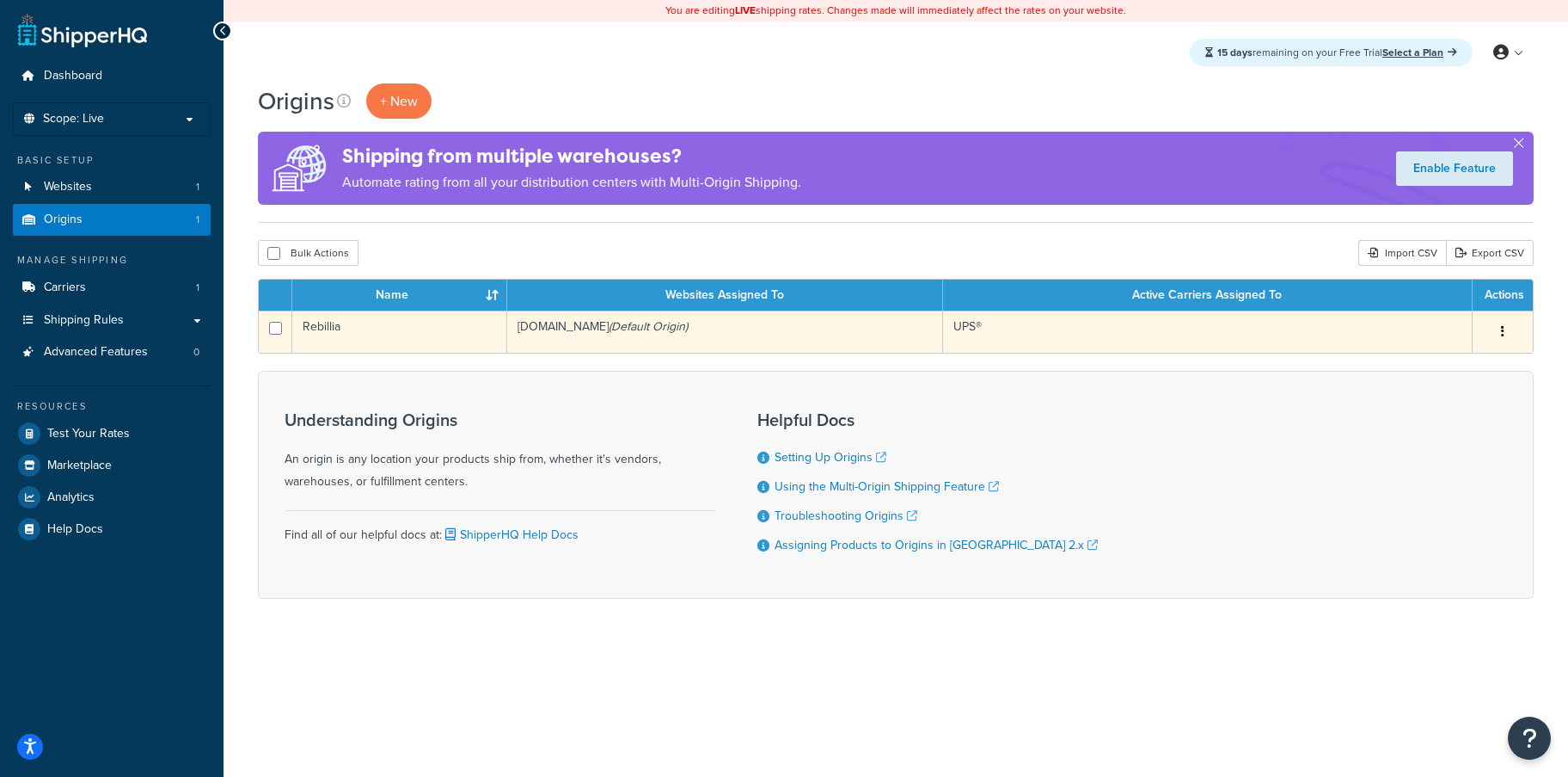
click at [1504, 328] on icon "button" at bounding box center [1502, 331] width 3 height 12
click at [1477, 368] on link "Edit" at bounding box center [1446, 364] width 136 height 35
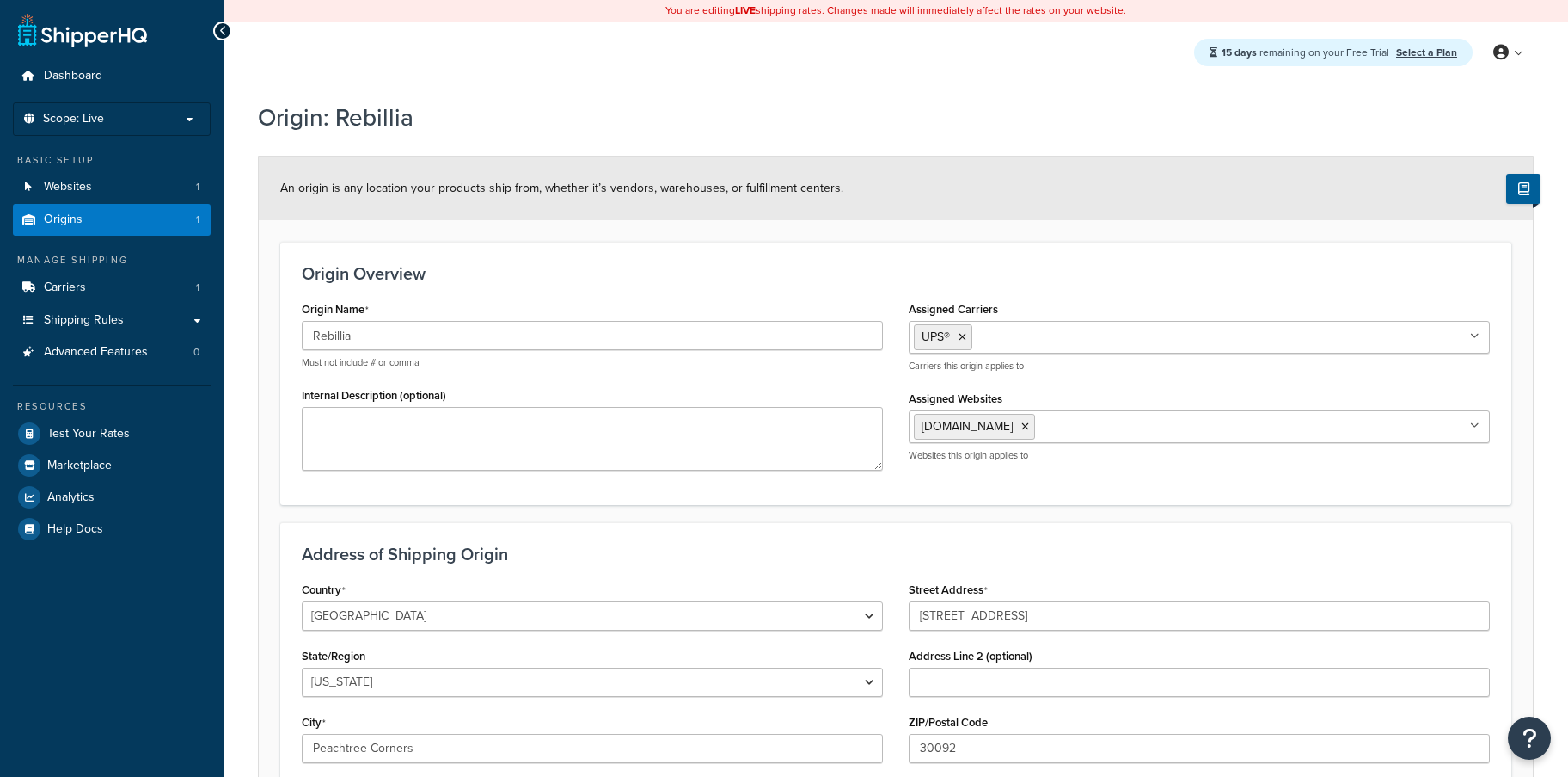
select select "10"
click at [1062, 345] on ul "UPS®" at bounding box center [1199, 337] width 581 height 33
click at [1208, 419] on ul "[DOMAIN_NAME]" at bounding box center [1199, 426] width 581 height 33
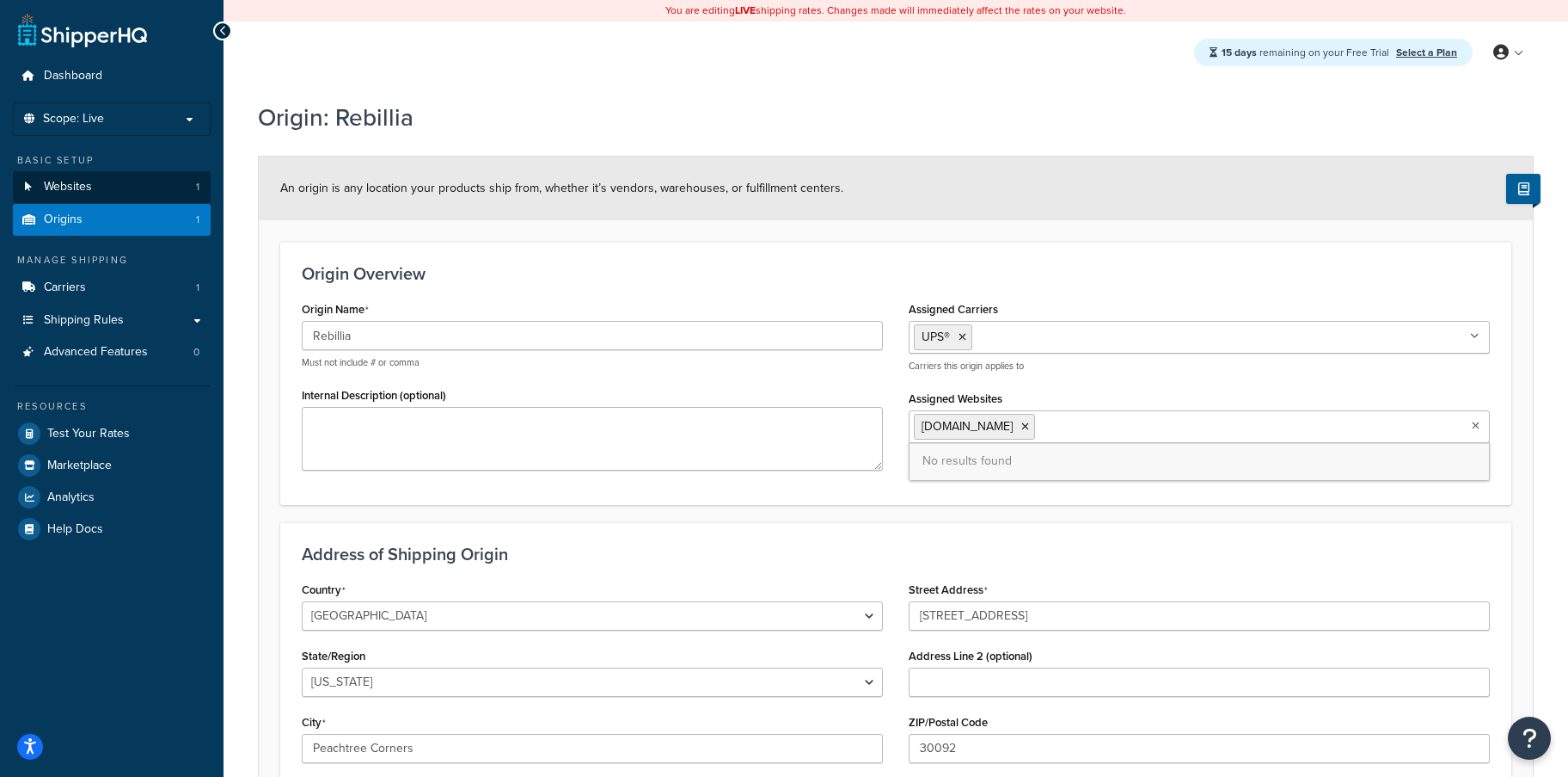
click at [114, 186] on link "Websites 1" at bounding box center [112, 187] width 198 height 32
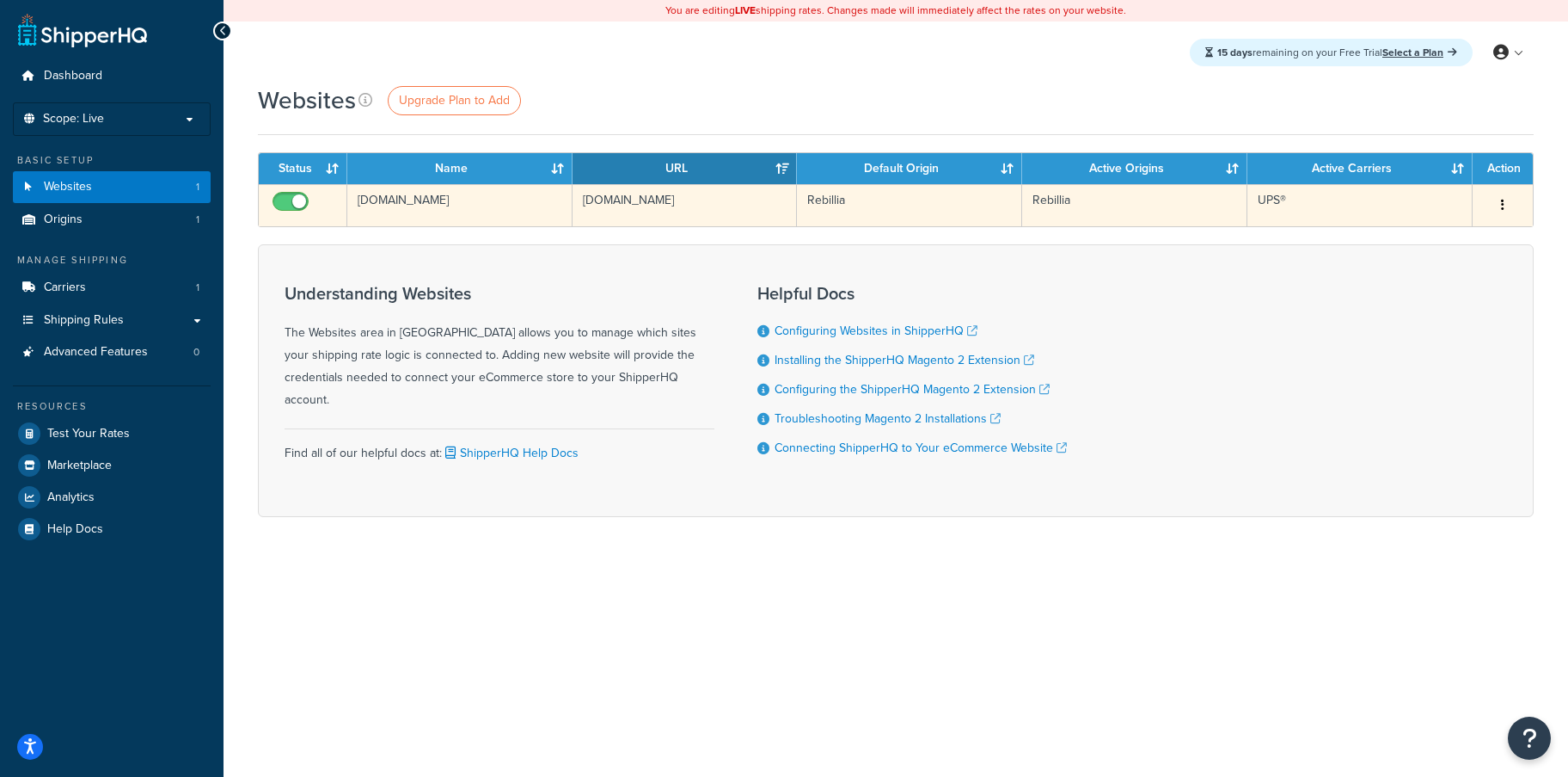
click at [1511, 205] on button "button" at bounding box center [1503, 206] width 24 height 28
click at [1482, 242] on link "Edit" at bounding box center [1434, 240] width 136 height 35
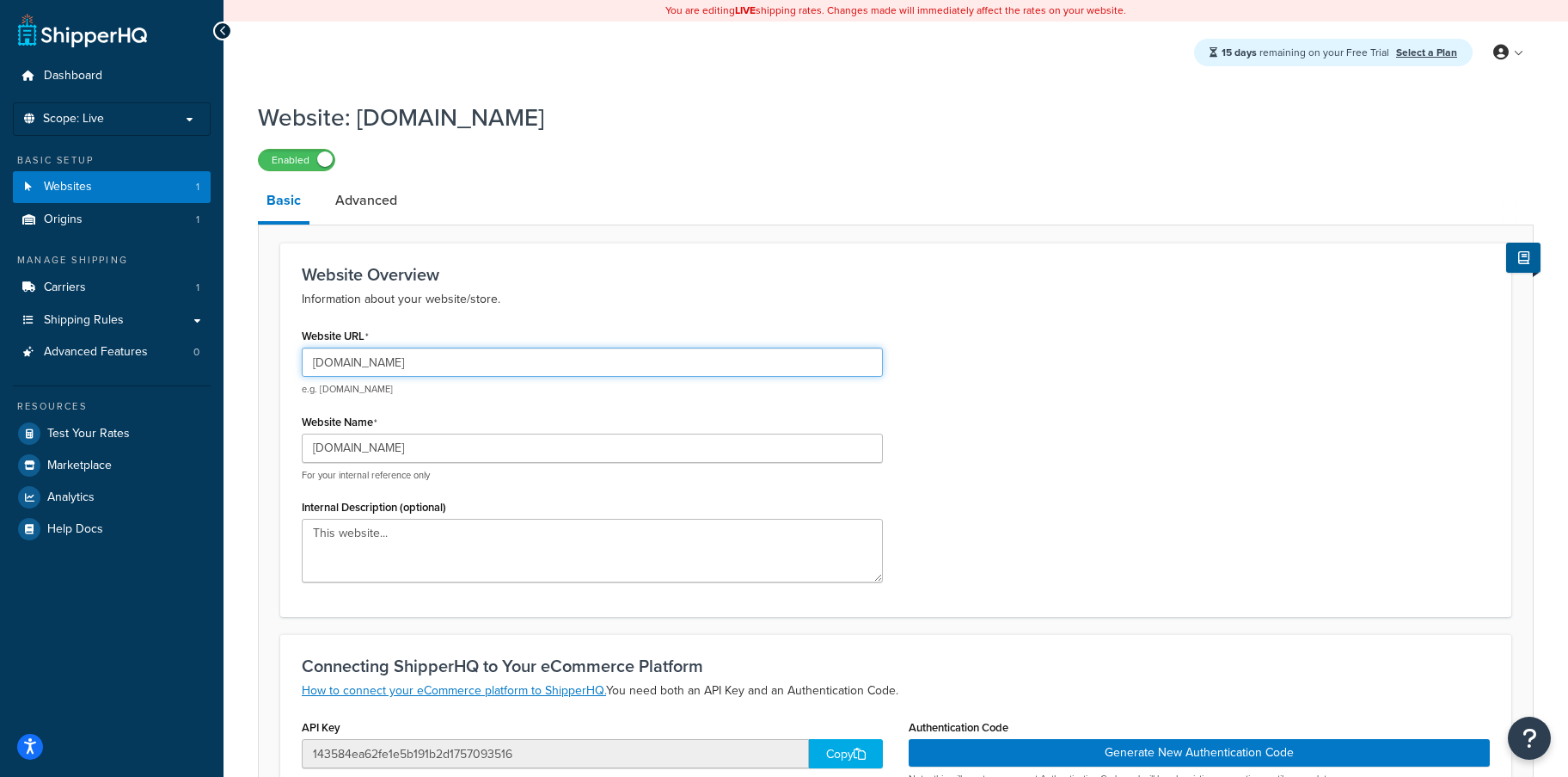
click at [415, 357] on input "[DOMAIN_NAME]" at bounding box center [592, 361] width 581 height 29
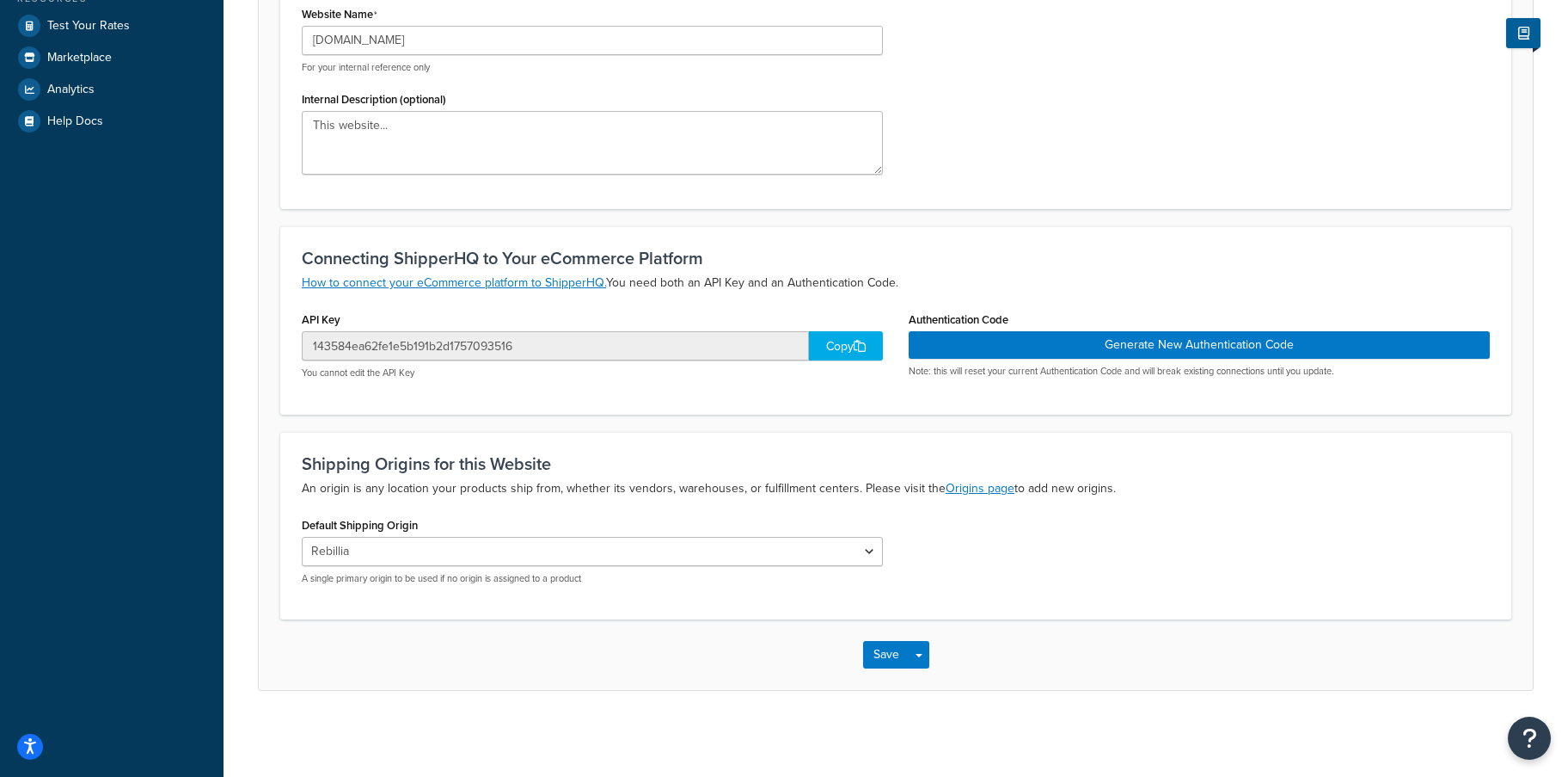
scroll to position [408, 0]
type input "[DOMAIN_NAME]"
click at [890, 658] on button "Save" at bounding box center [886, 655] width 46 height 28
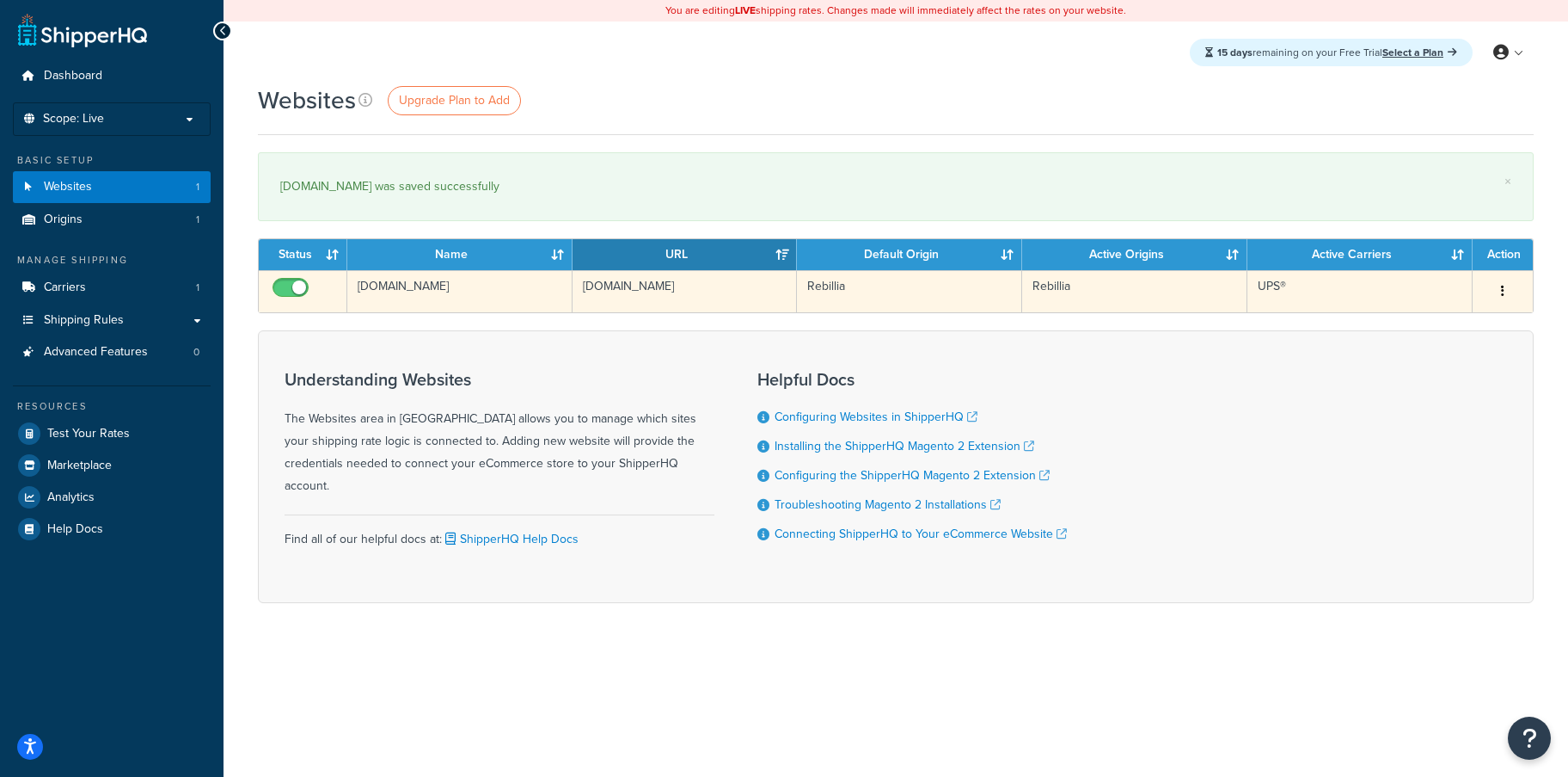
click at [1504, 296] on icon "button" at bounding box center [1502, 291] width 3 height 12
click at [1457, 331] on link "Edit" at bounding box center [1434, 326] width 136 height 35
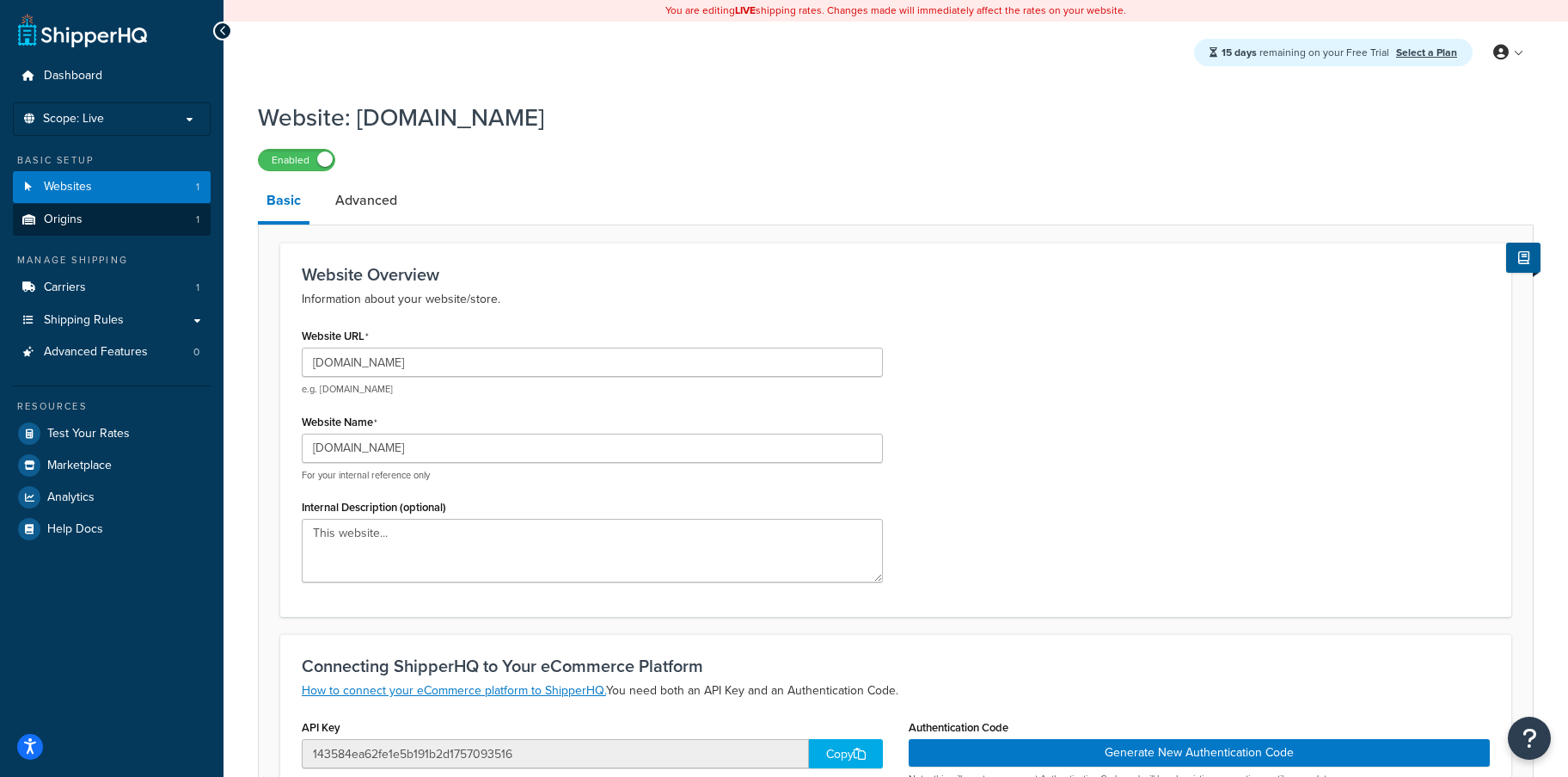
click at [121, 228] on link "Origins 1" at bounding box center [112, 220] width 198 height 32
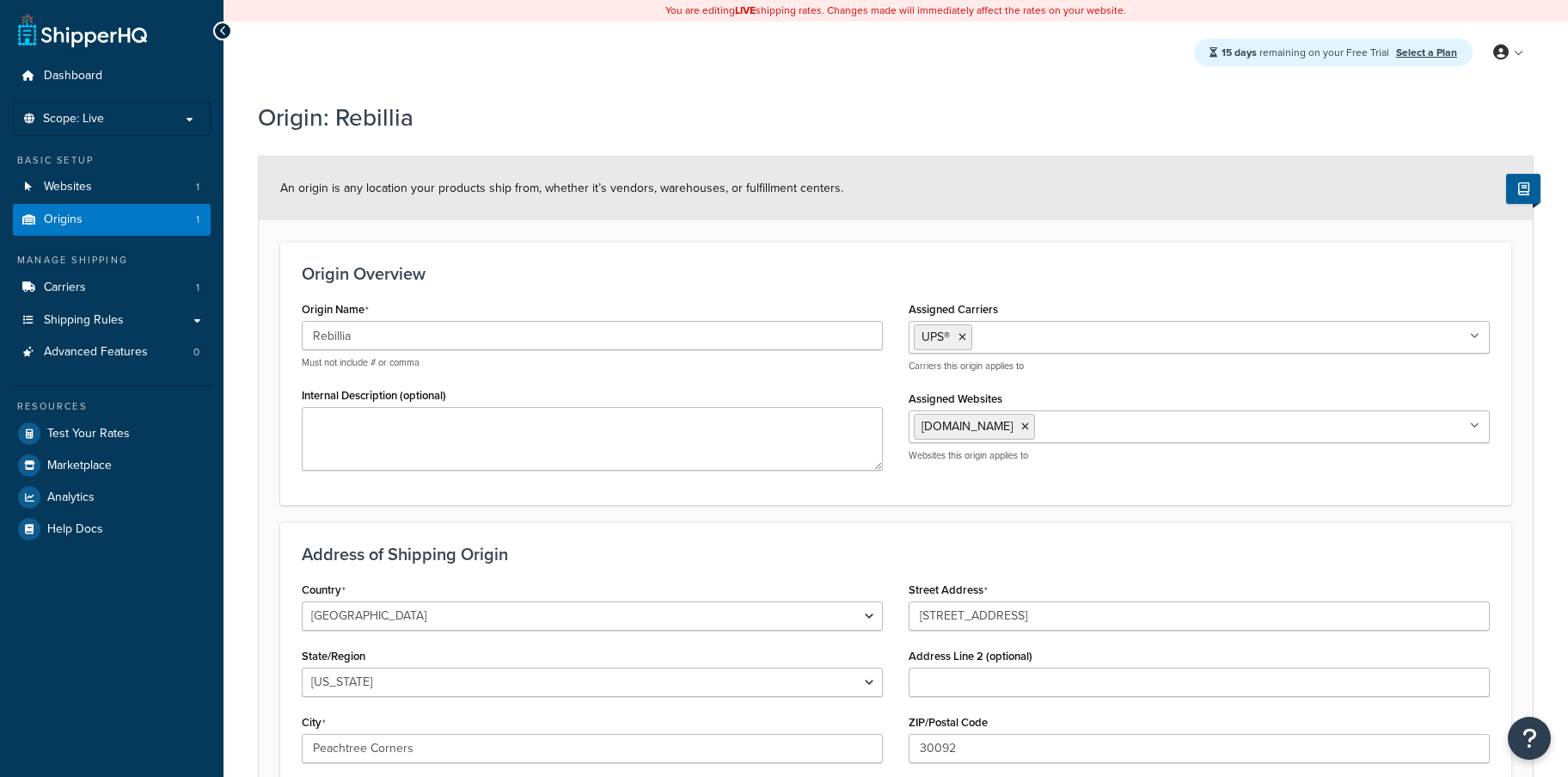
select select "10"
click at [1022, 425] on icon at bounding box center [1026, 426] width 8 height 10
click at [1017, 428] on input "Assigned Websites" at bounding box center [990, 425] width 152 height 19
click at [875, 482] on div "Origin Name Rebillia Must not include # or comma Internal Description (optional)" at bounding box center [592, 390] width 607 height 186
click at [1004, 431] on input "Assigned Websites" at bounding box center [990, 425] width 152 height 19
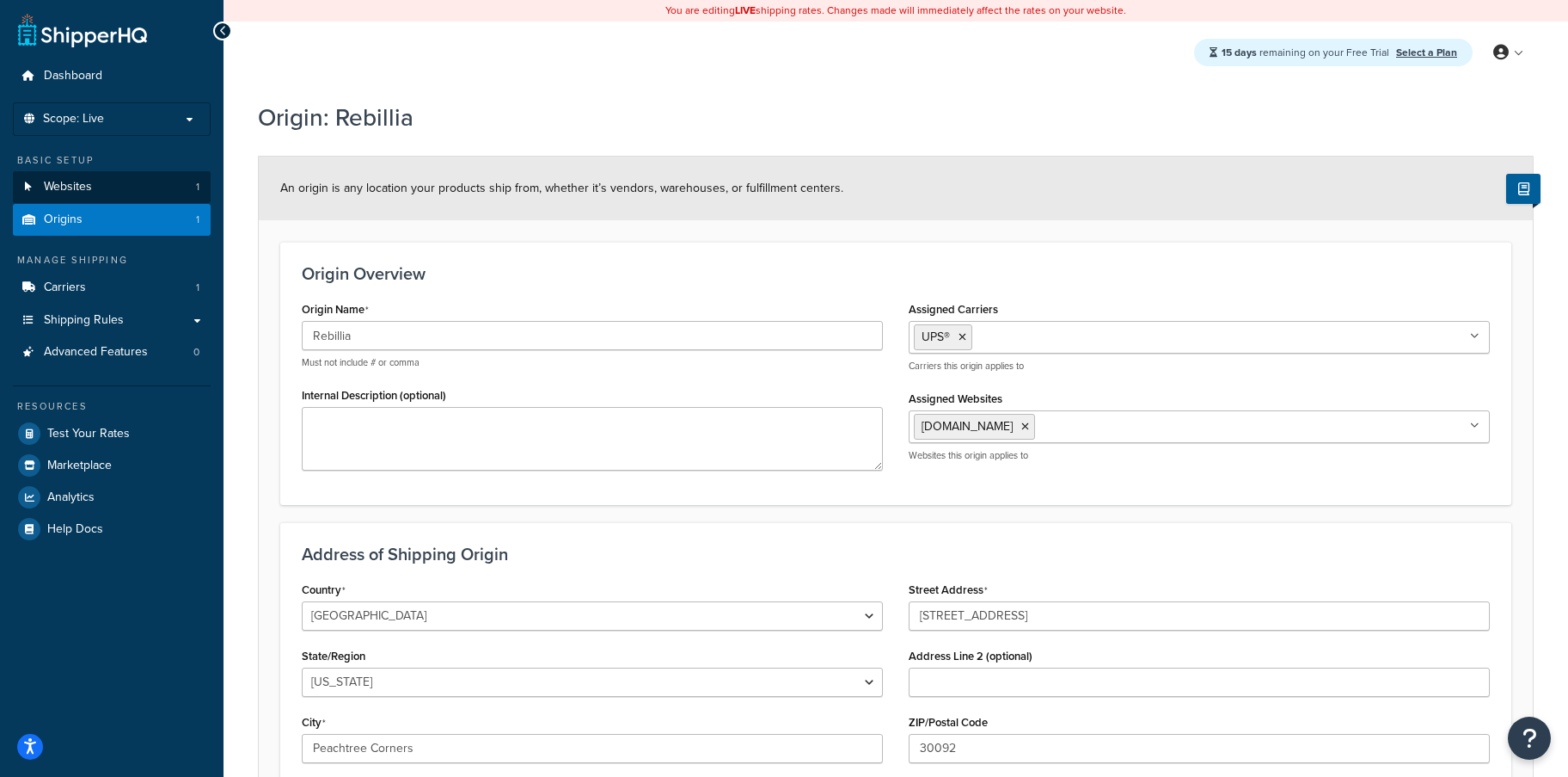
click at [75, 171] on link "Websites 1" at bounding box center [112, 187] width 198 height 32
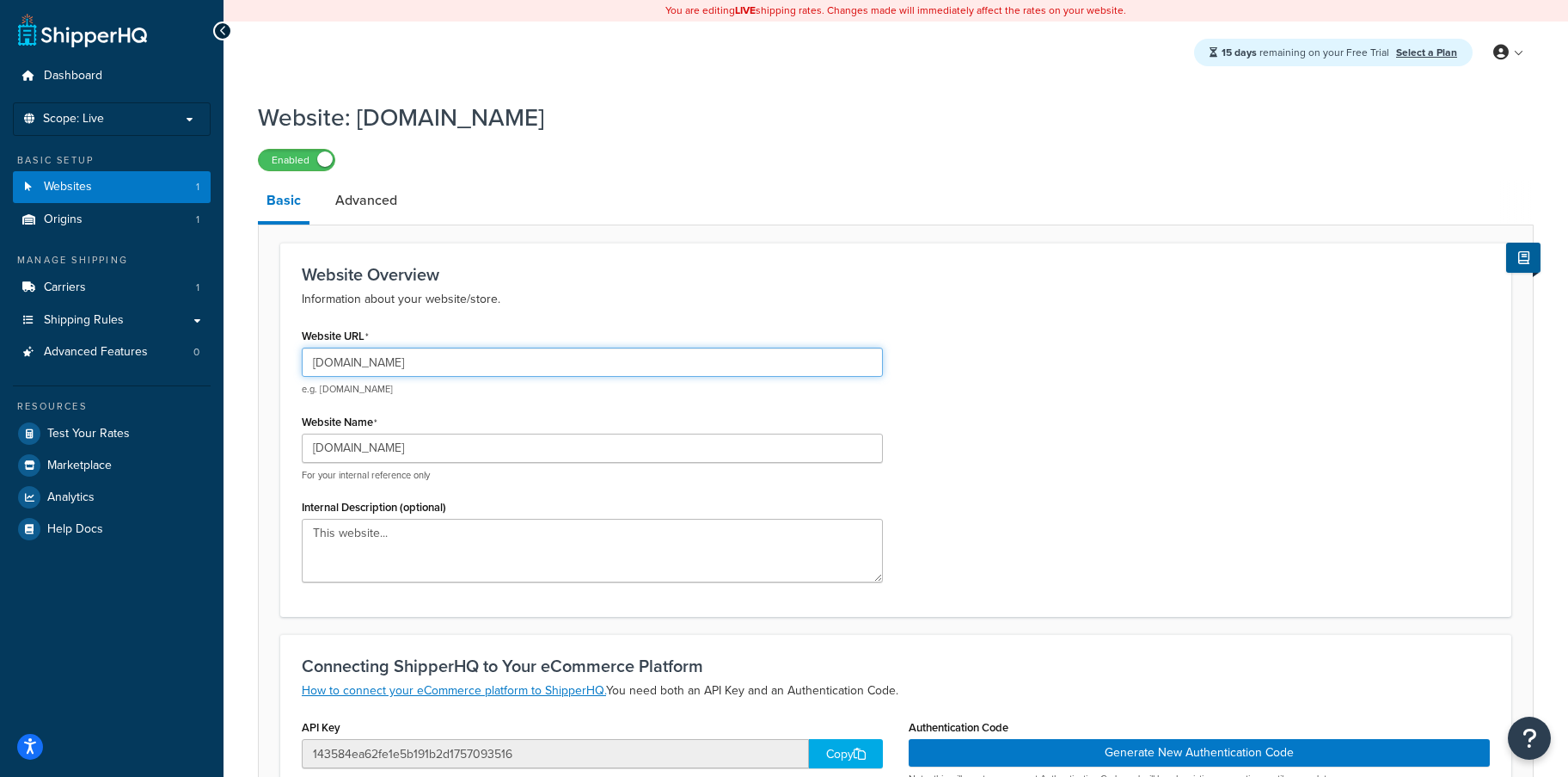
click at [438, 360] on input "[DOMAIN_NAME]" at bounding box center [592, 361] width 581 height 29
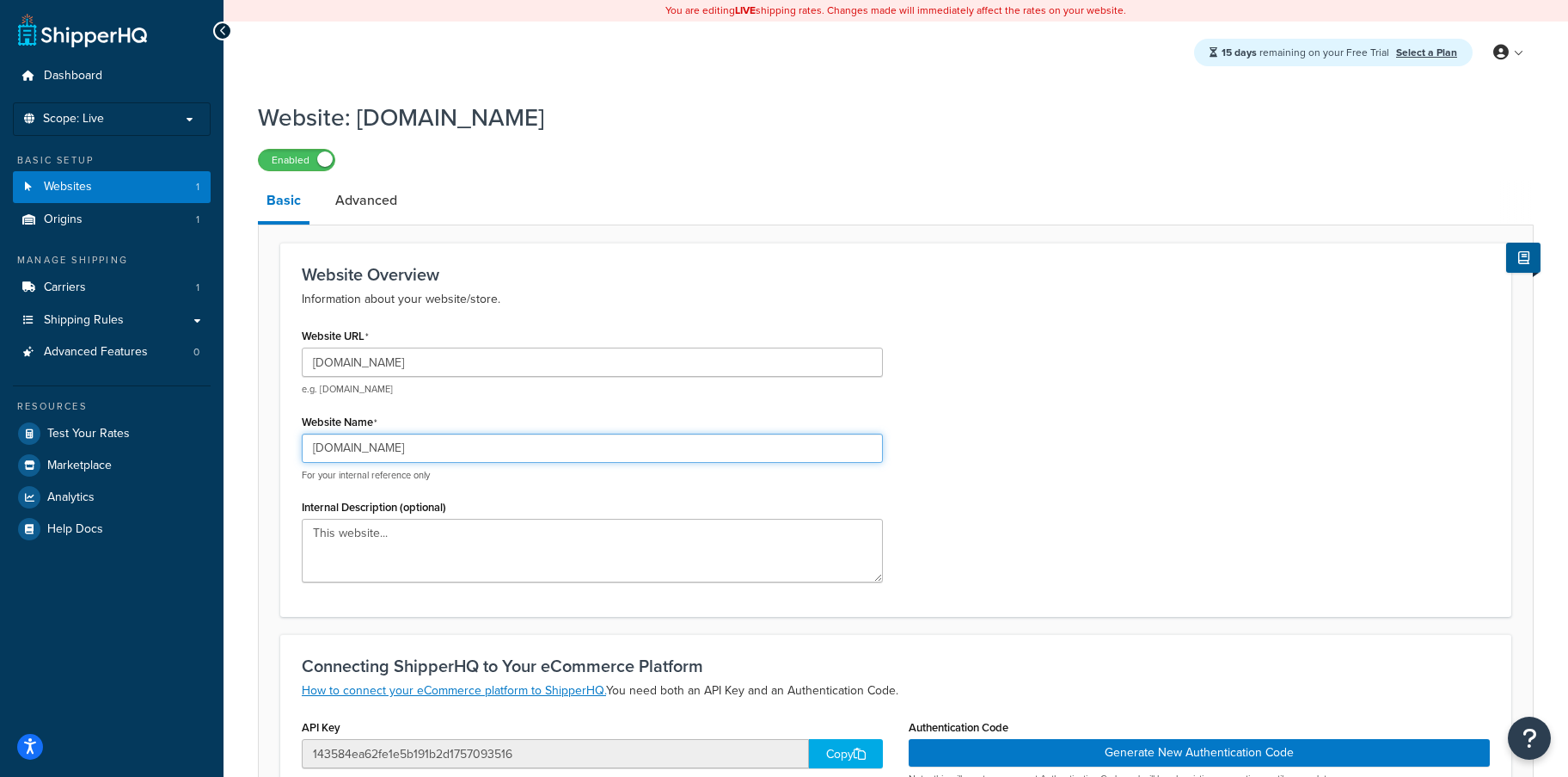
click at [417, 442] on input "www.rebillia.com" at bounding box center [592, 447] width 581 height 29
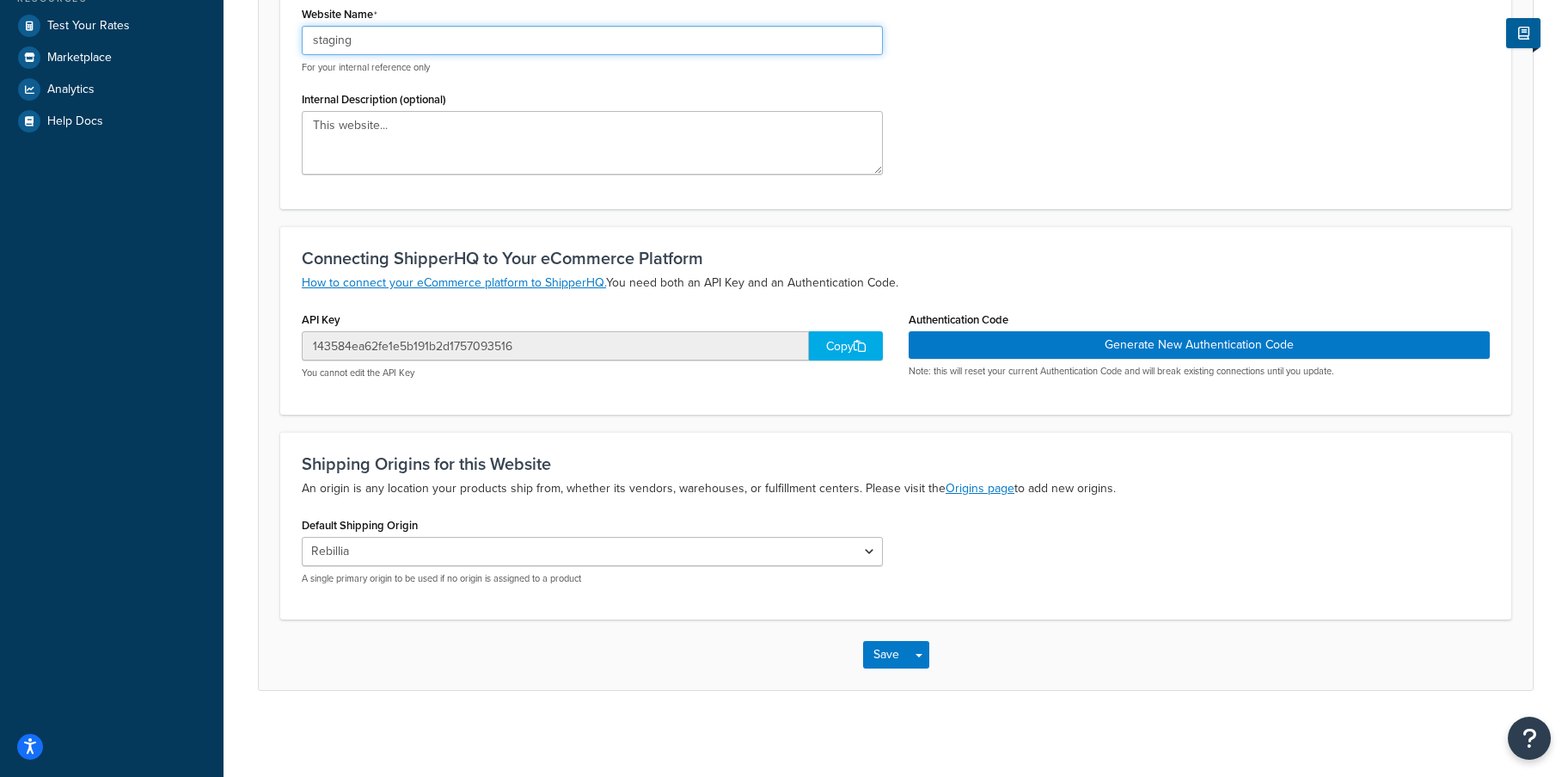
scroll to position [408, 0]
type input "staging"
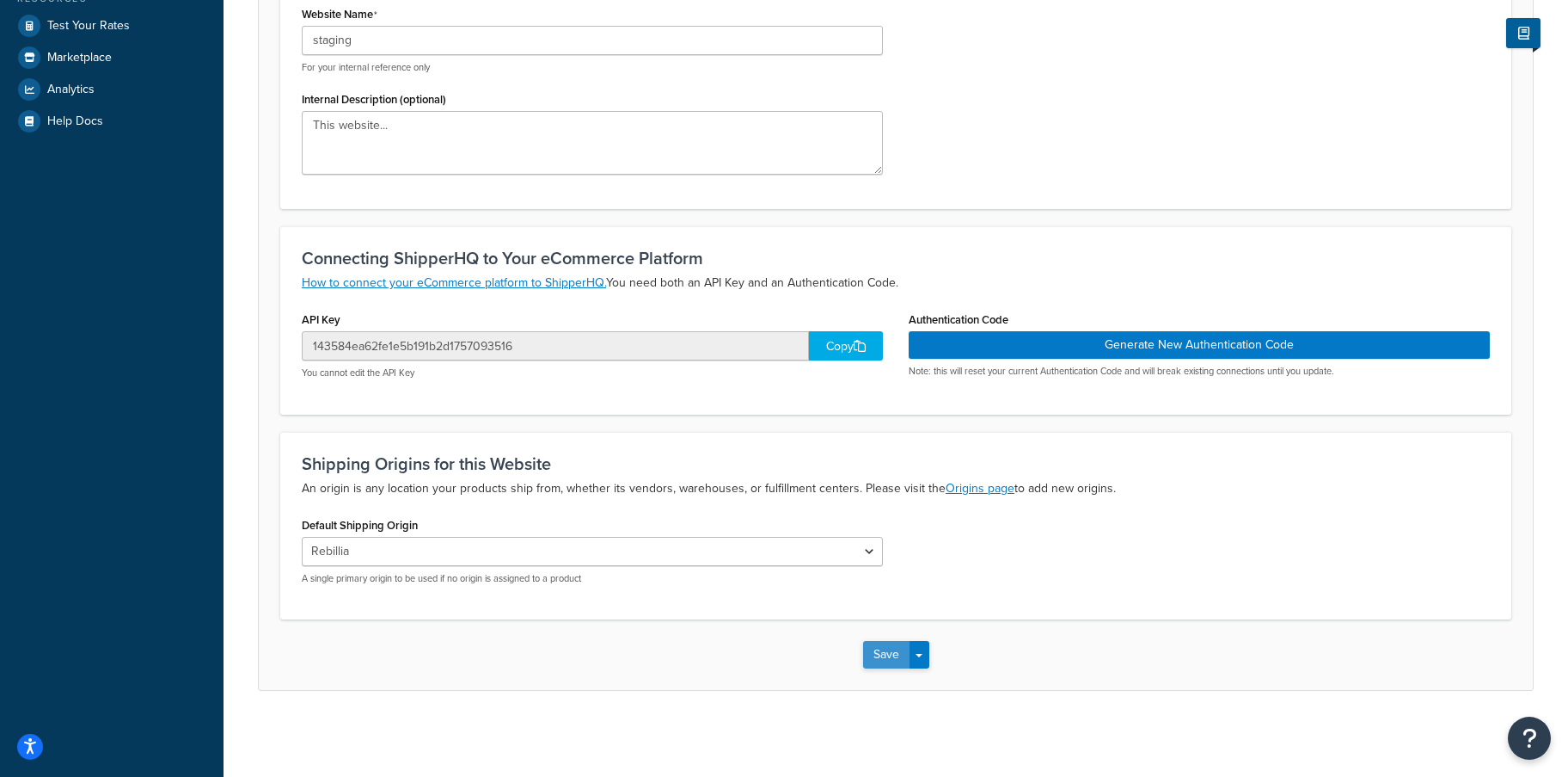
click at [900, 662] on button "Save" at bounding box center [886, 655] width 46 height 28
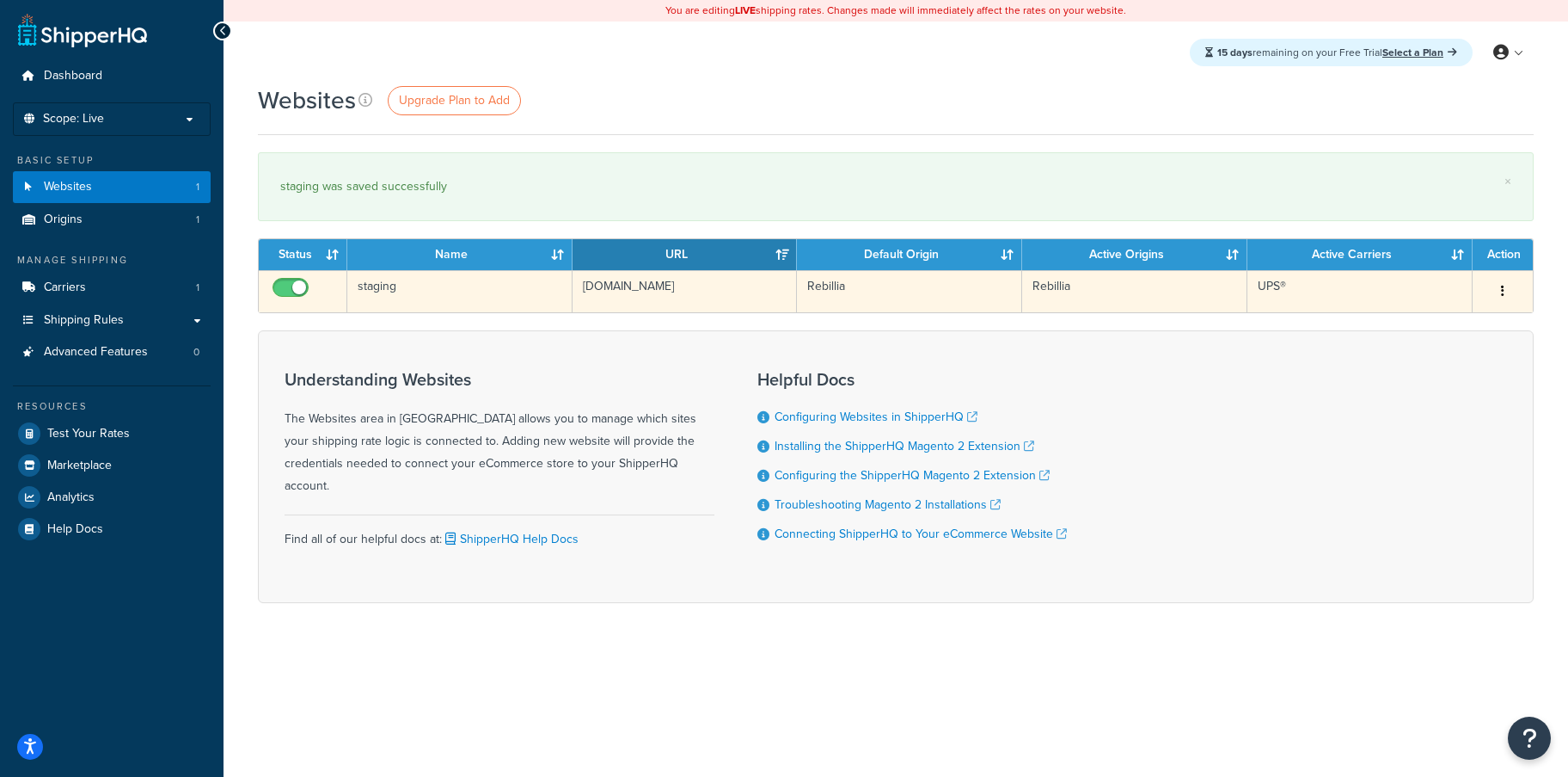
click at [1503, 291] on icon "button" at bounding box center [1502, 291] width 3 height 12
click at [1472, 319] on link "Edit" at bounding box center [1434, 326] width 136 height 35
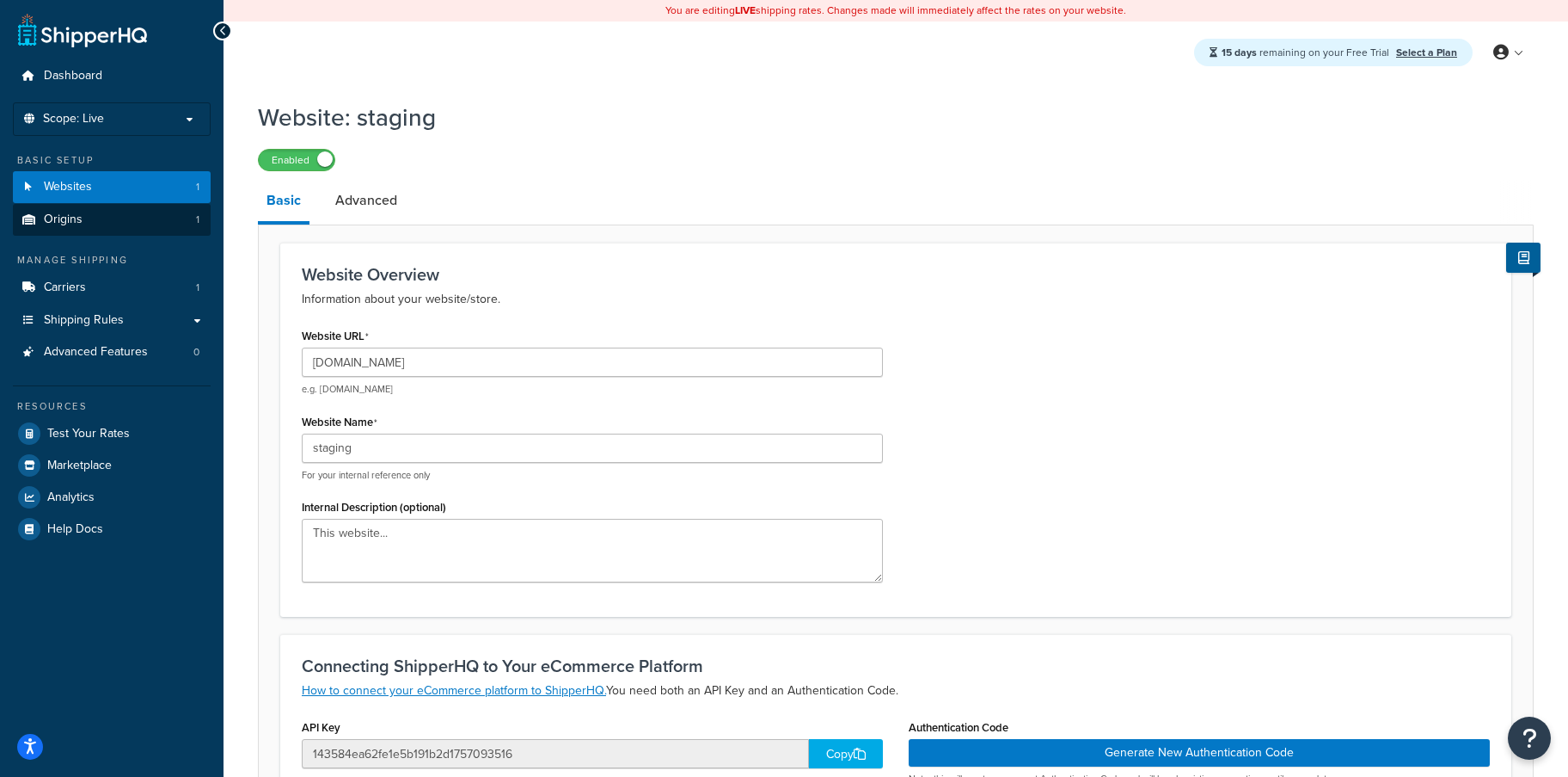
scroll to position [-1, 0]
click at [103, 211] on link "Origins 1" at bounding box center [112, 220] width 198 height 32
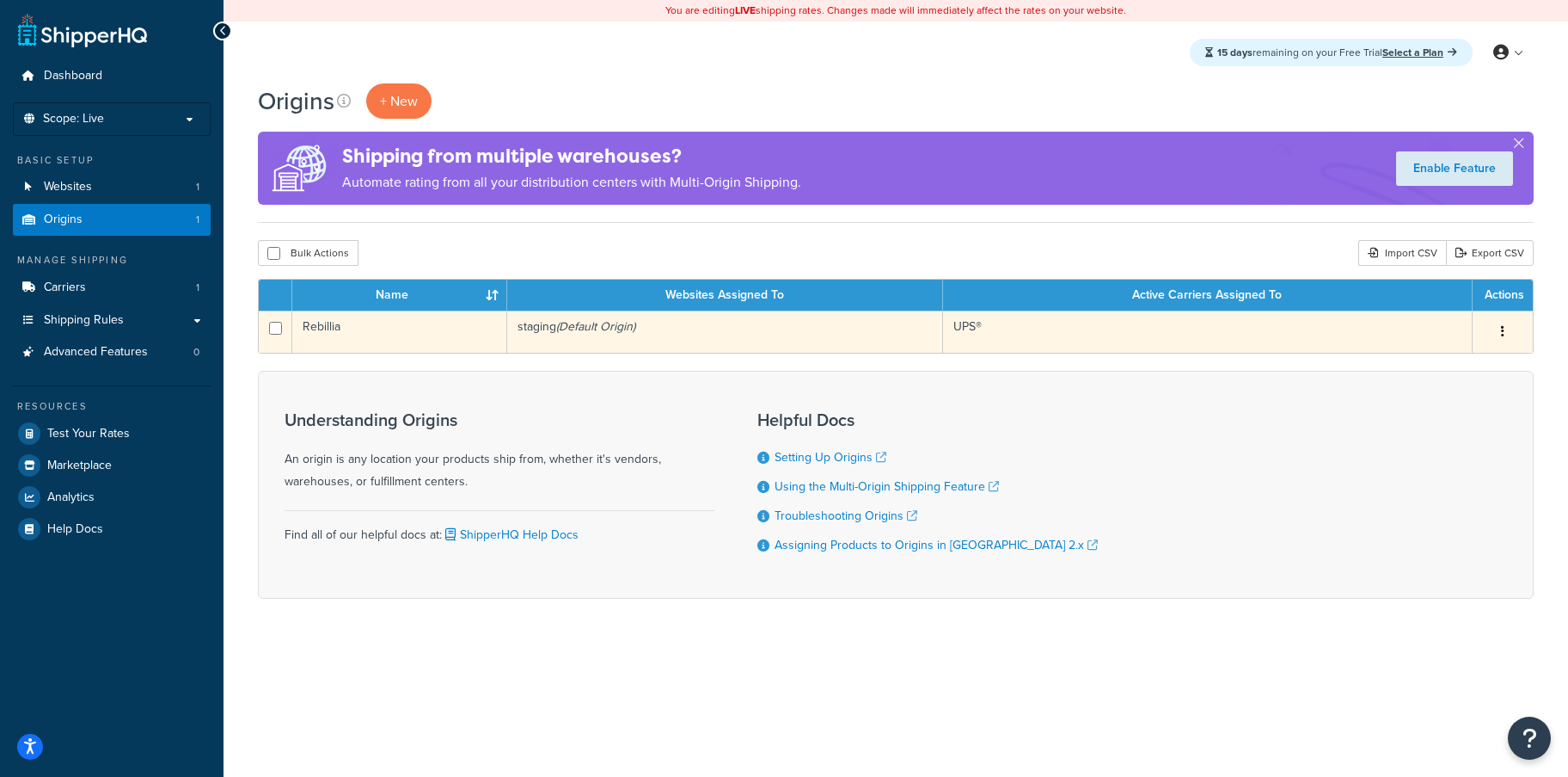
click at [268, 326] on td at bounding box center [276, 331] width 34 height 42
checkbox input "true"
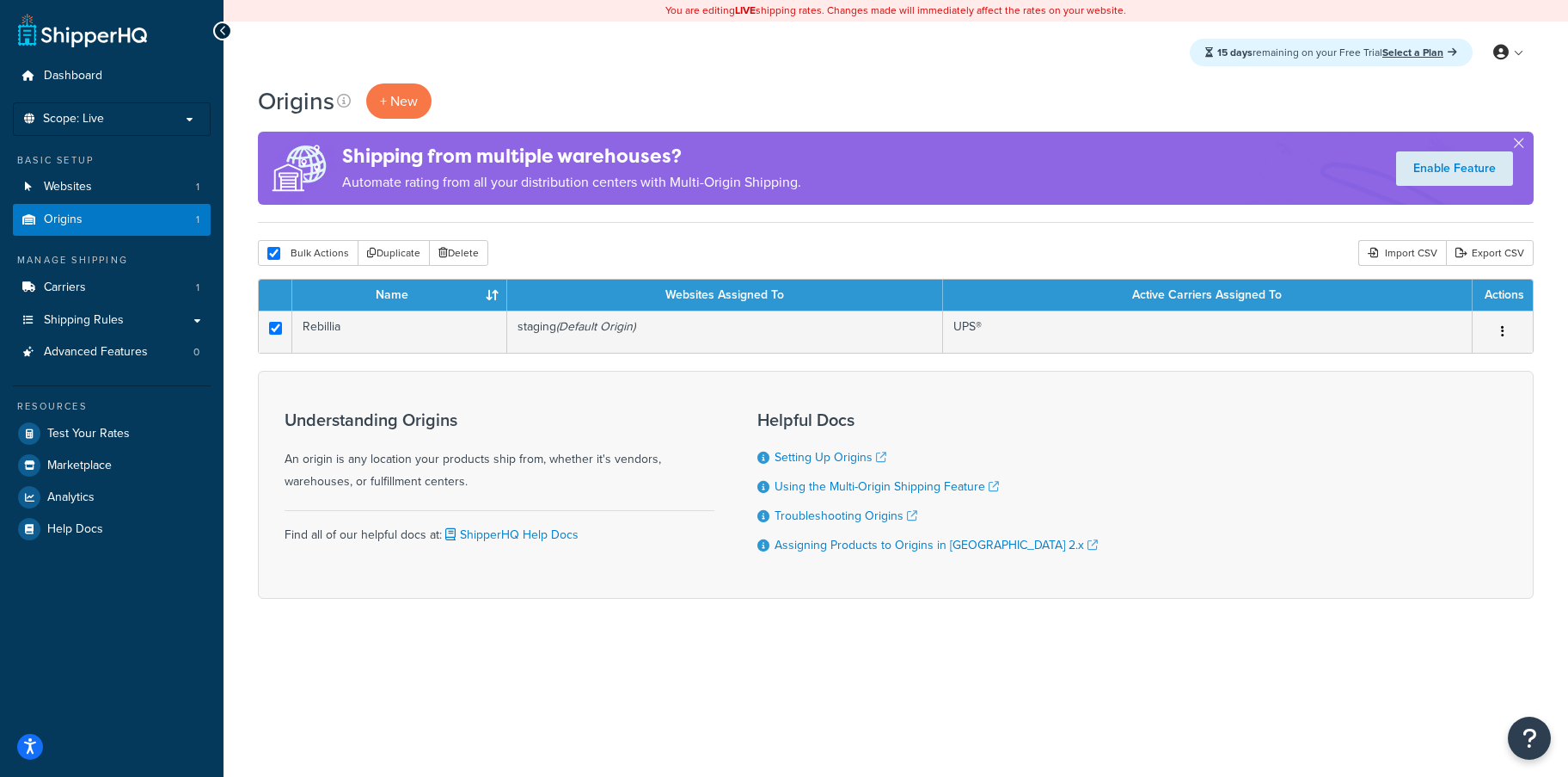
click at [1214, 305] on th "Active Carriers Assigned To" at bounding box center [1208, 294] width 530 height 31
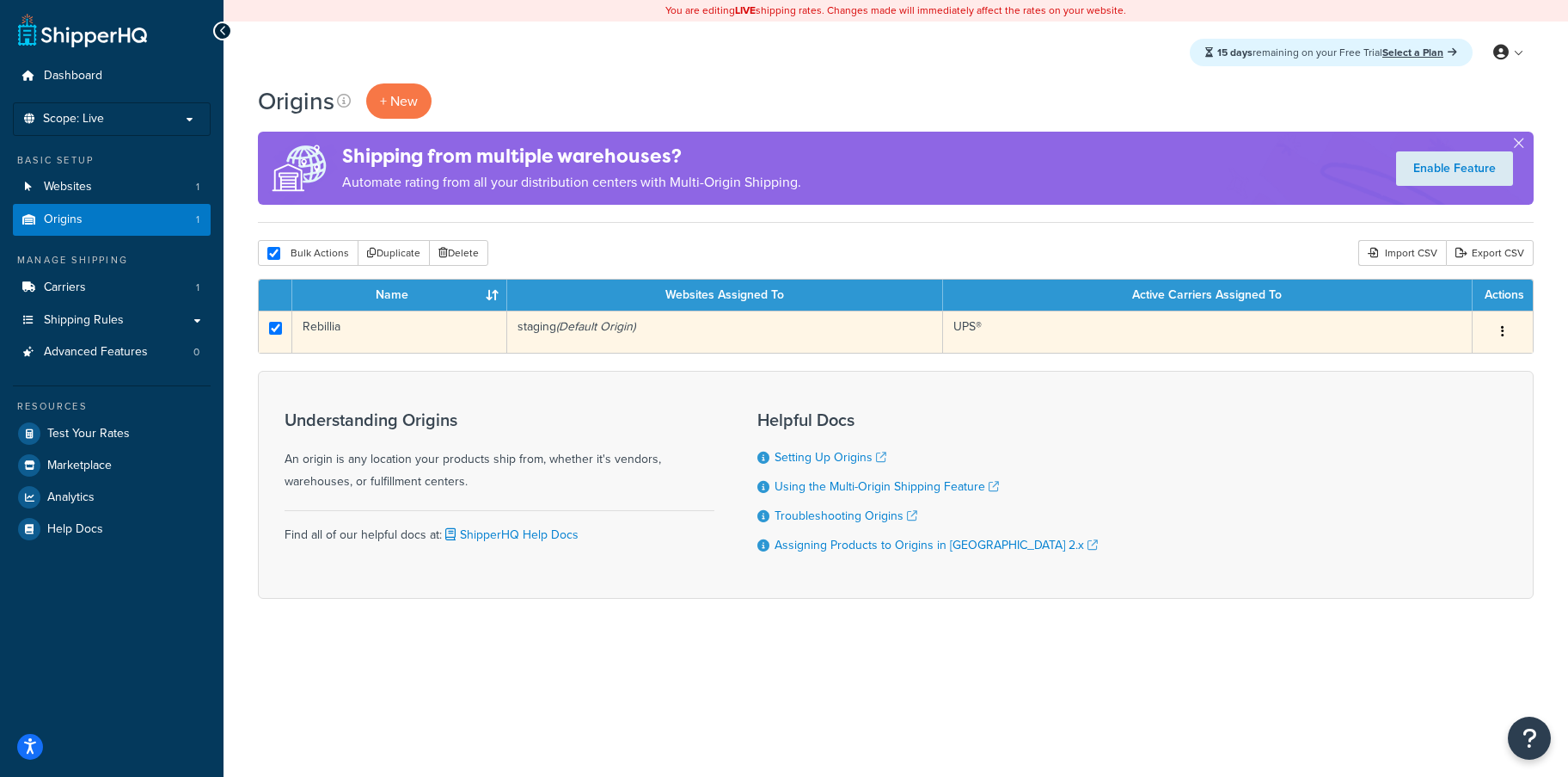
click at [1310, 324] on td "UPS®" at bounding box center [1208, 331] width 530 height 42
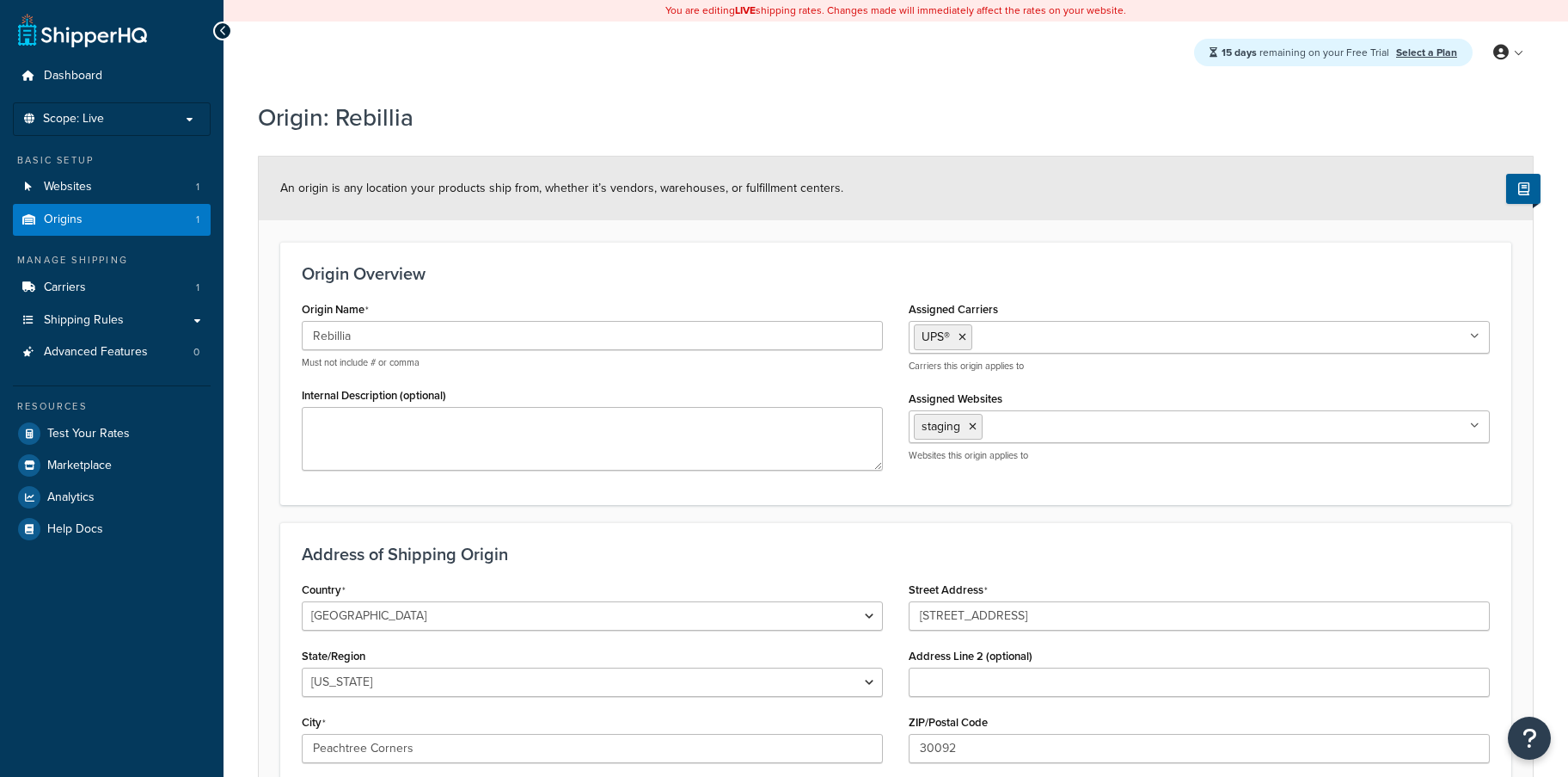
select select "10"
click at [96, 187] on link "Websites 1" at bounding box center [112, 187] width 198 height 32
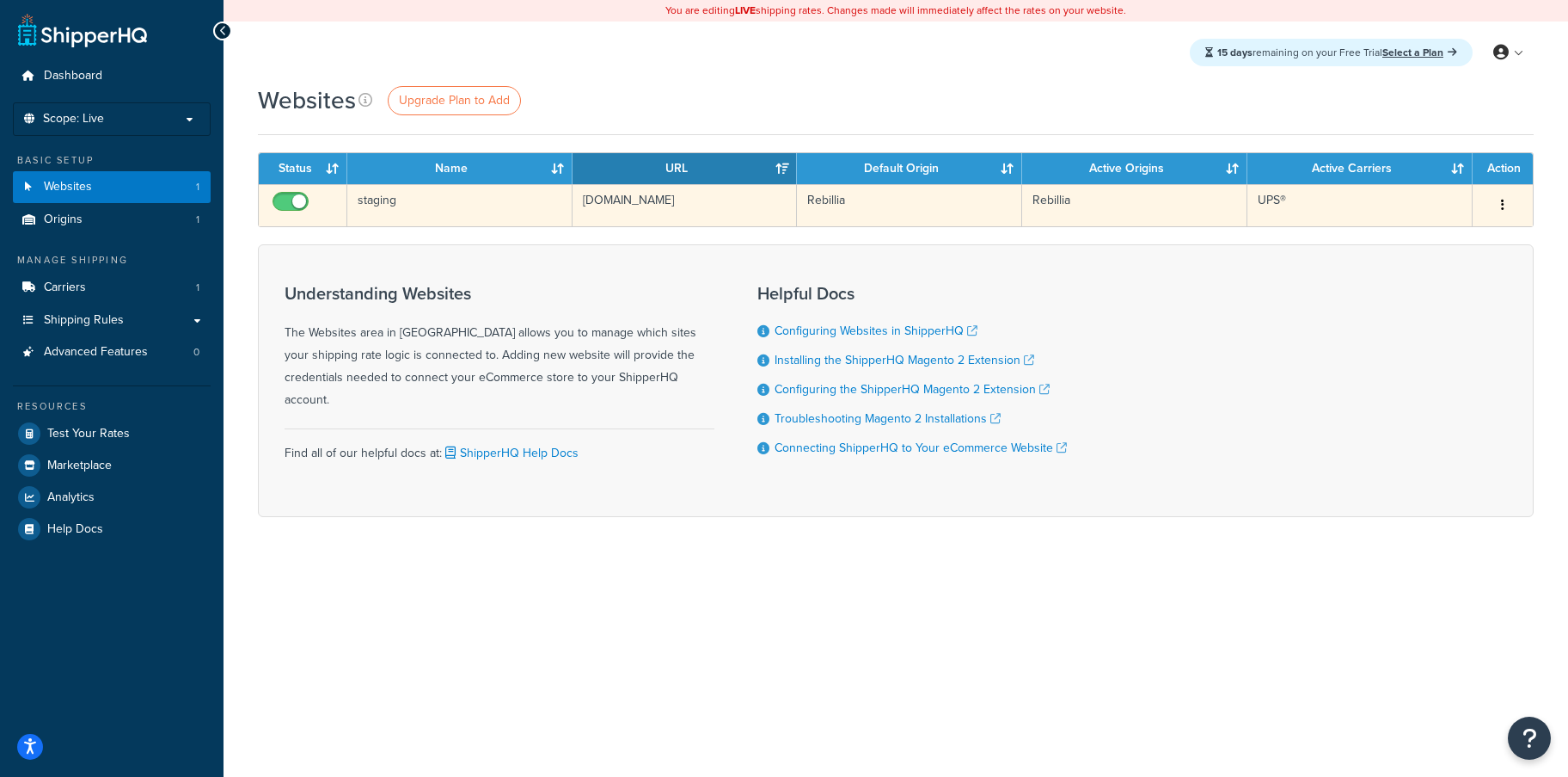
click at [439, 210] on td "staging" at bounding box center [459, 205] width 225 height 42
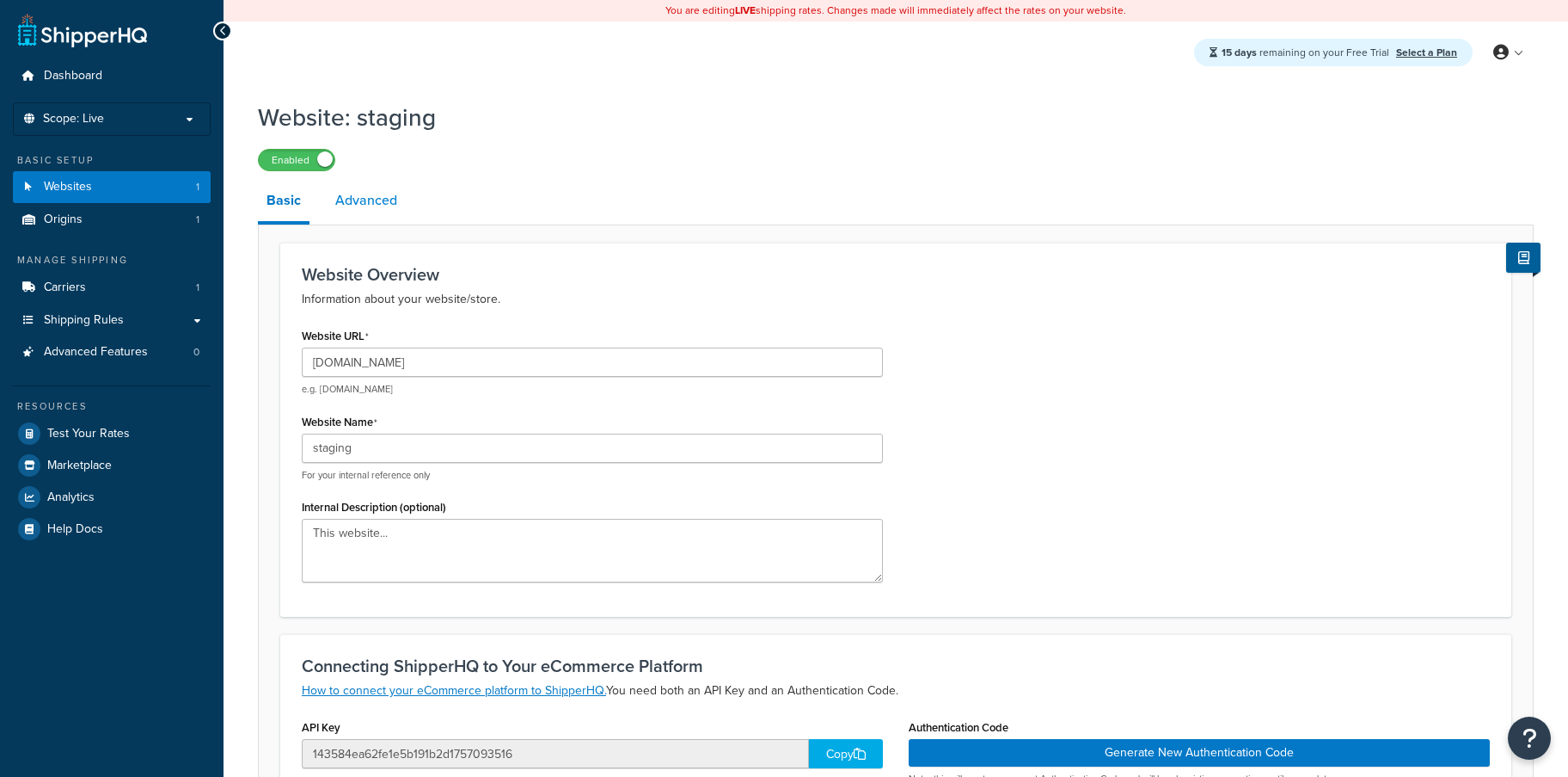
click at [386, 193] on link "Advanced" at bounding box center [366, 200] width 79 height 41
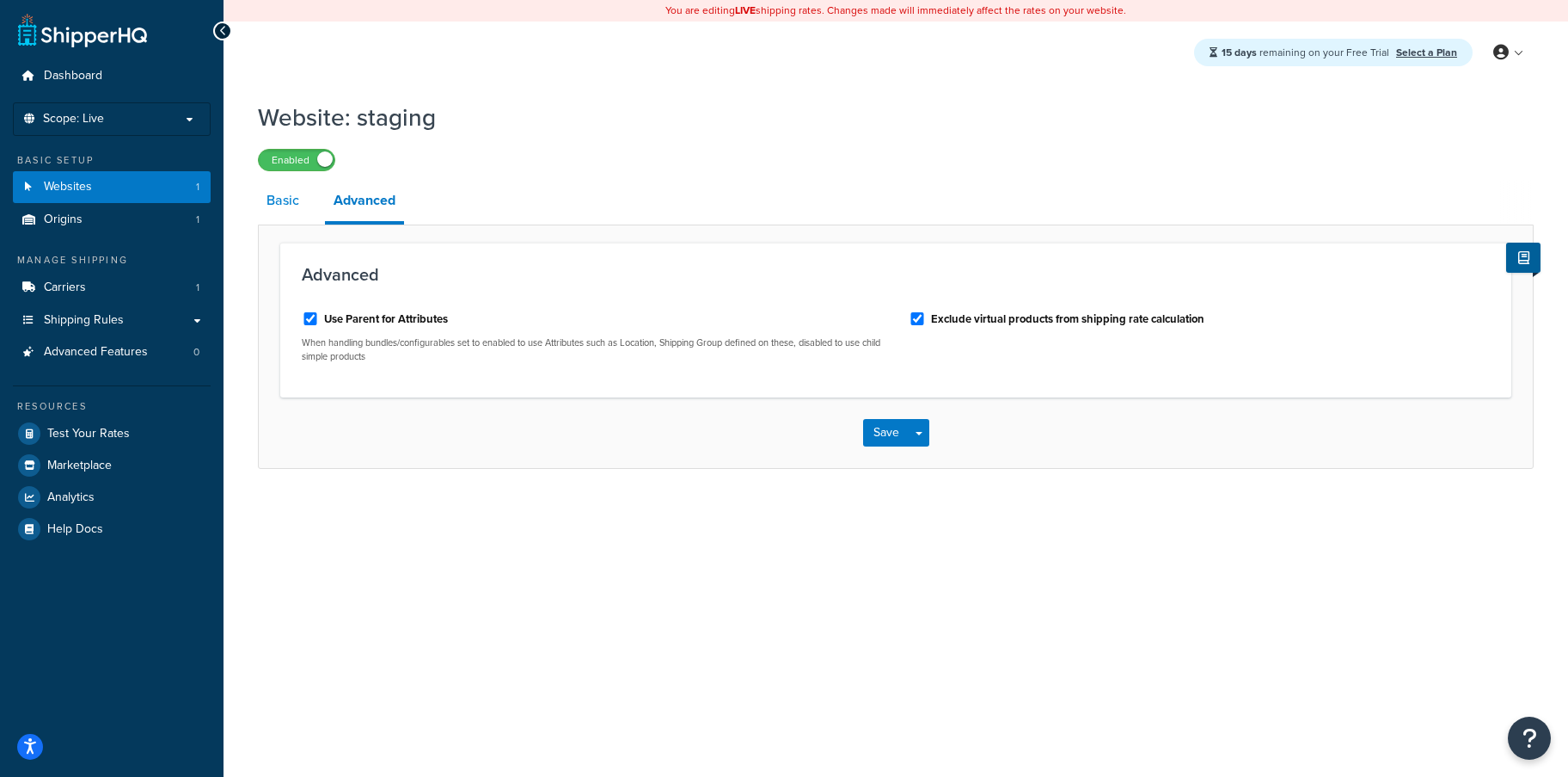
click at [300, 211] on link "Basic" at bounding box center [283, 200] width 50 height 41
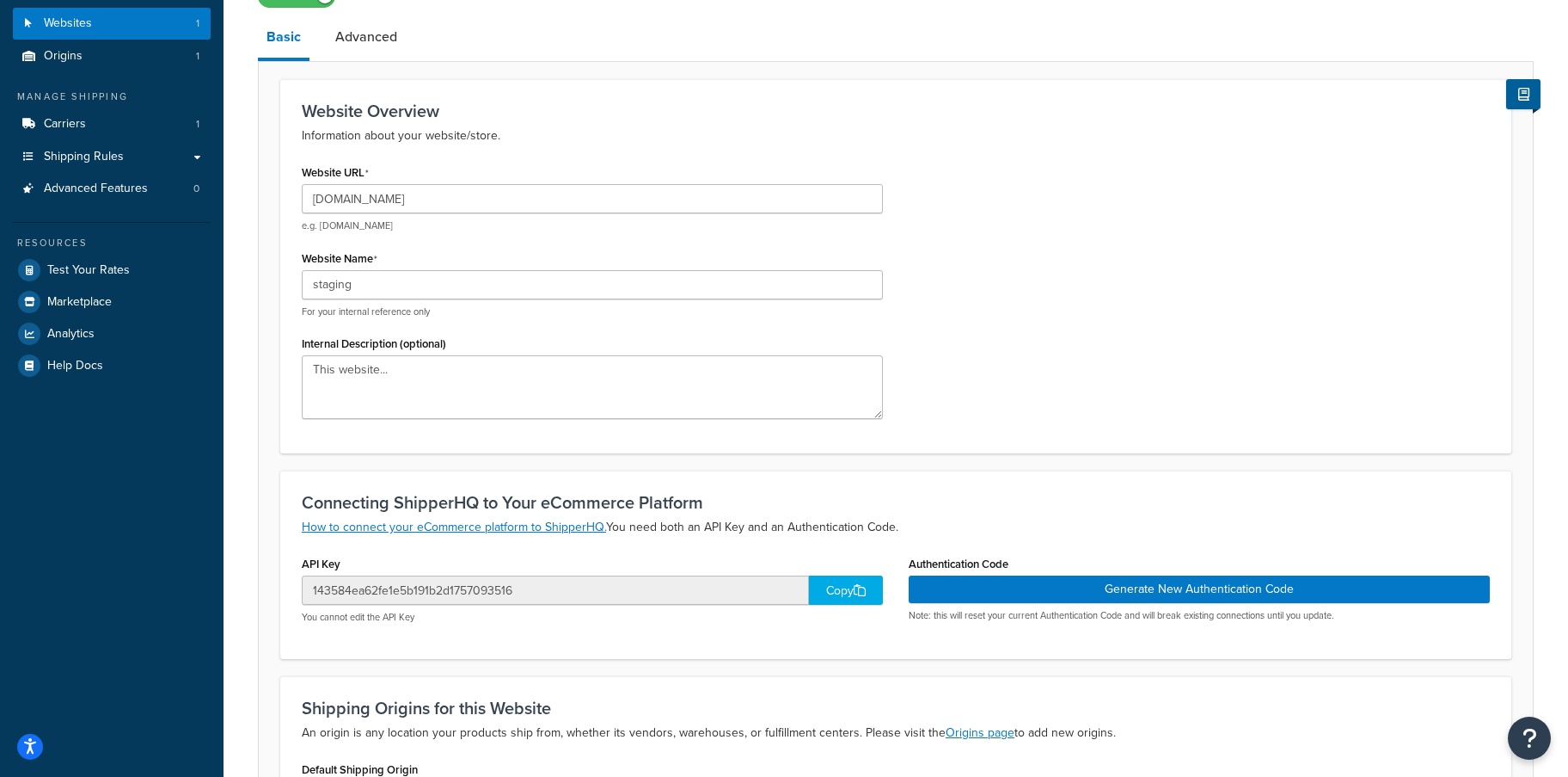
scroll to position [174, 0]
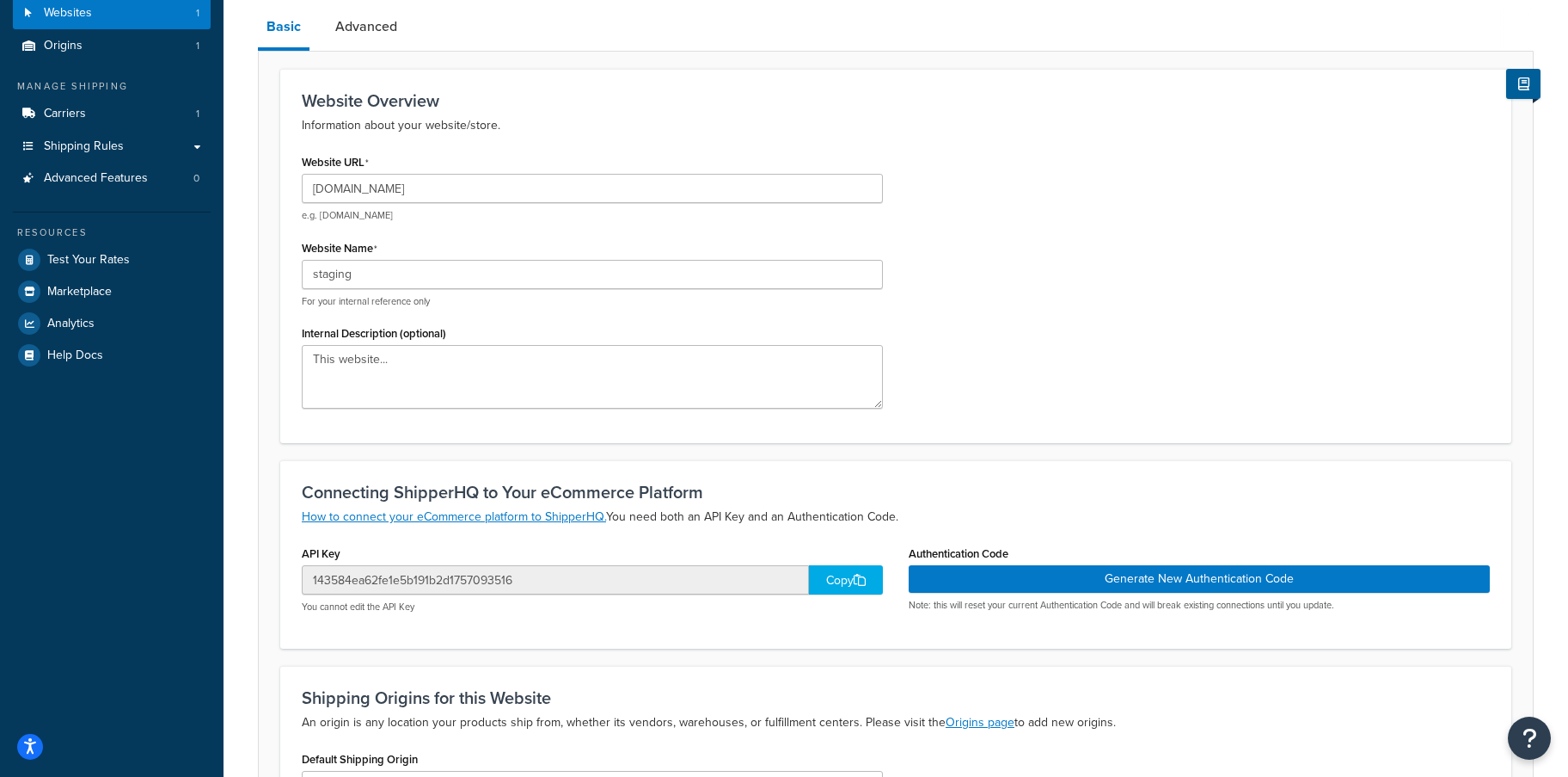
click at [829, 585] on div "Copy" at bounding box center [846, 579] width 74 height 29
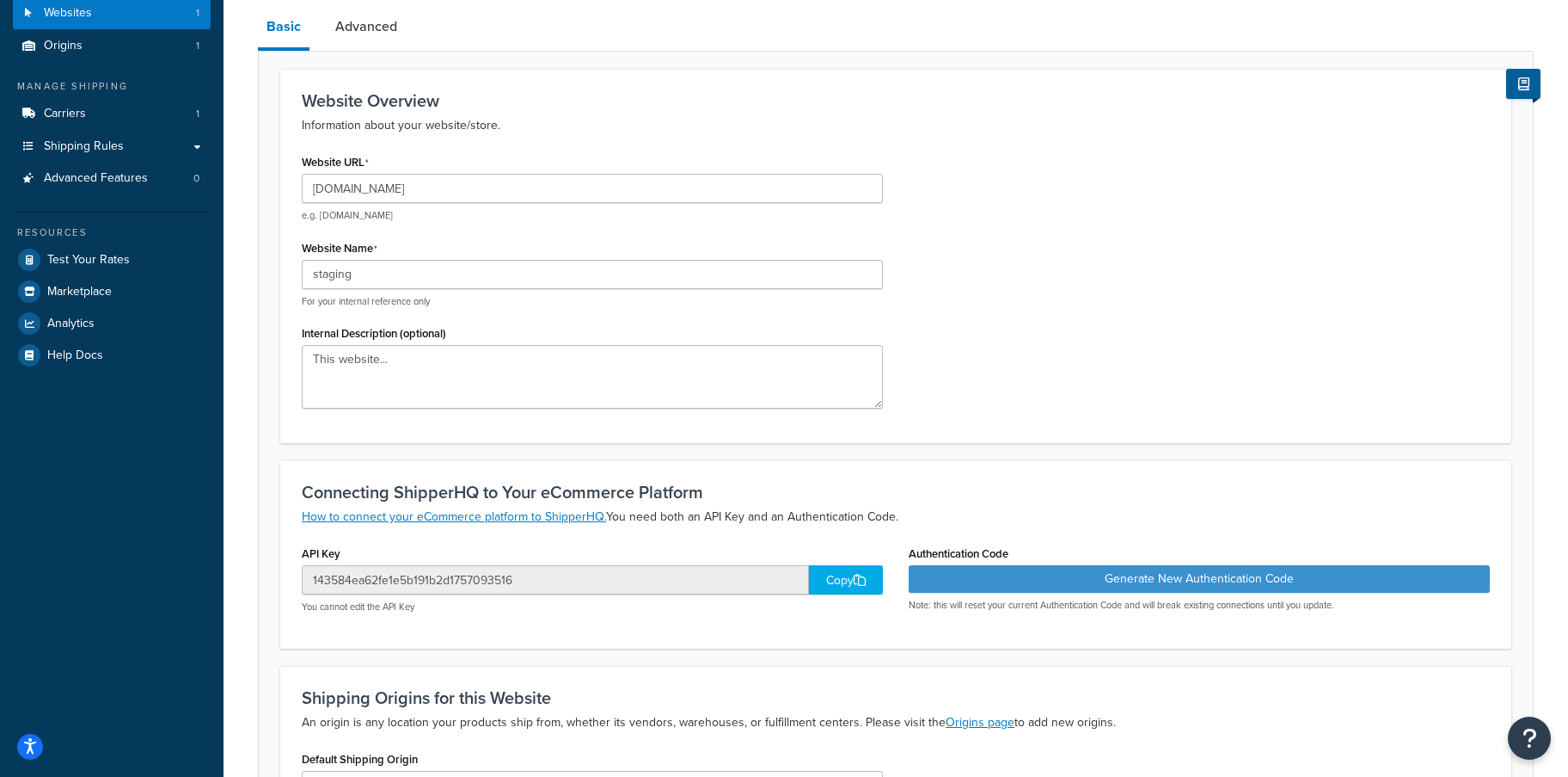
click at [1025, 591] on button "Generate New Authentication Code" at bounding box center [1199, 579] width 581 height 28
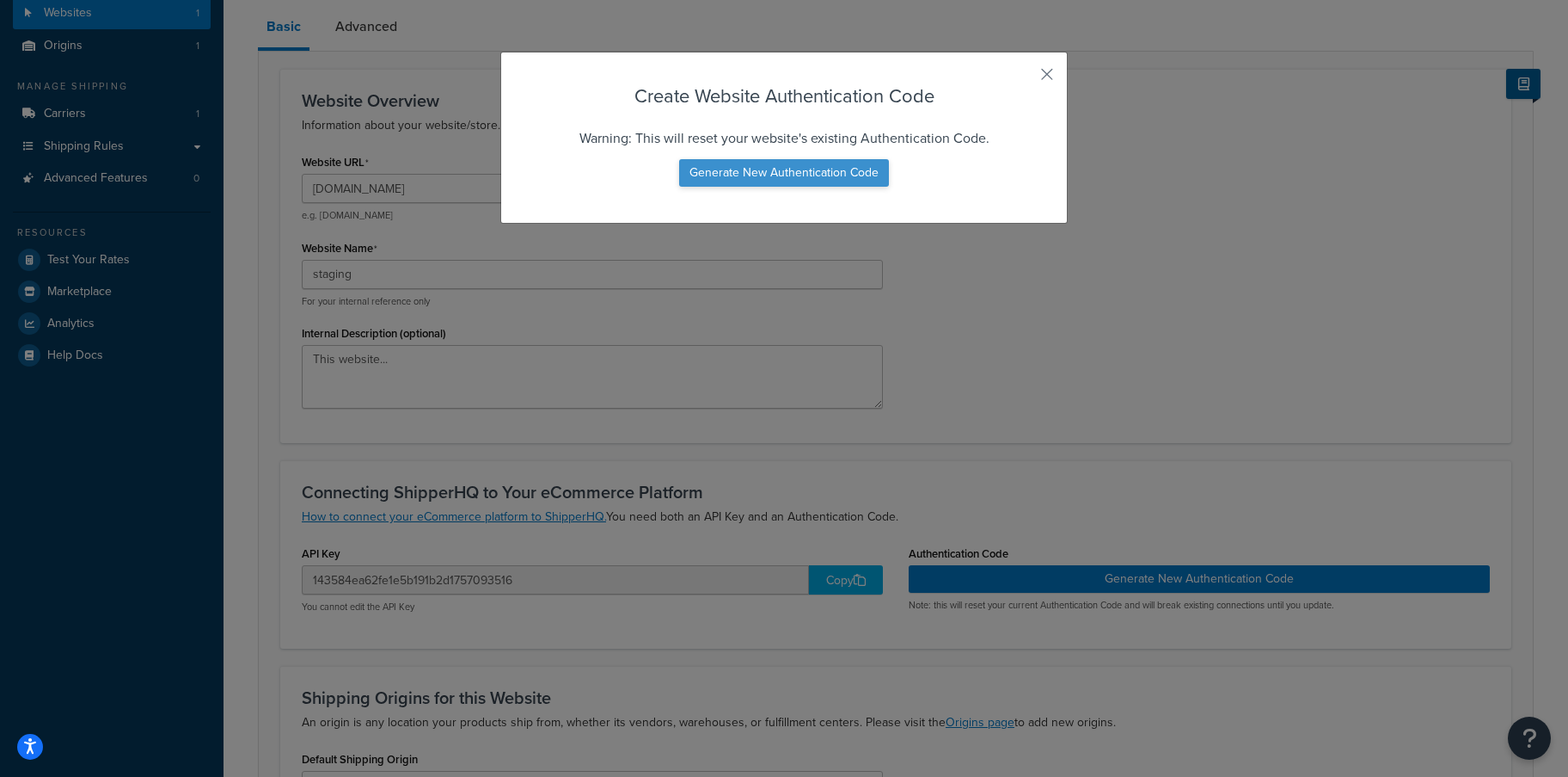
click at [817, 172] on button "Generate New Authentication Code" at bounding box center [784, 173] width 210 height 28
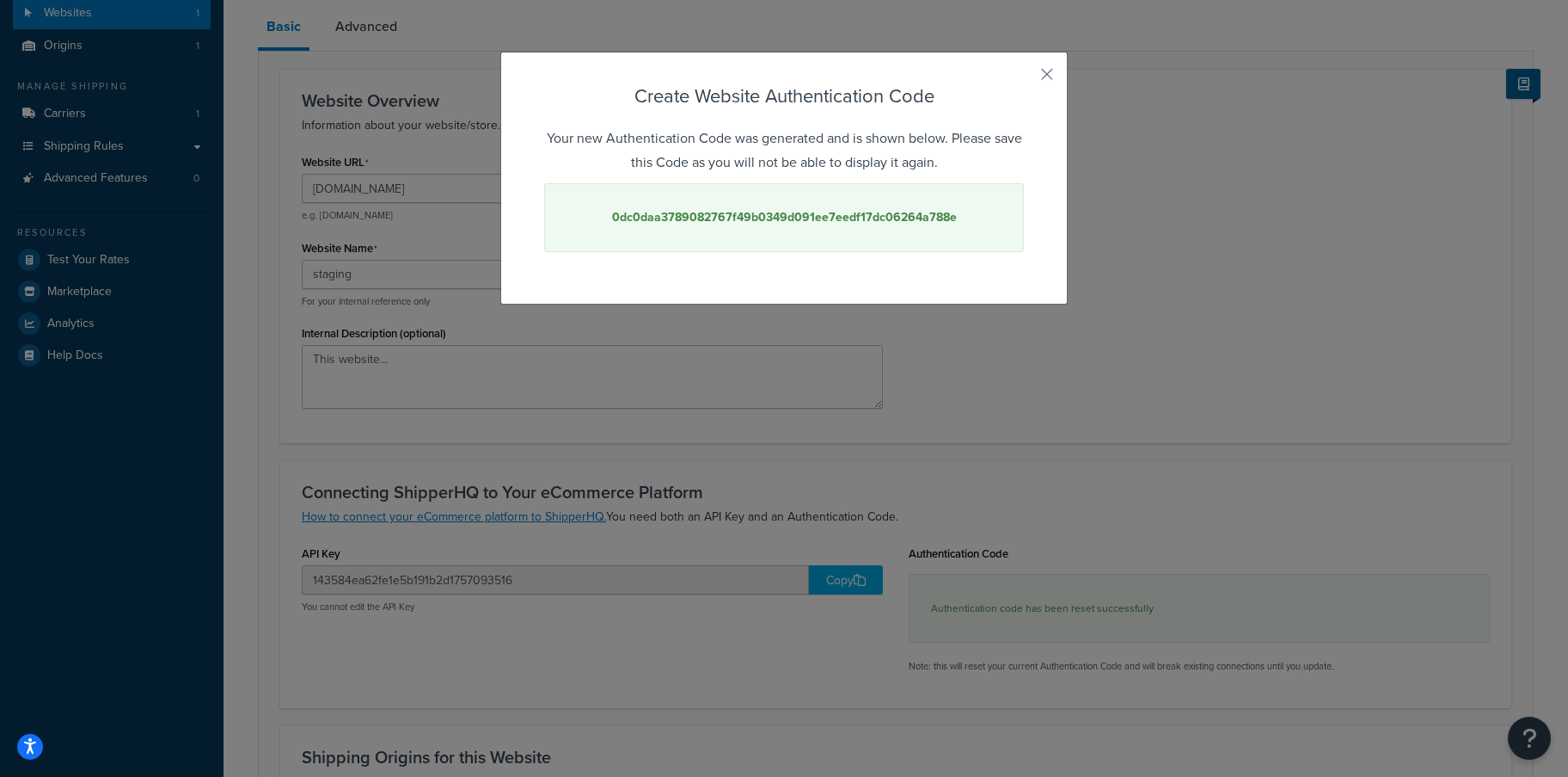
click at [752, 221] on strong "0dc0daa3789082767f49b0349d091ee7eedf17dc06264a788e" at bounding box center [784, 217] width 345 height 18
copy strong "0dc0daa3789082767f49b0349d091ee7eedf17dc06264a788e"
